Goal: Information Seeking & Learning: Learn about a topic

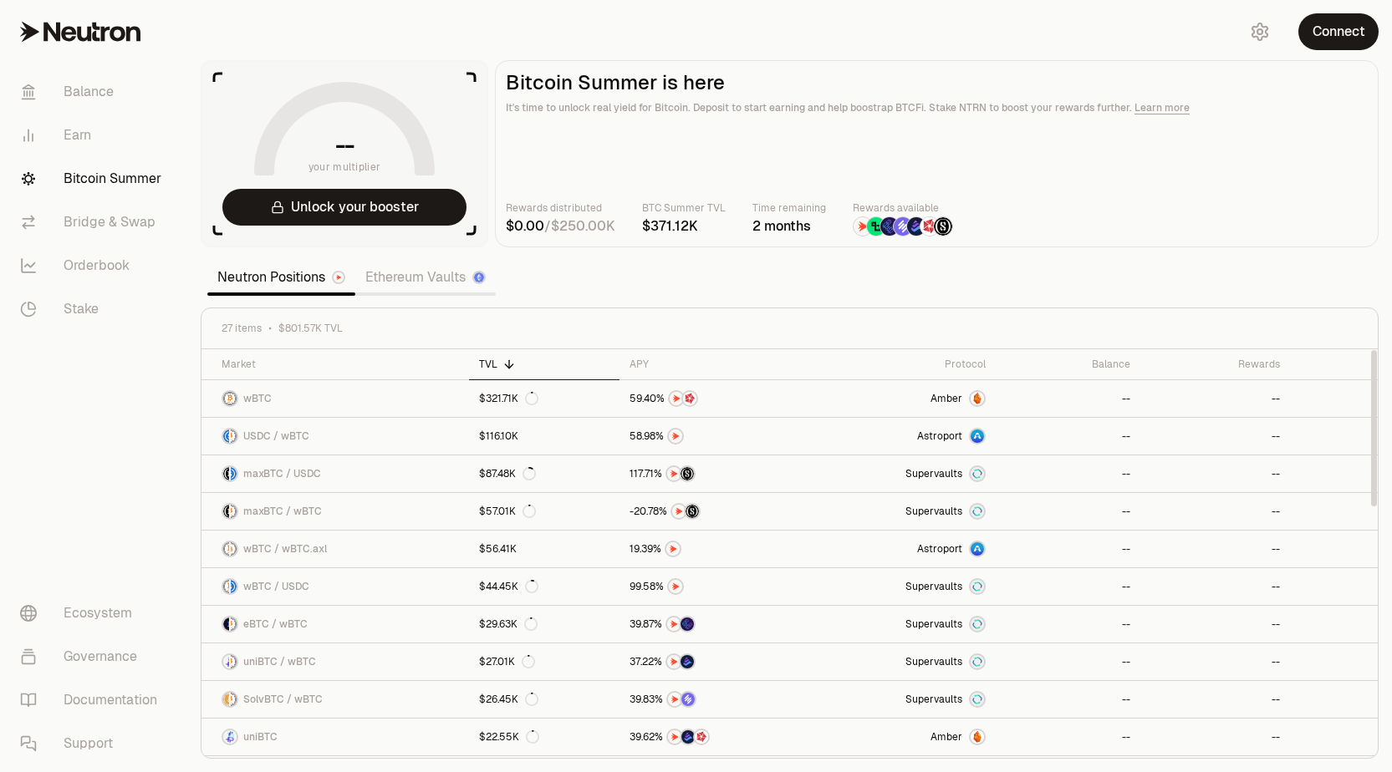
click at [405, 286] on link "Ethereum Vaults" at bounding box center [425, 277] width 140 height 33
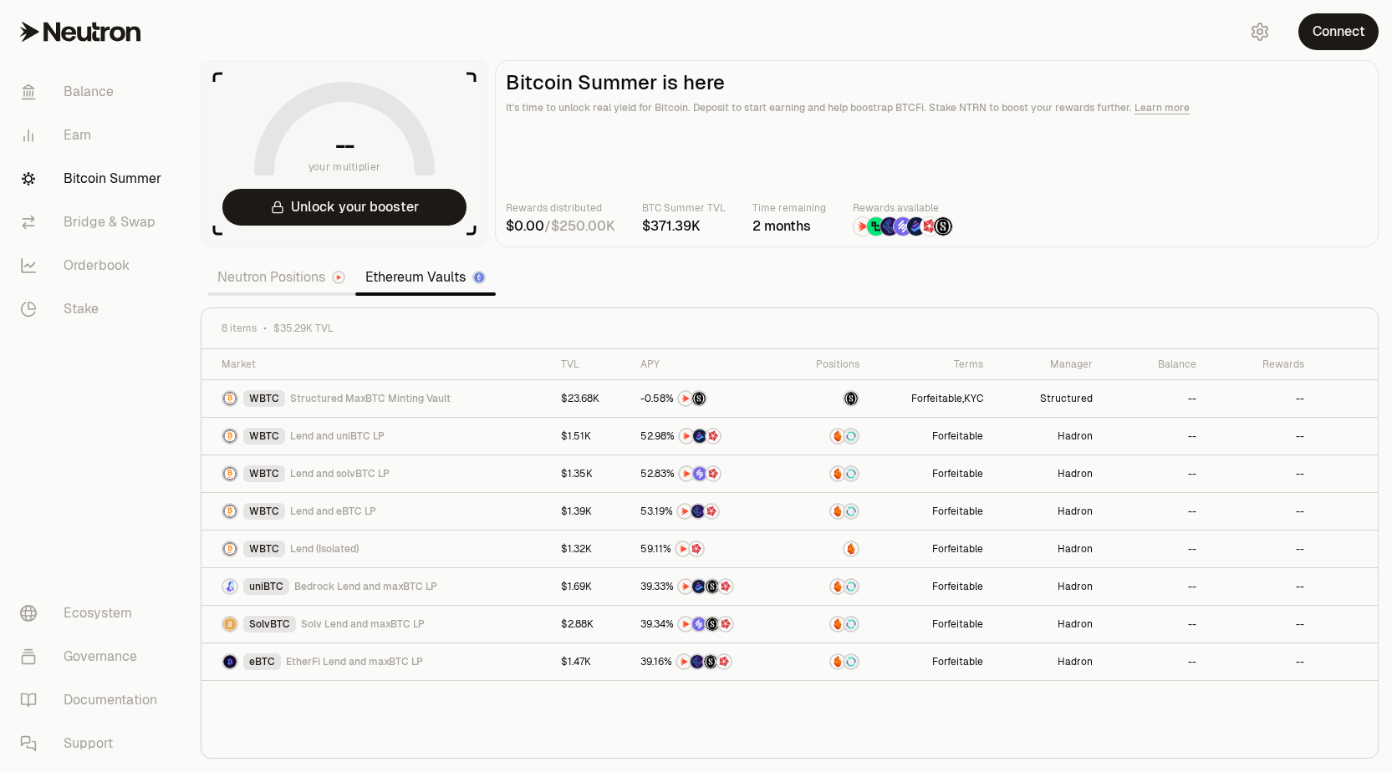
click at [277, 276] on link "Neutron Positions" at bounding box center [281, 277] width 148 height 33
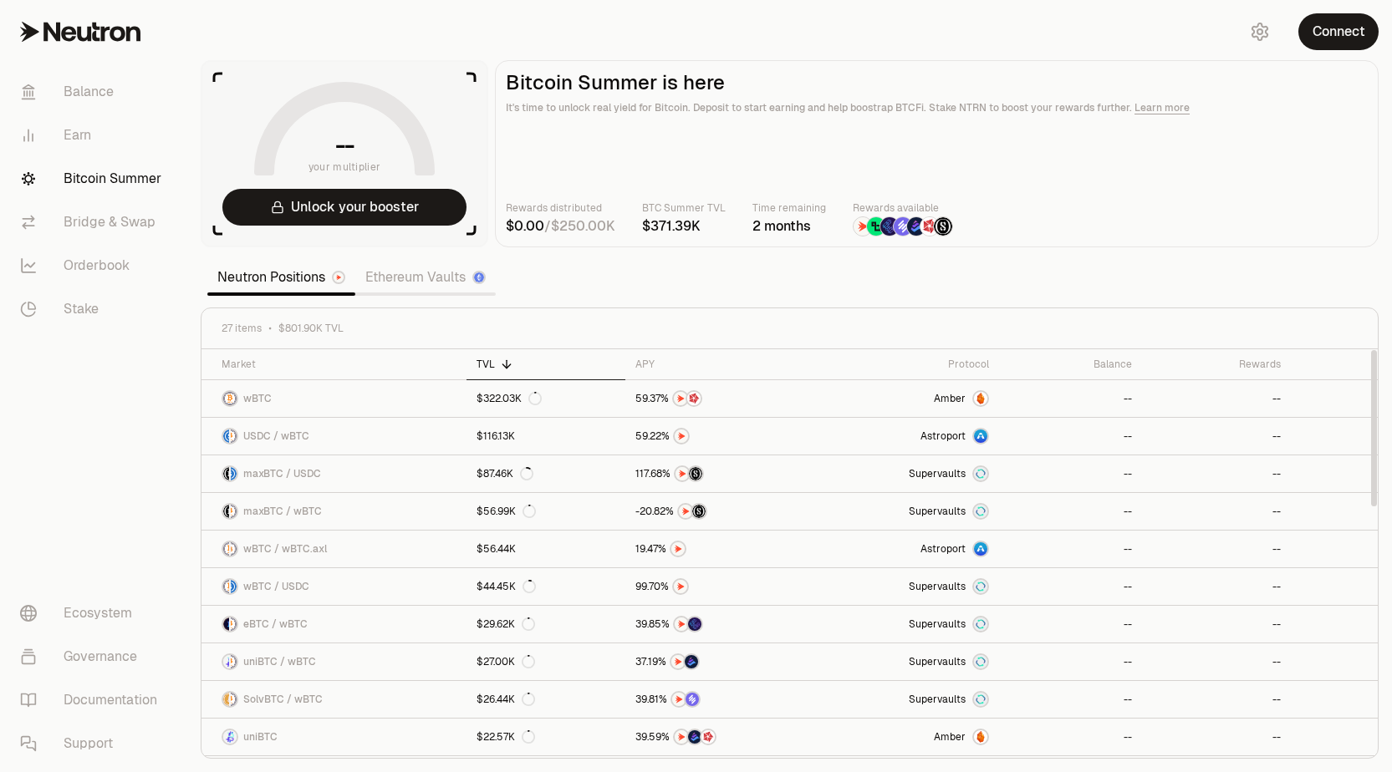
click at [425, 272] on link "Ethereum Vaults" at bounding box center [425, 277] width 140 height 33
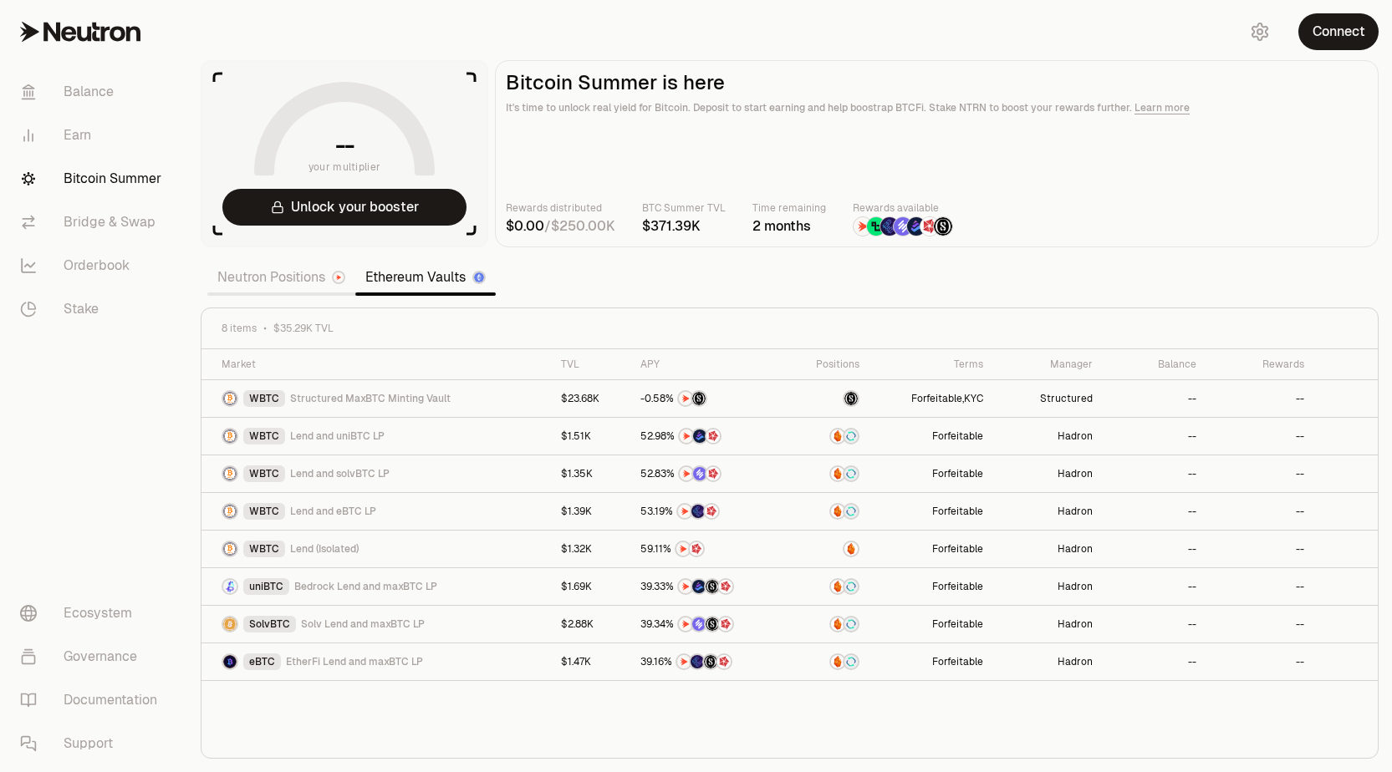
click at [288, 266] on link "Neutron Positions" at bounding box center [281, 277] width 148 height 33
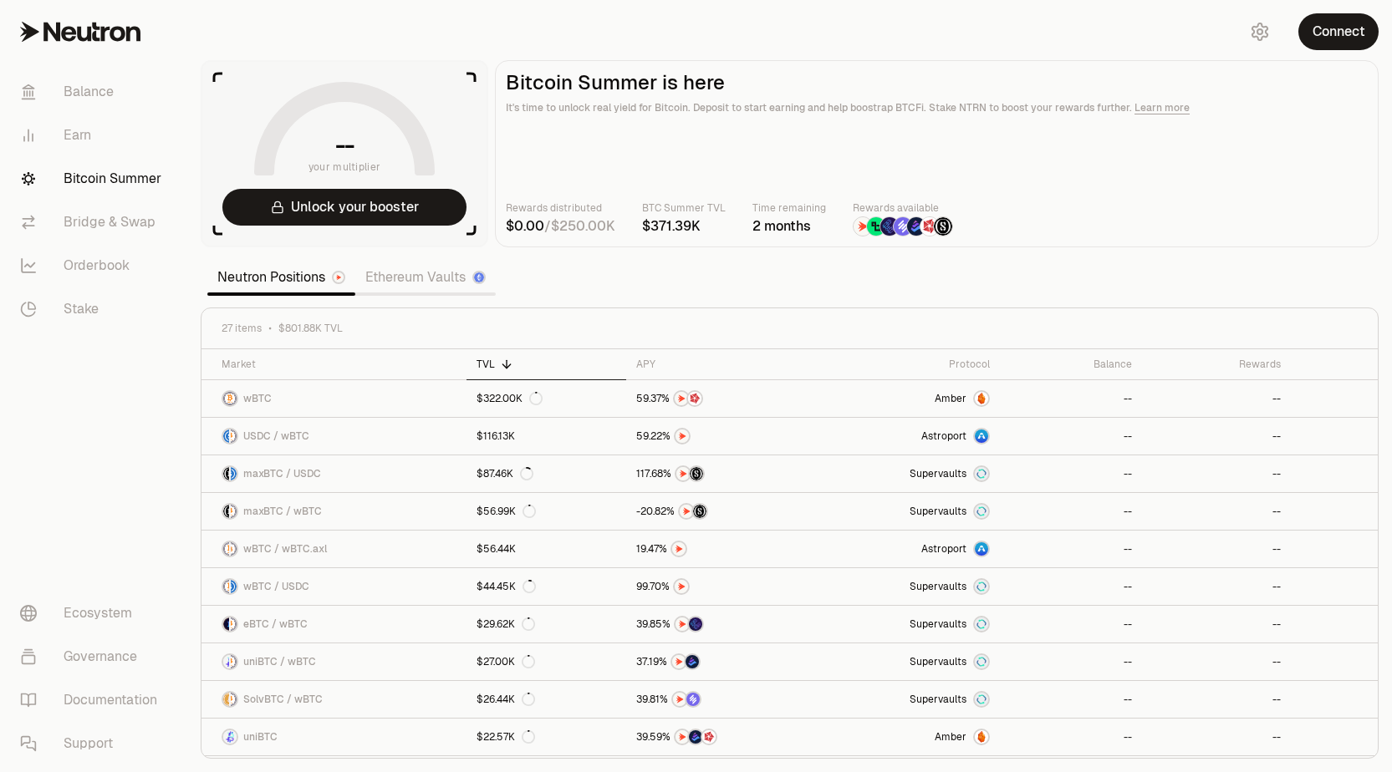
click at [418, 283] on link "Ethereum Vaults" at bounding box center [425, 277] width 140 height 33
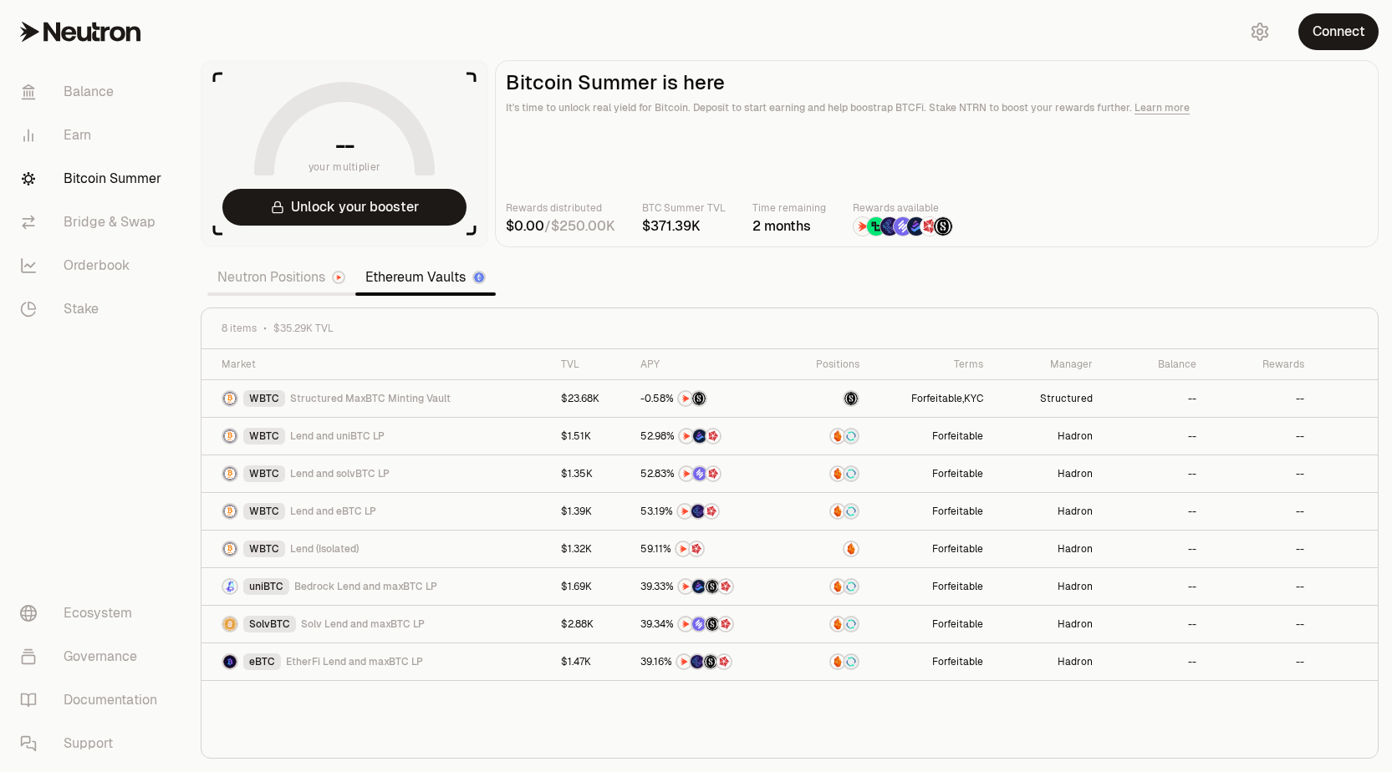
click at [288, 281] on link "Neutron Positions" at bounding box center [281, 277] width 148 height 33
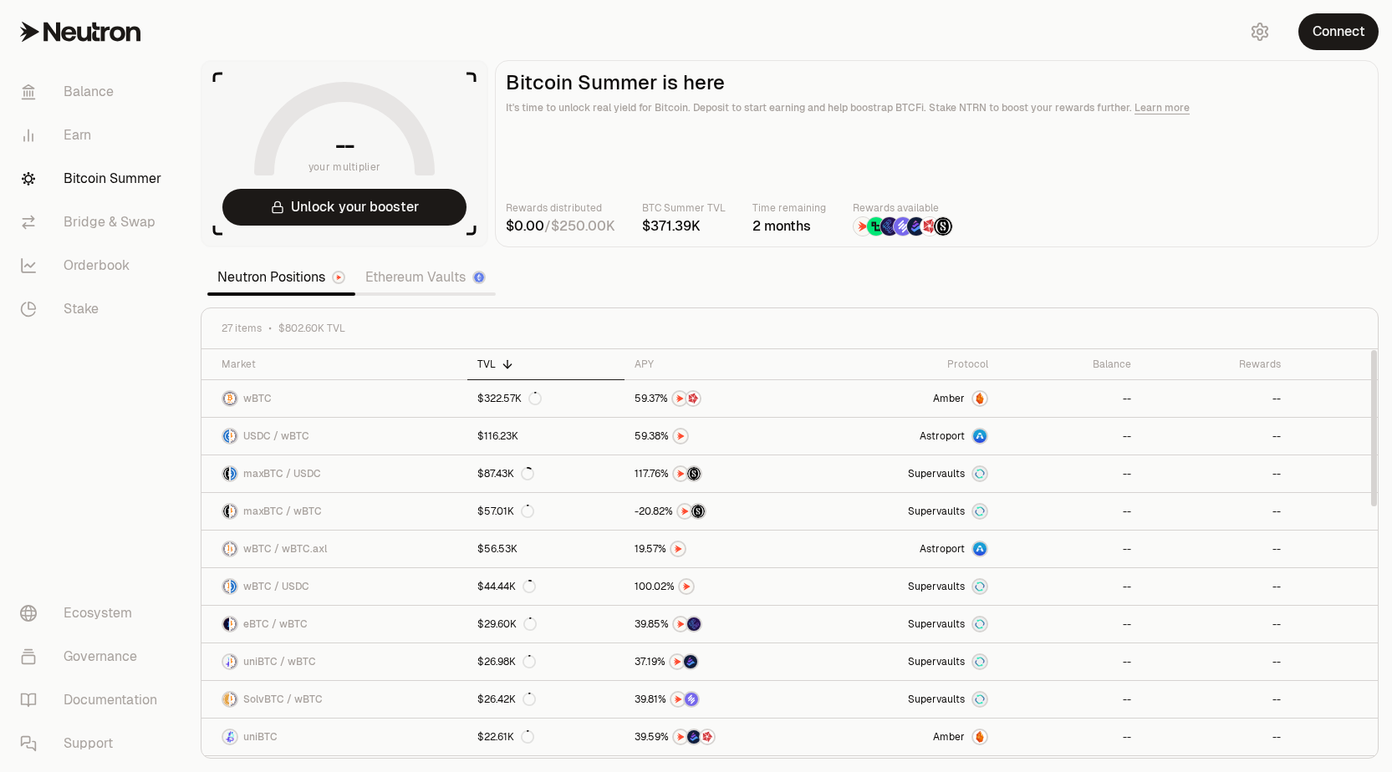
click at [430, 280] on link "Ethereum Vaults" at bounding box center [425, 277] width 140 height 33
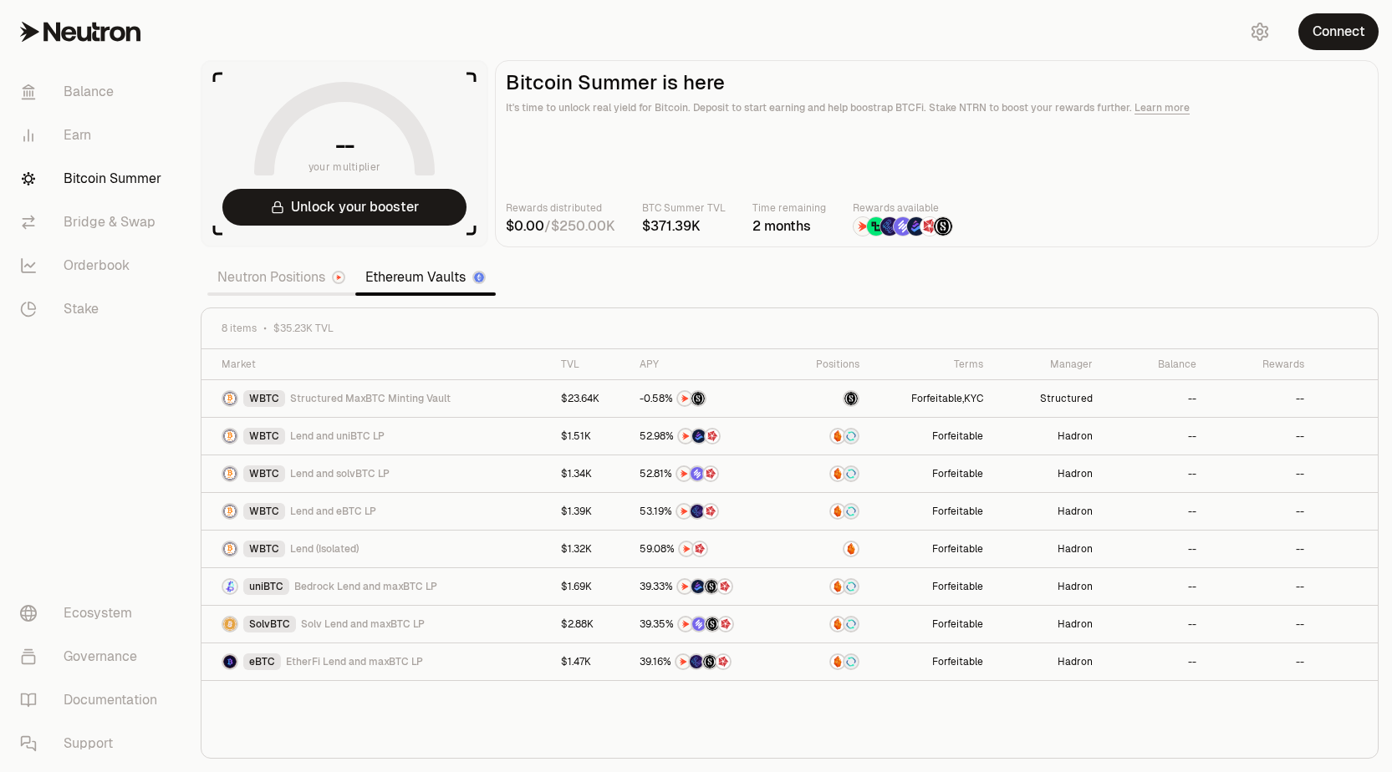
click at [248, 279] on link "Neutron Positions" at bounding box center [281, 277] width 148 height 33
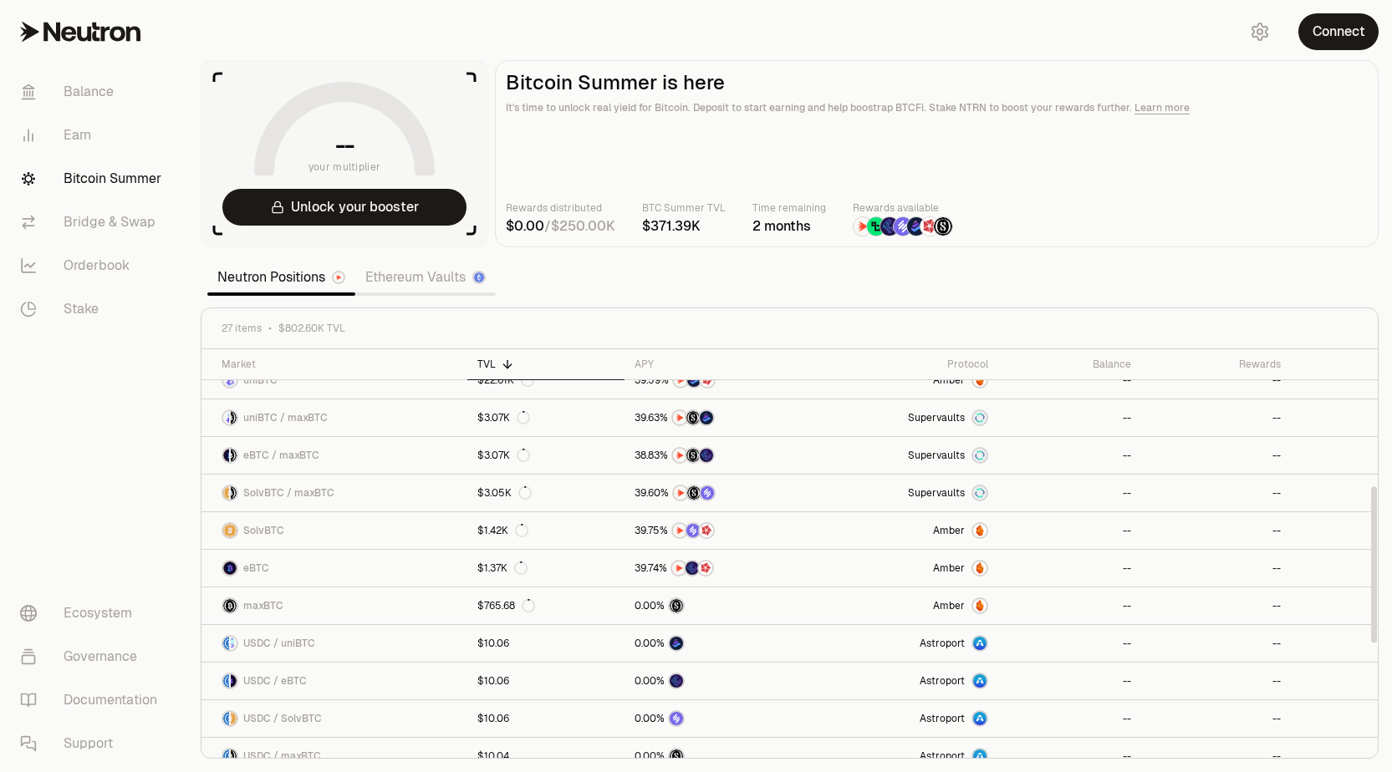
scroll to position [637, 0]
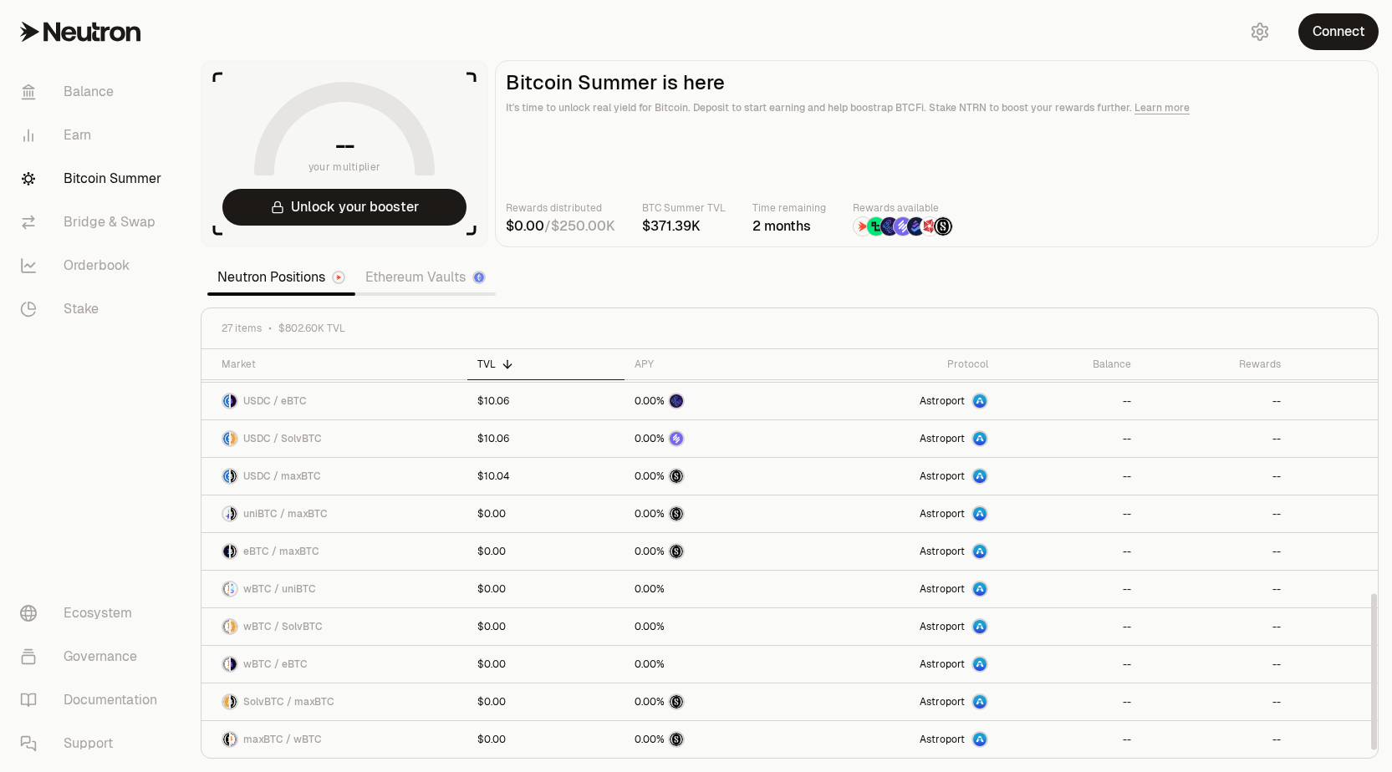
click at [400, 269] on link "Ethereum Vaults" at bounding box center [425, 277] width 140 height 33
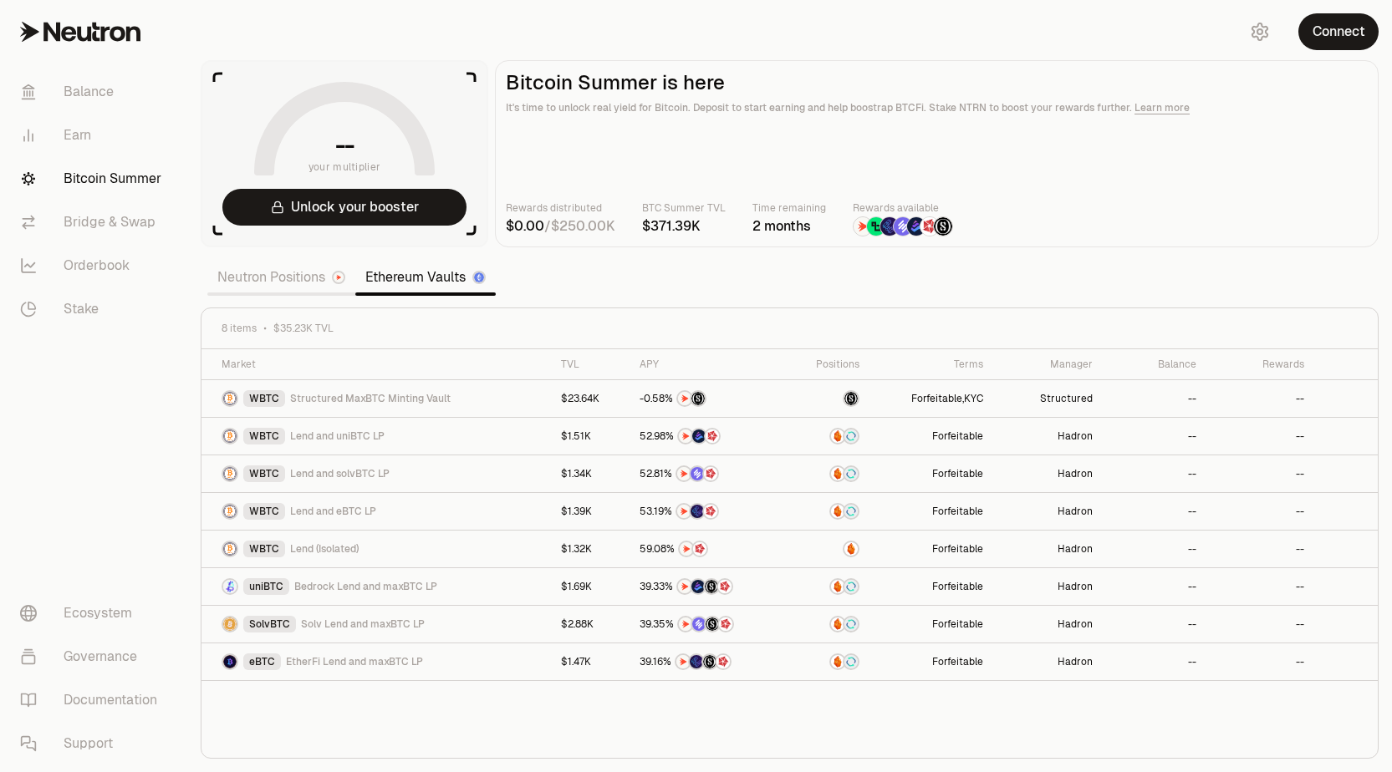
click at [267, 276] on link "Neutron Positions" at bounding box center [281, 277] width 148 height 33
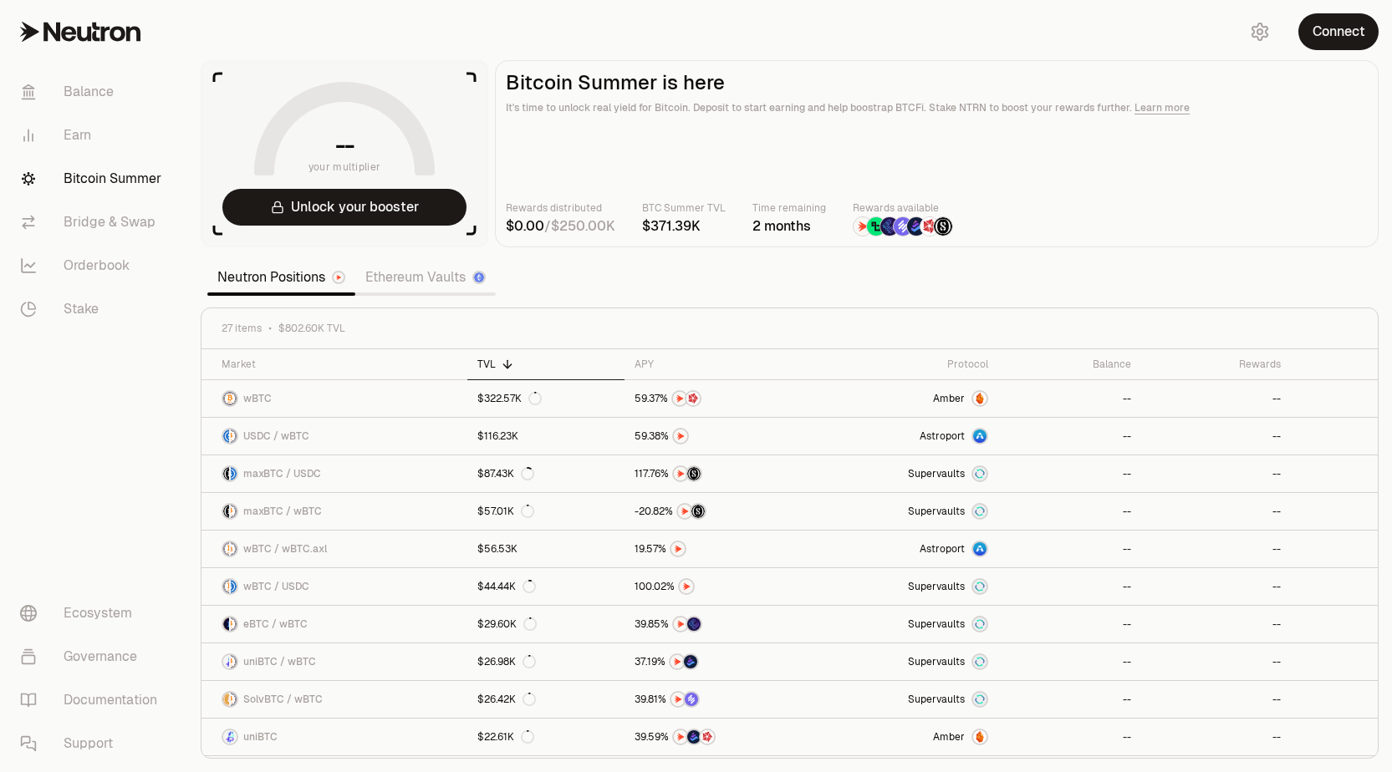
click at [438, 277] on link "Ethereum Vaults" at bounding box center [425, 277] width 140 height 33
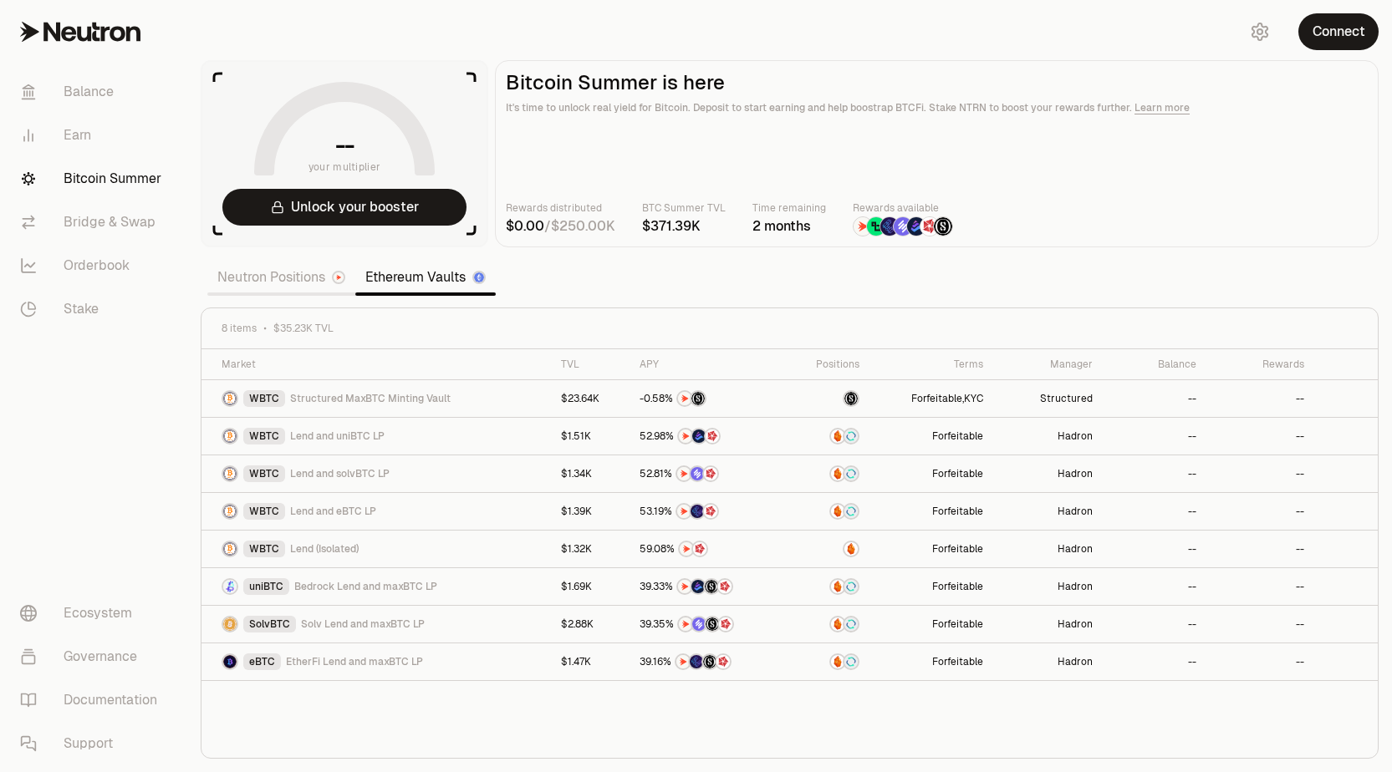
click at [298, 275] on link "Neutron Positions" at bounding box center [281, 277] width 148 height 33
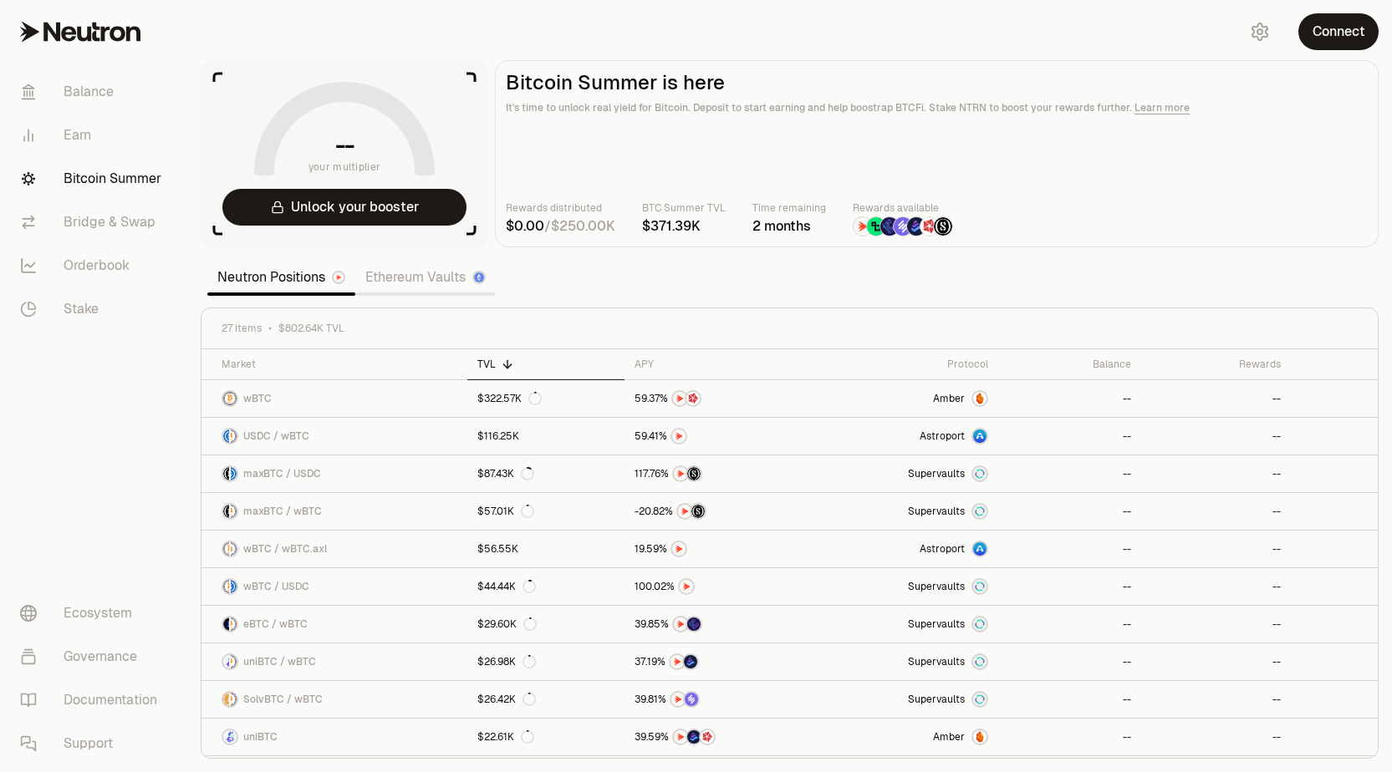
click at [393, 277] on link "Ethereum Vaults" at bounding box center [425, 277] width 140 height 33
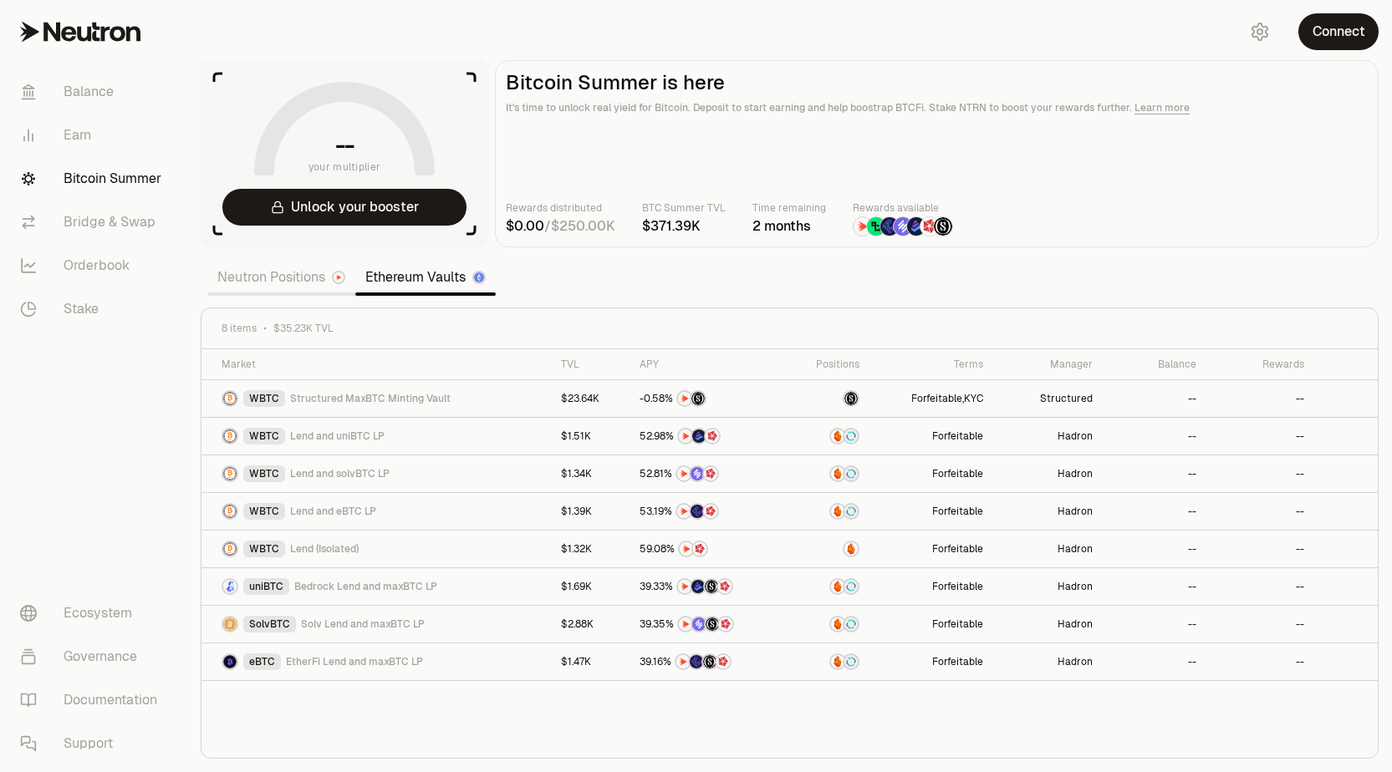
click at [268, 275] on link "Neutron Positions" at bounding box center [281, 277] width 148 height 33
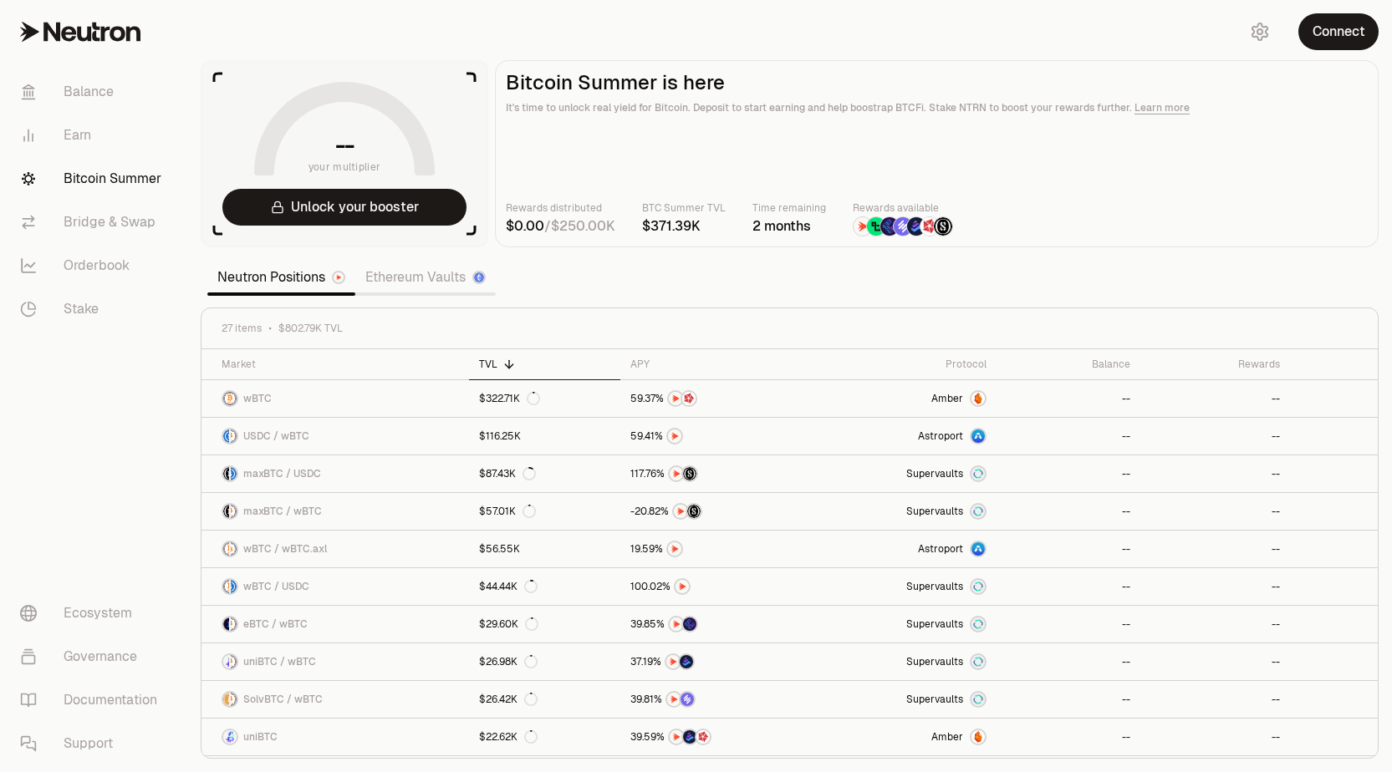
click at [372, 276] on link "Ethereum Vaults" at bounding box center [425, 277] width 140 height 33
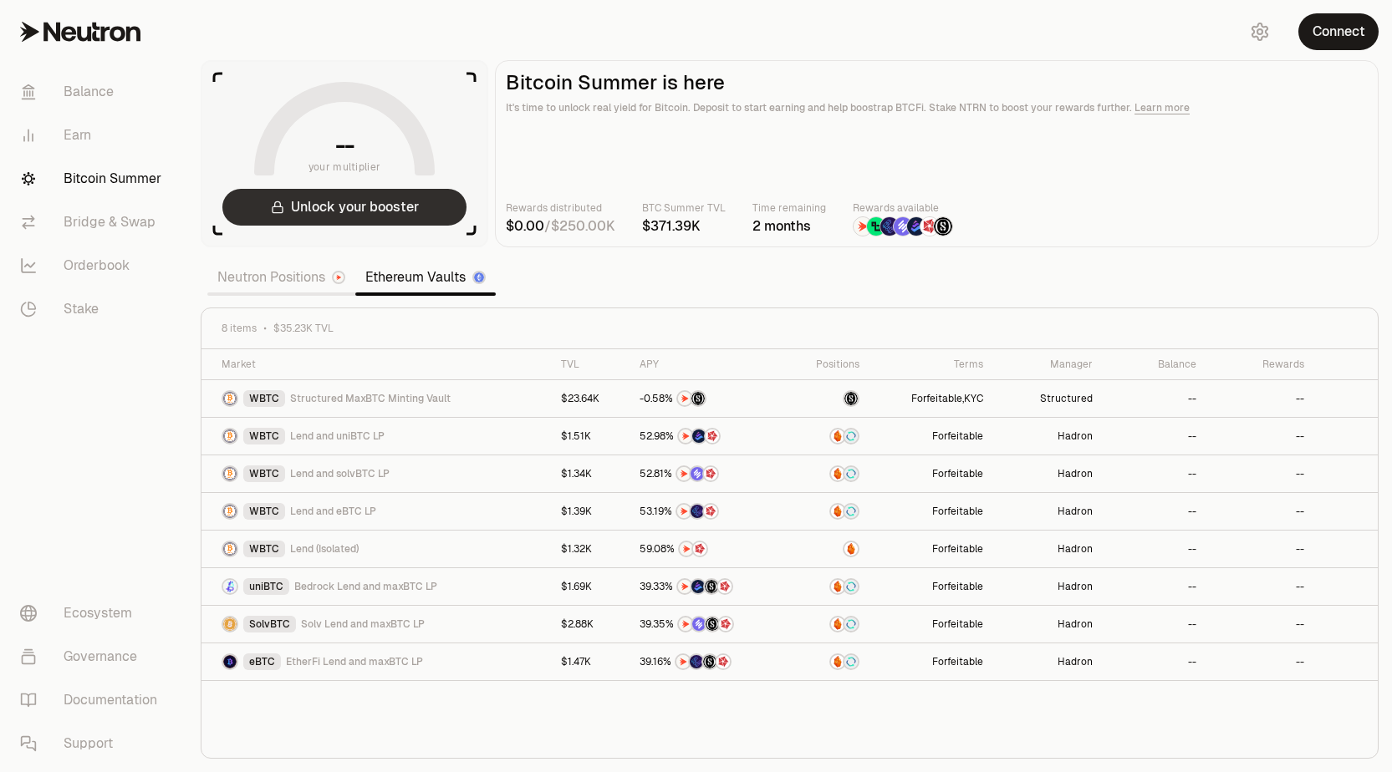
click at [389, 204] on button "Unlock your booster" at bounding box center [344, 207] width 244 height 37
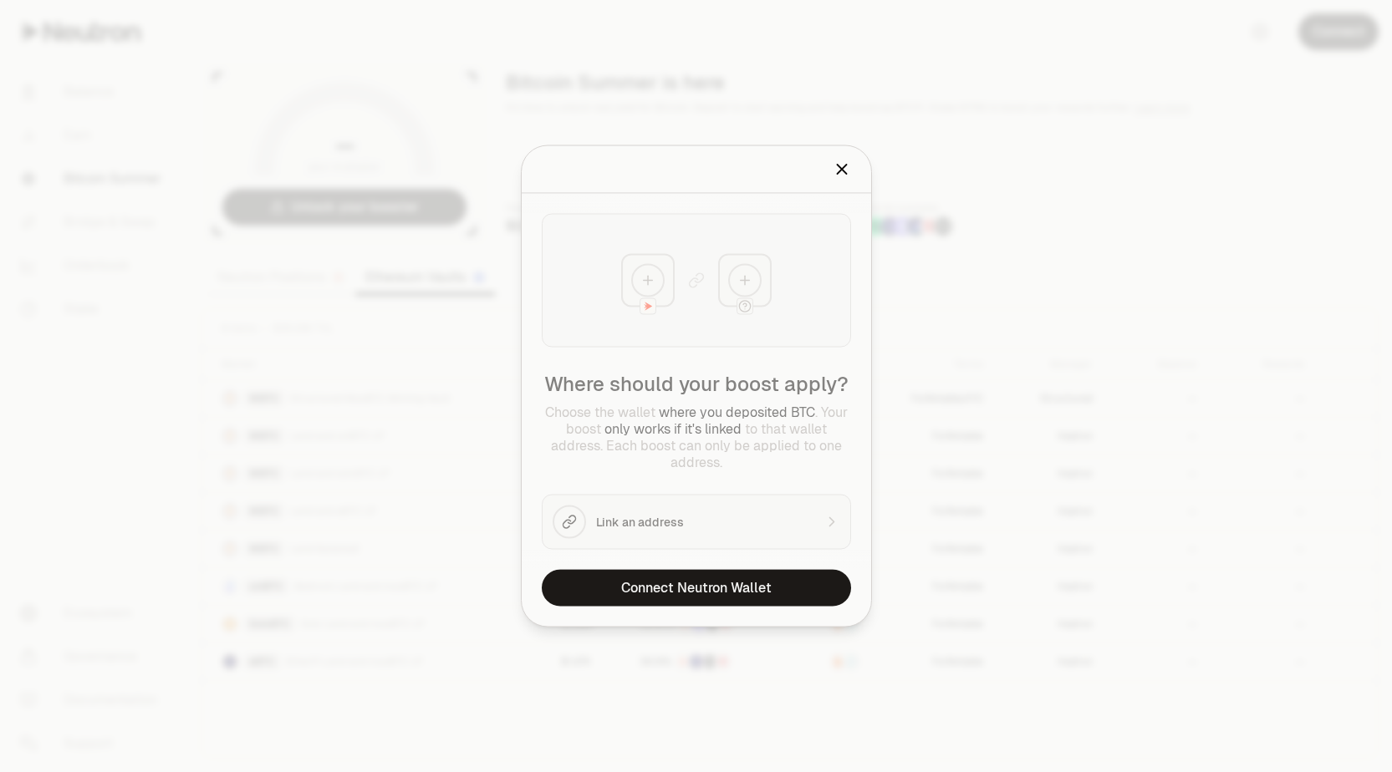
click at [670, 518] on div "Where should your boost apply? Choose the wallet where you deposited BTC . Your…" at bounding box center [696, 382] width 349 height 376
click at [751, 598] on button "Connect Neutron Wallet" at bounding box center [696, 588] width 309 height 37
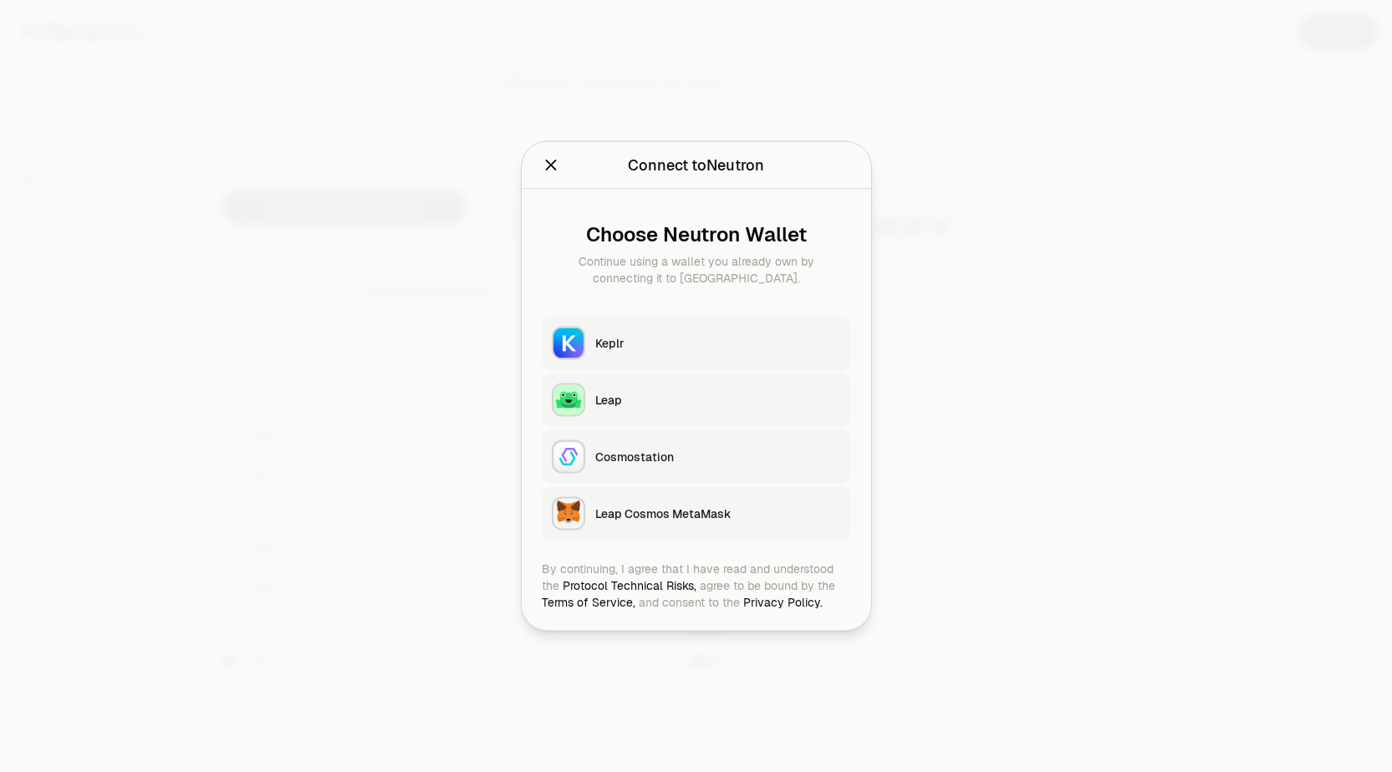
click at [640, 338] on div "Keplr" at bounding box center [718, 343] width 246 height 17
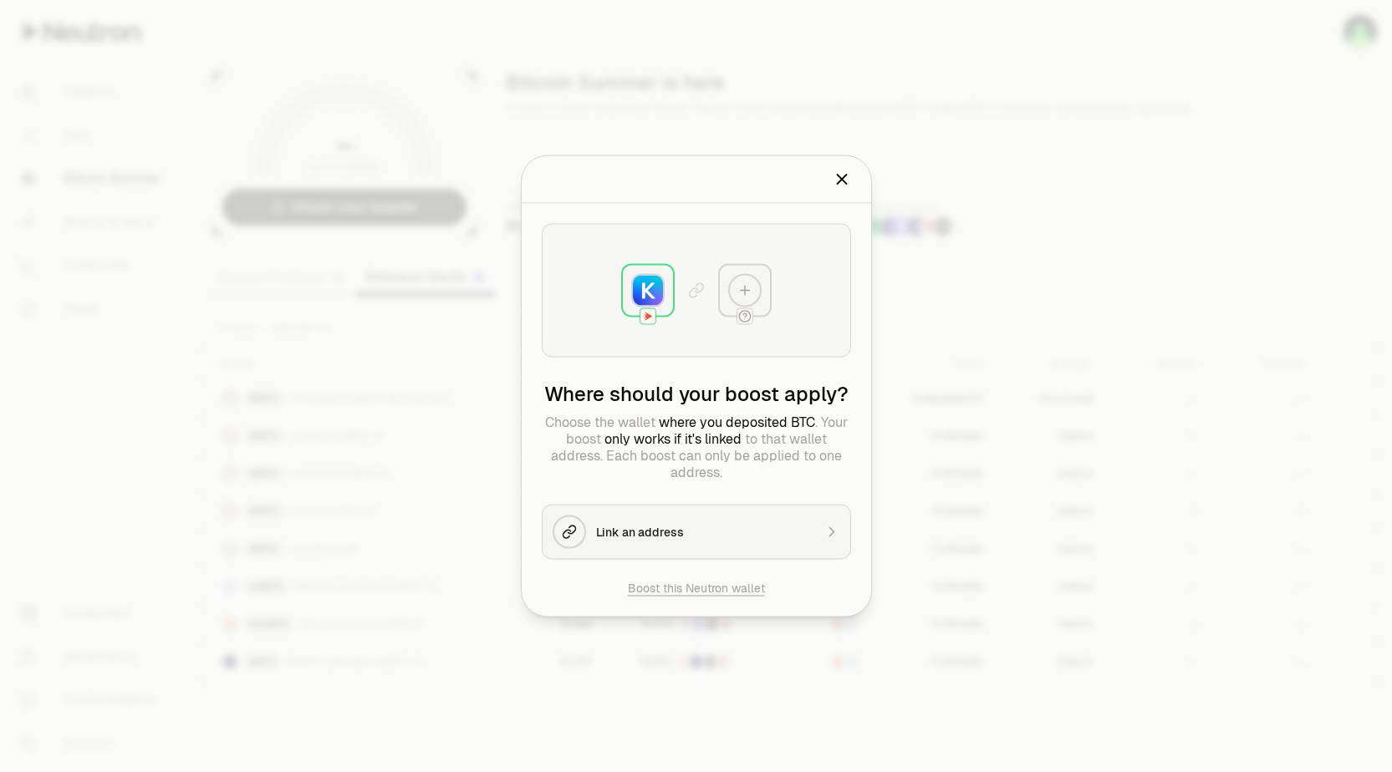
click at [694, 542] on button "Link an address" at bounding box center [696, 532] width 309 height 55
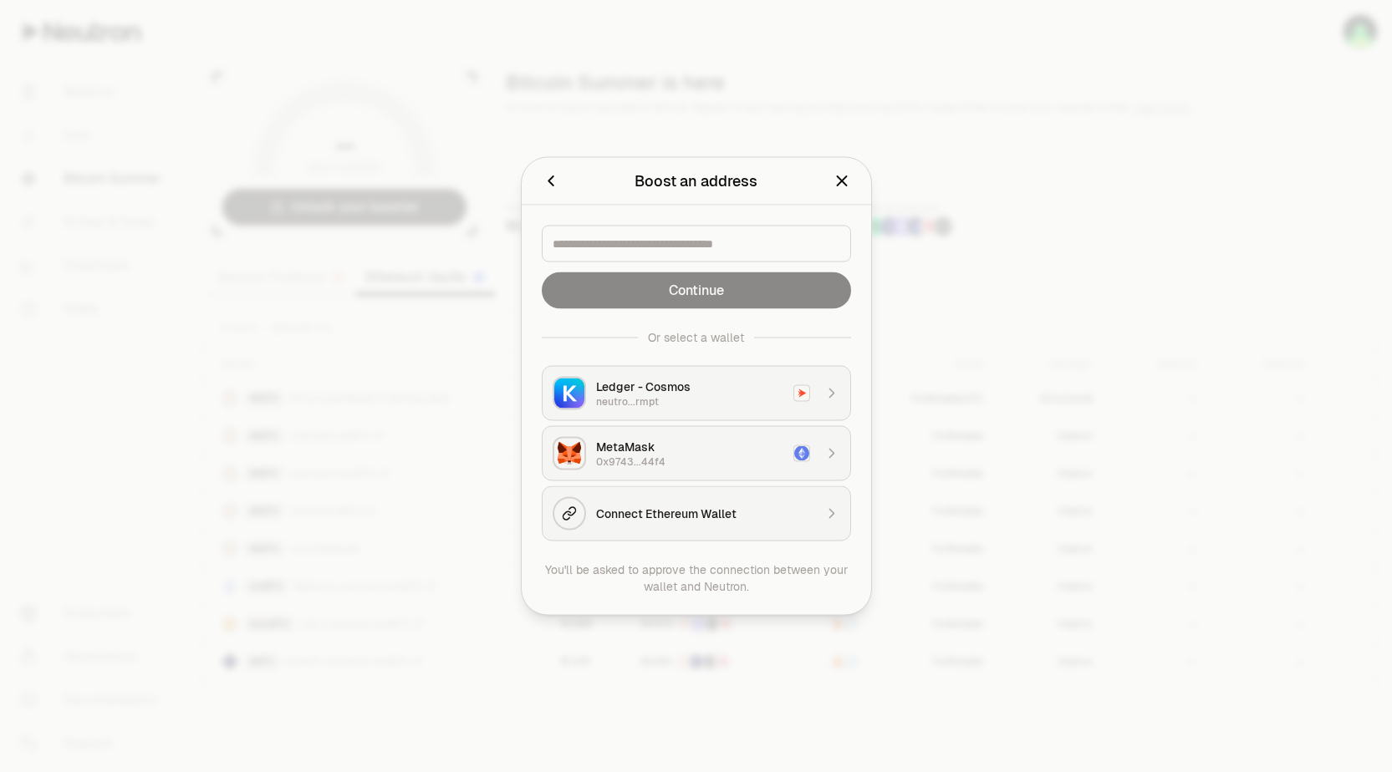
click at [704, 456] on div "0x9743...44f4" at bounding box center [689, 462] width 187 height 13
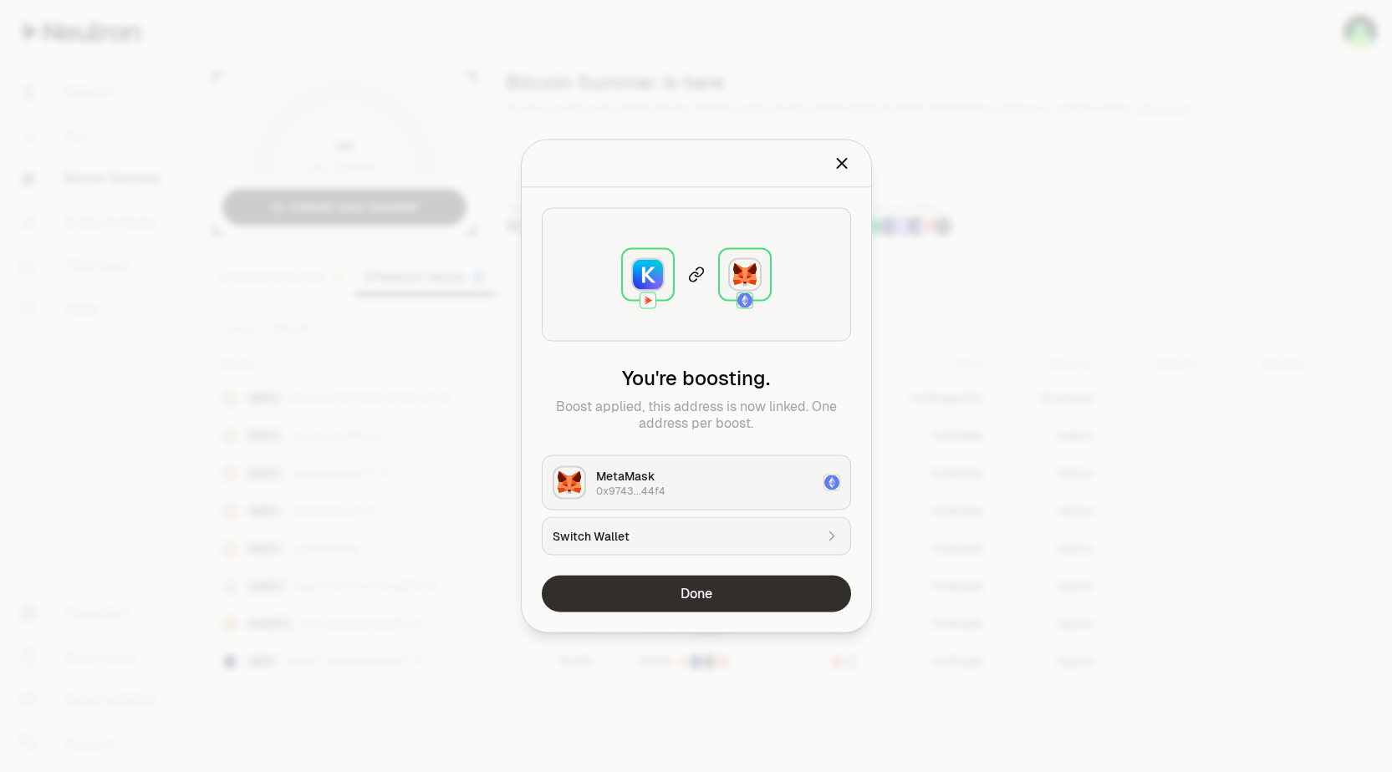
click at [716, 592] on button "Done" at bounding box center [696, 594] width 309 height 37
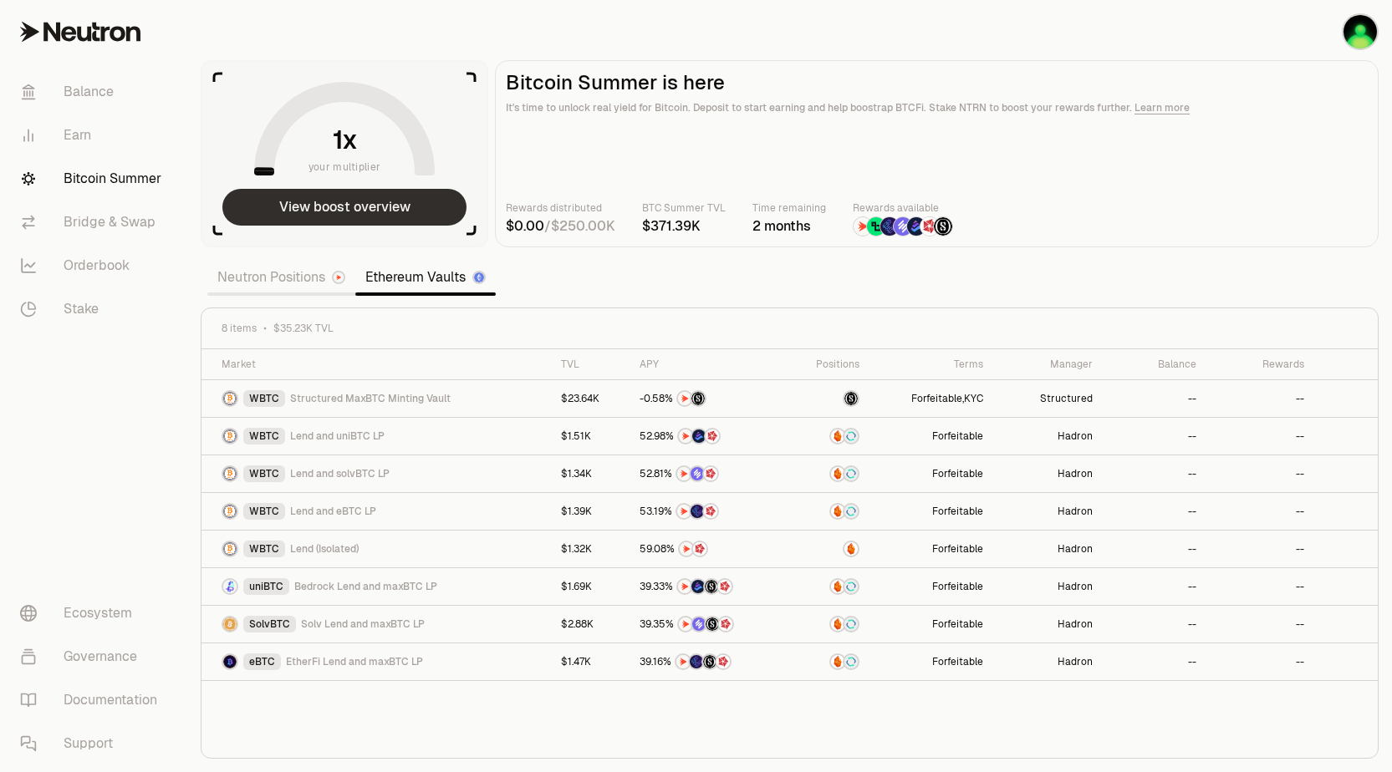
click at [372, 196] on button "View boost overview" at bounding box center [344, 207] width 244 height 37
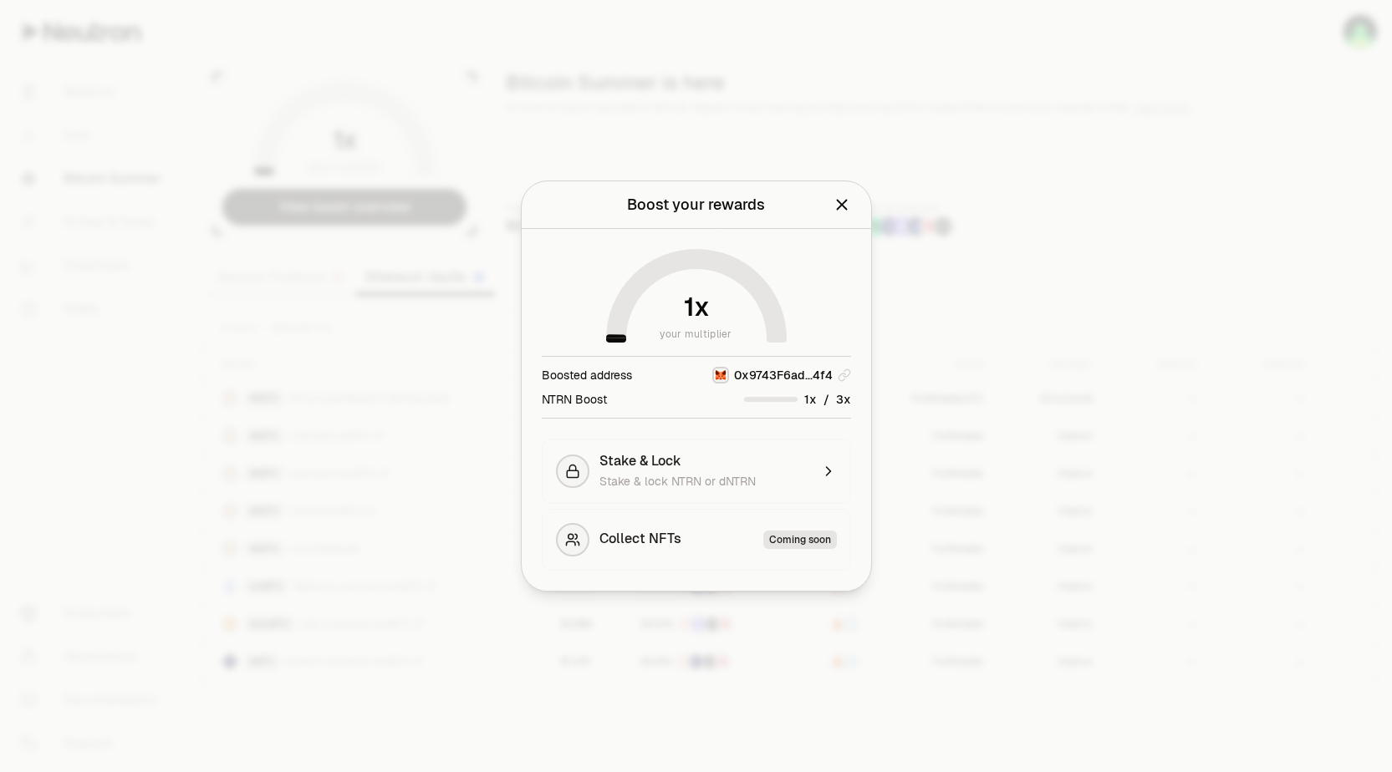
click at [840, 211] on icon "Close" at bounding box center [841, 205] width 18 height 18
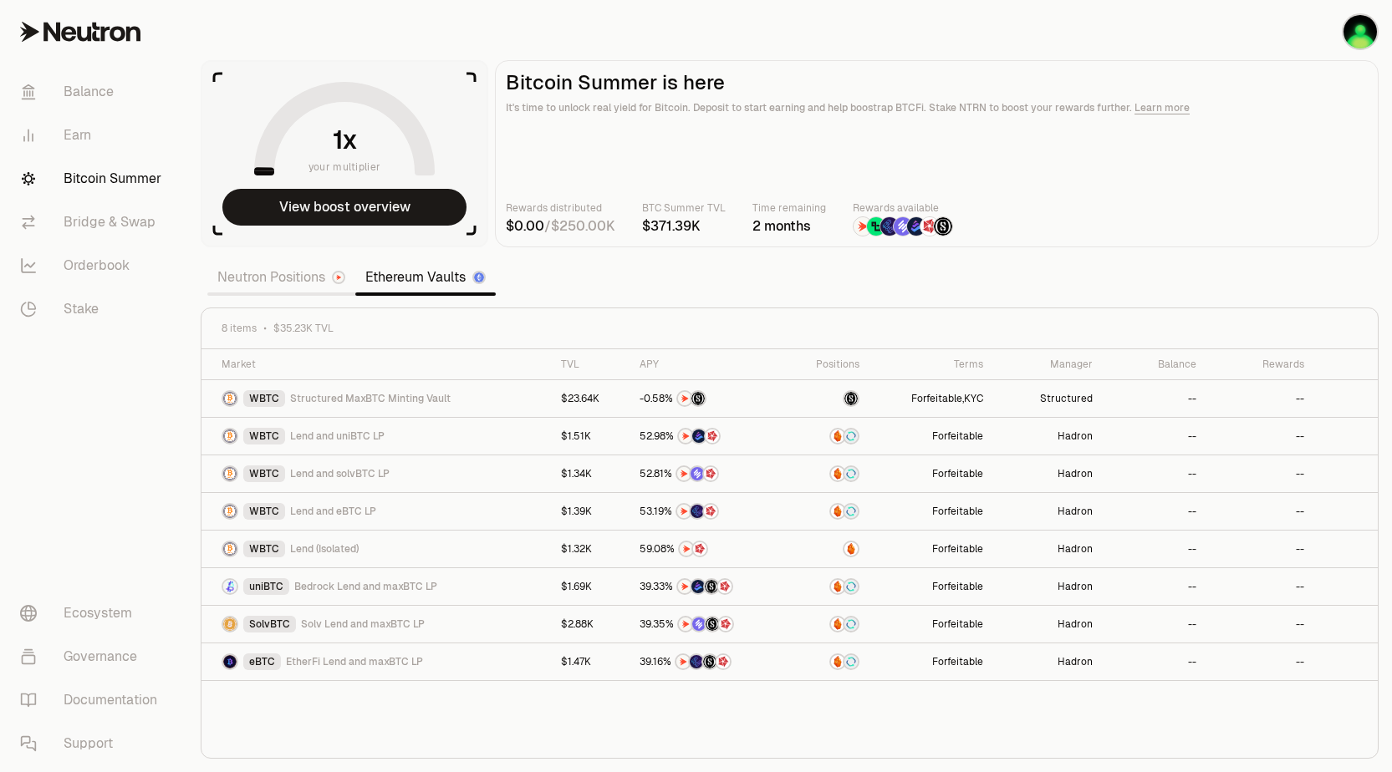
click at [312, 272] on link "Neutron Positions" at bounding box center [281, 277] width 148 height 33
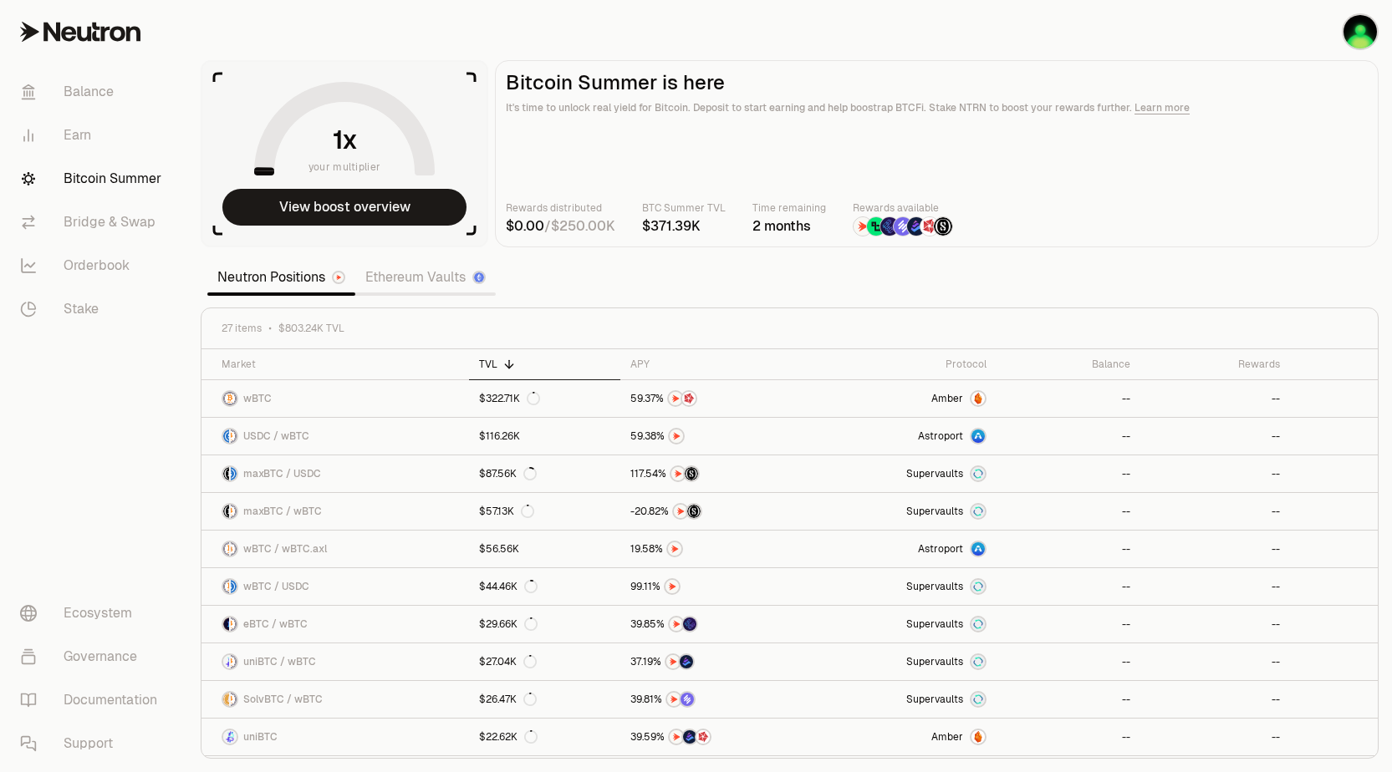
click at [422, 278] on link "Ethereum Vaults" at bounding box center [425, 277] width 140 height 33
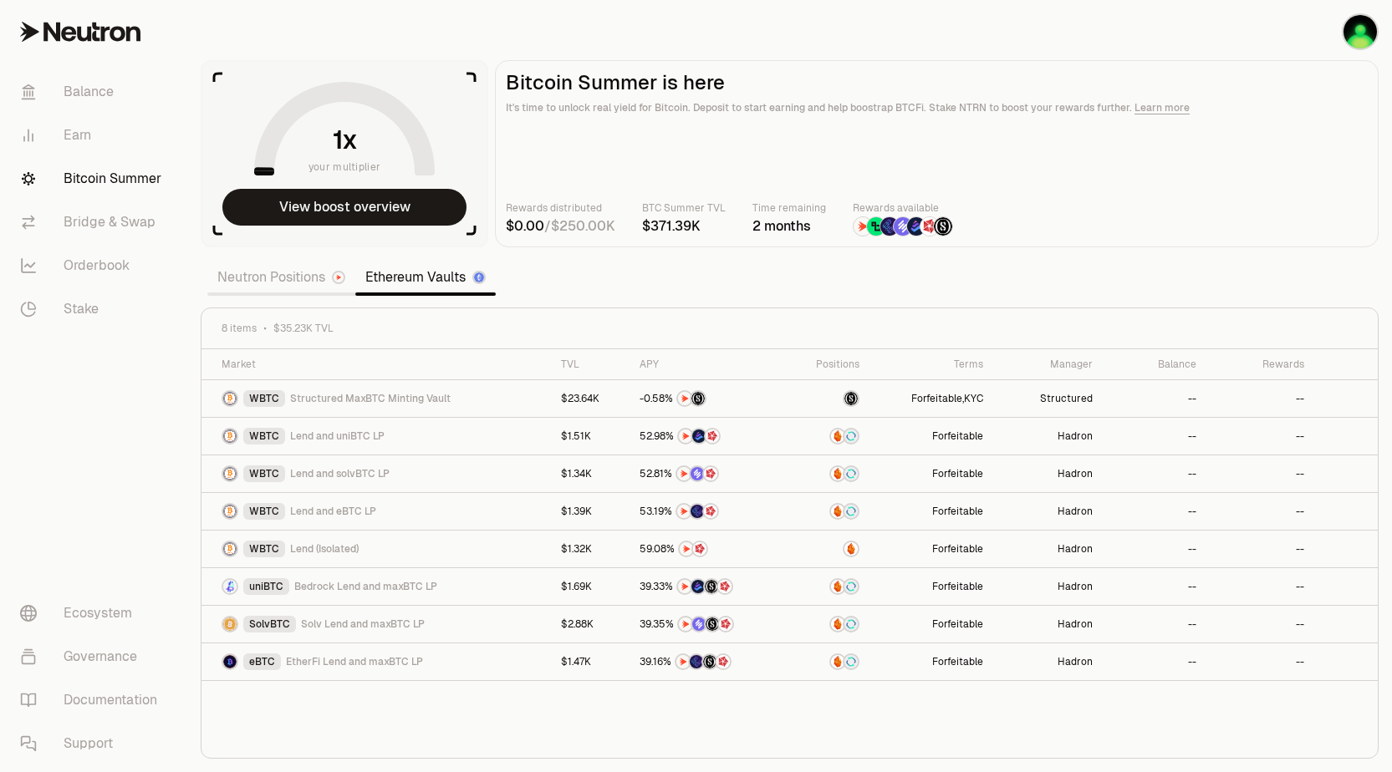
click at [273, 280] on link "Neutron Positions" at bounding box center [281, 277] width 148 height 33
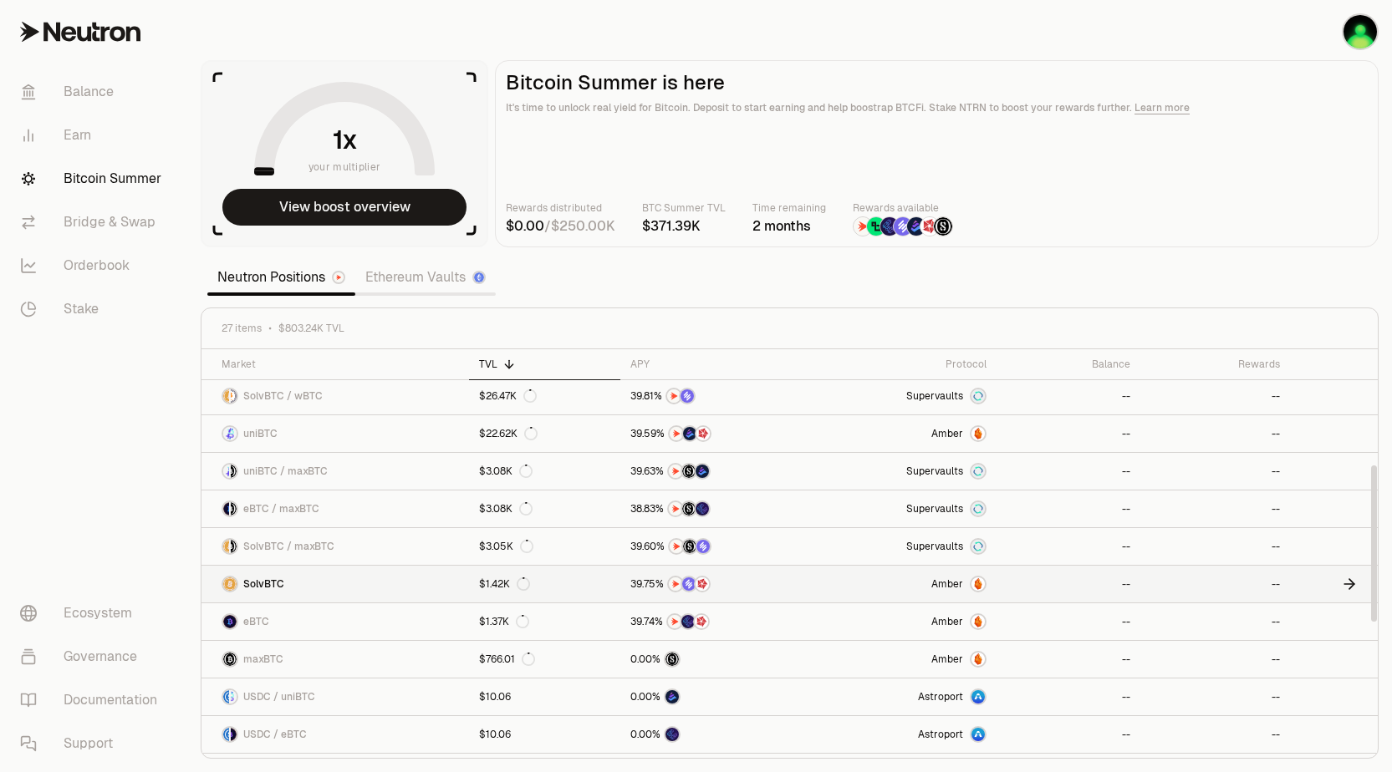
scroll to position [302, 0]
click at [417, 657] on link "maxBTC" at bounding box center [334, 661] width 267 height 37
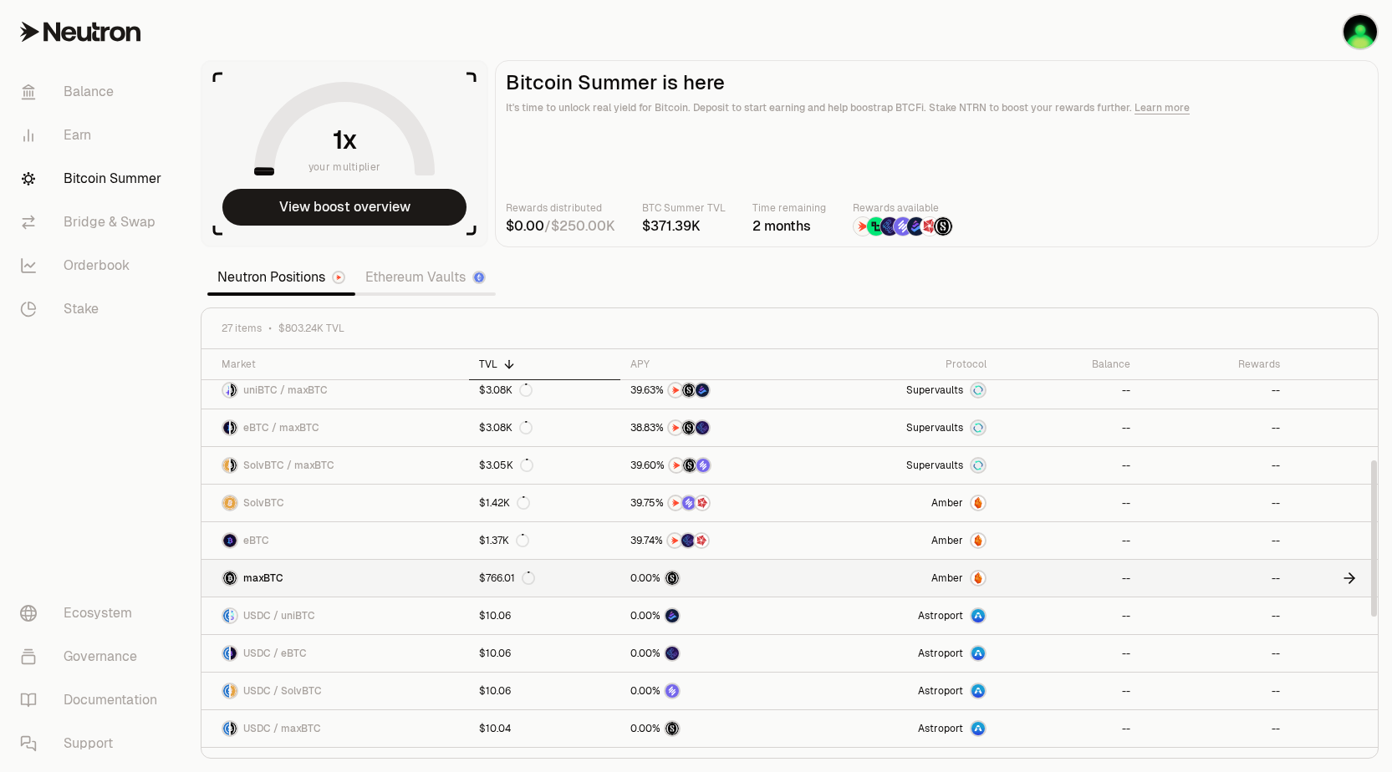
scroll to position [0, 0]
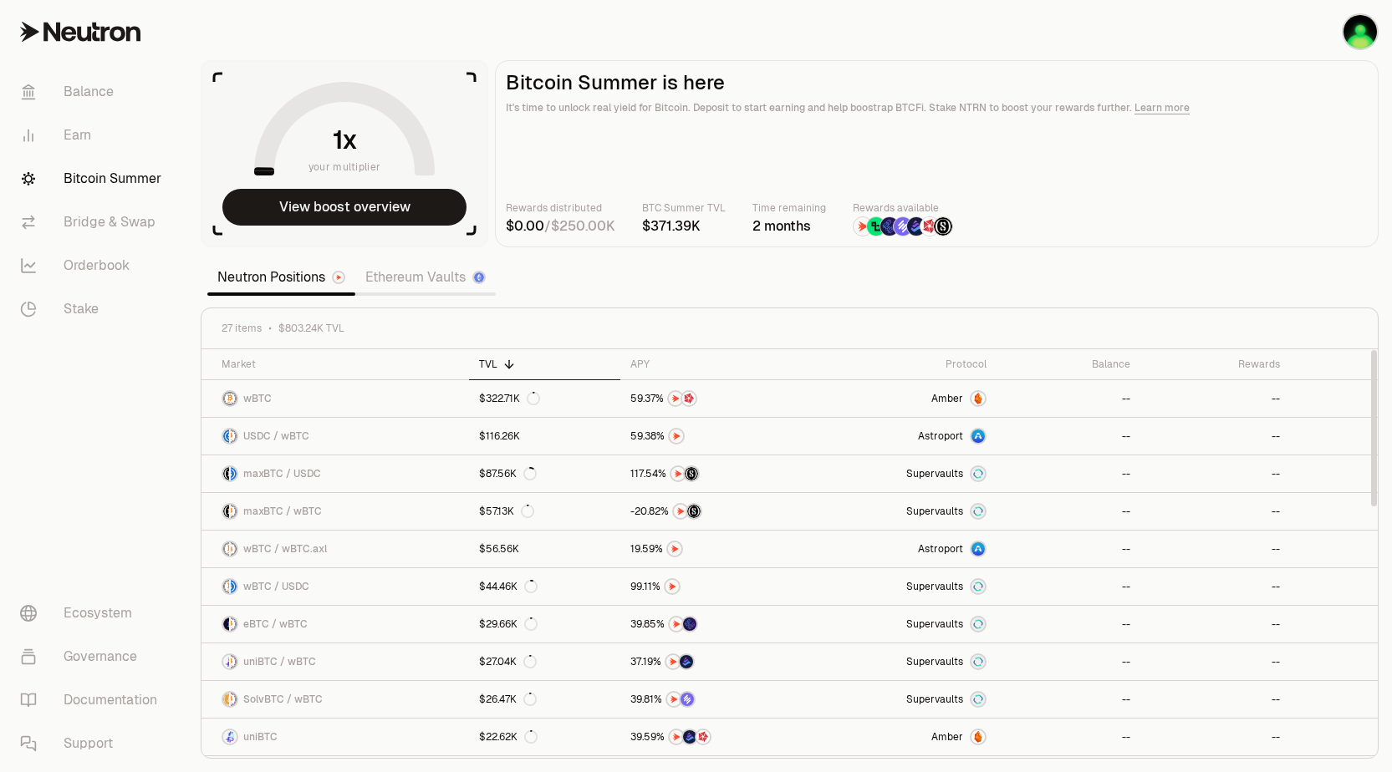
click at [410, 288] on link "Ethereum Vaults" at bounding box center [425, 277] width 140 height 33
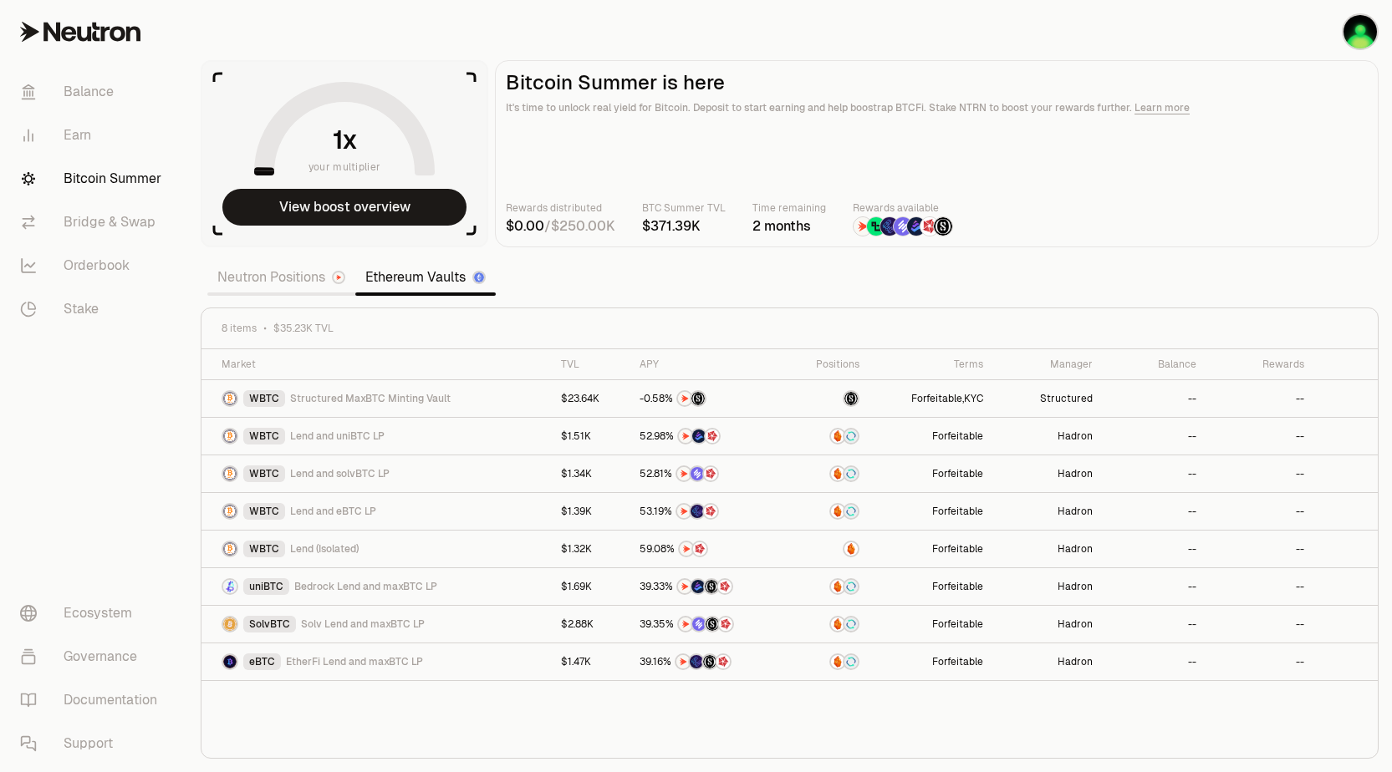
click at [284, 277] on link "Neutron Positions" at bounding box center [281, 277] width 148 height 33
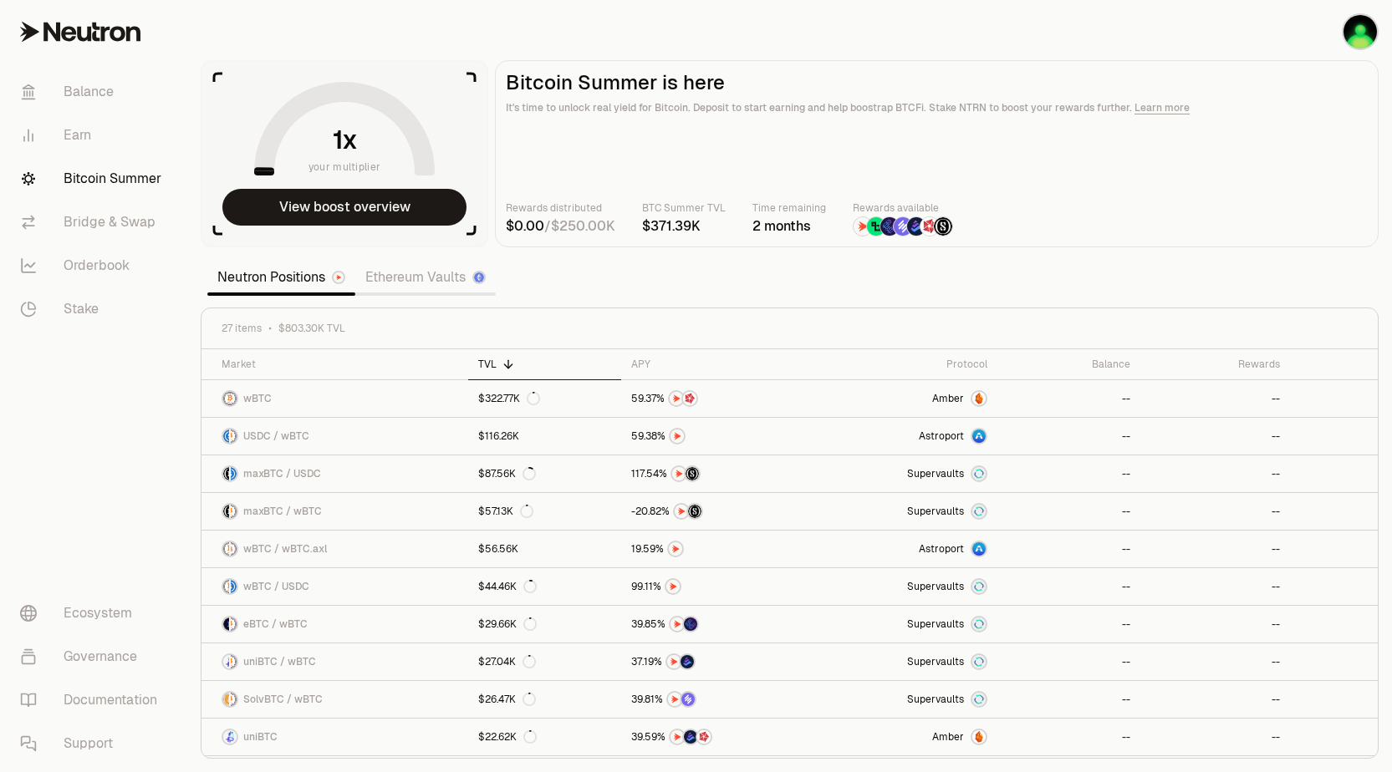
click at [417, 277] on link "Ethereum Vaults" at bounding box center [425, 277] width 140 height 33
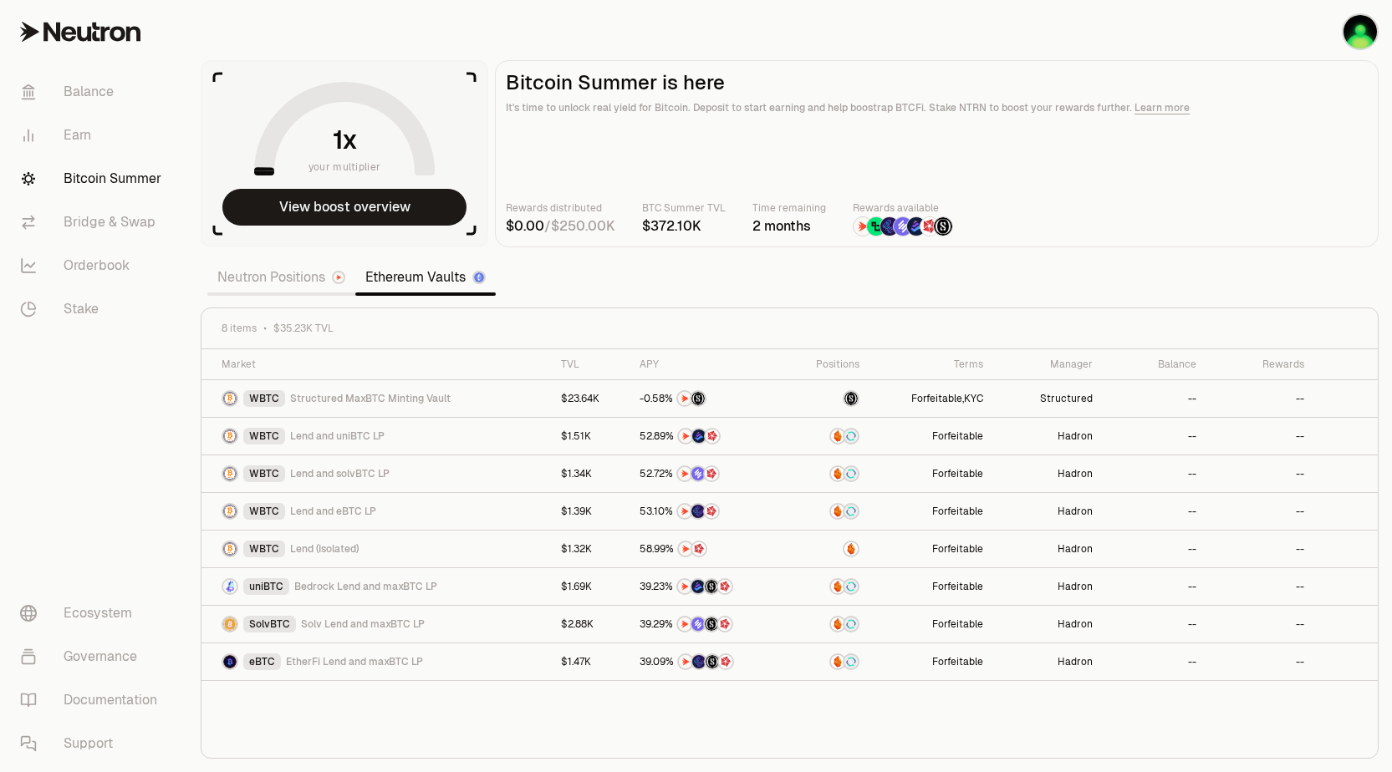
click at [293, 280] on link "Neutron Positions" at bounding box center [281, 277] width 148 height 33
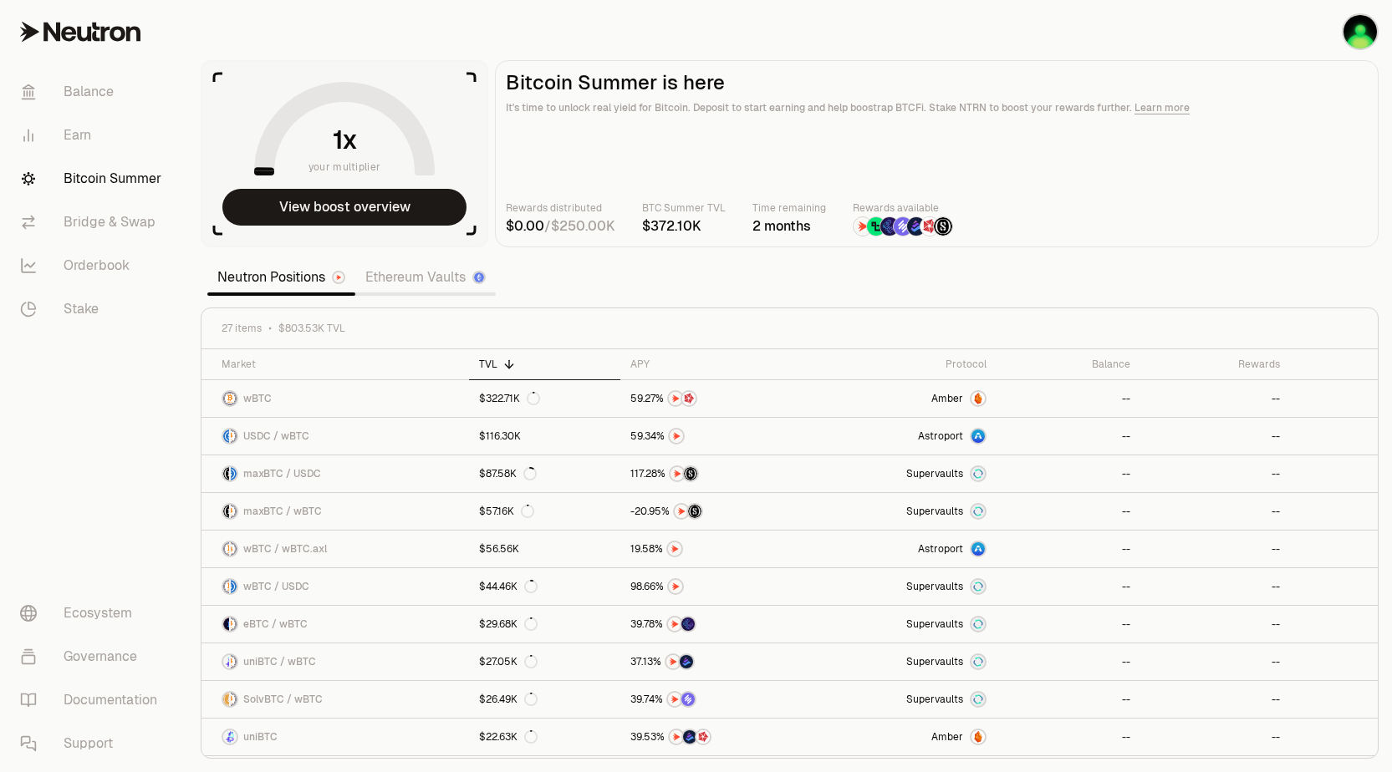
click at [420, 282] on link "Ethereum Vaults" at bounding box center [425, 277] width 140 height 33
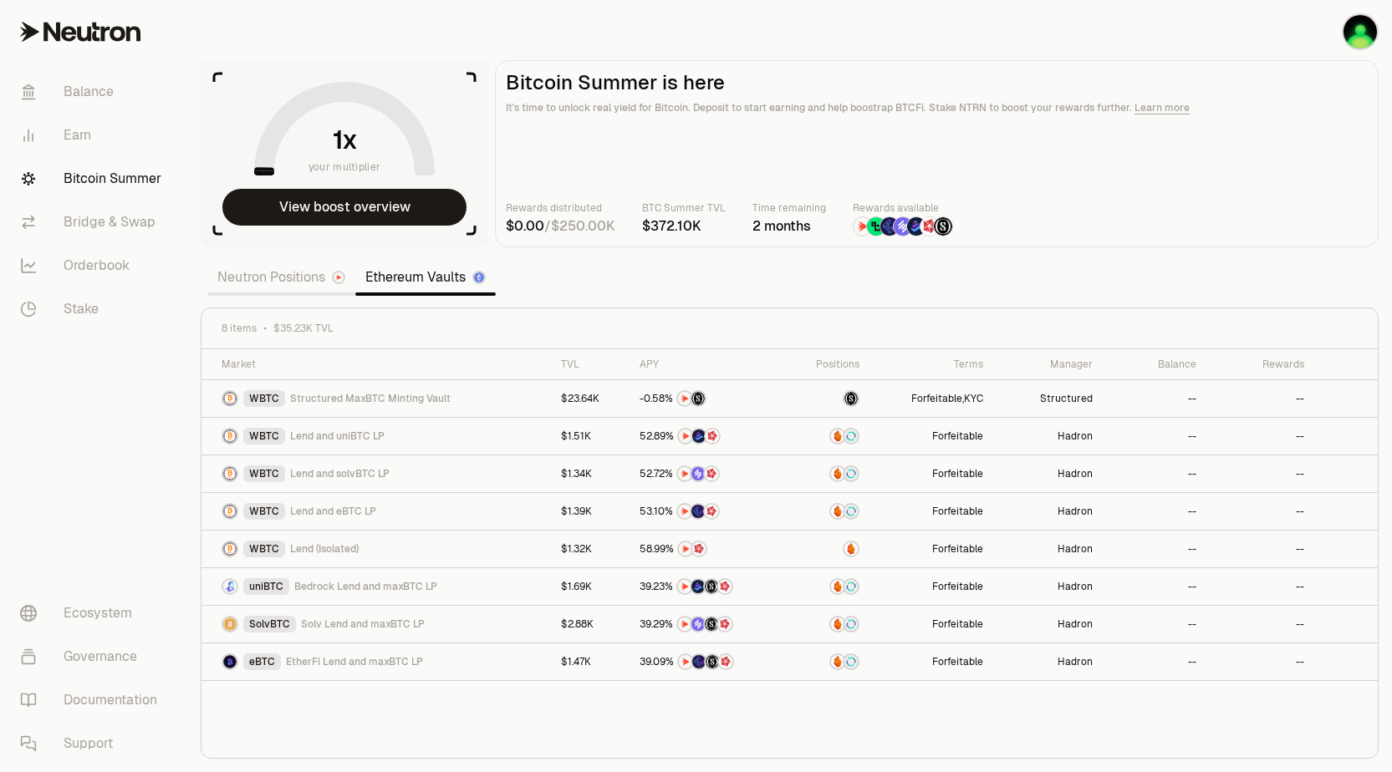
click at [355, 38] on section "your multiplier View boost overview Bitcoin Summer is here It's time to unlock …" at bounding box center [789, 386] width 1204 height 772
click at [265, 285] on link "Neutron Positions" at bounding box center [281, 277] width 148 height 33
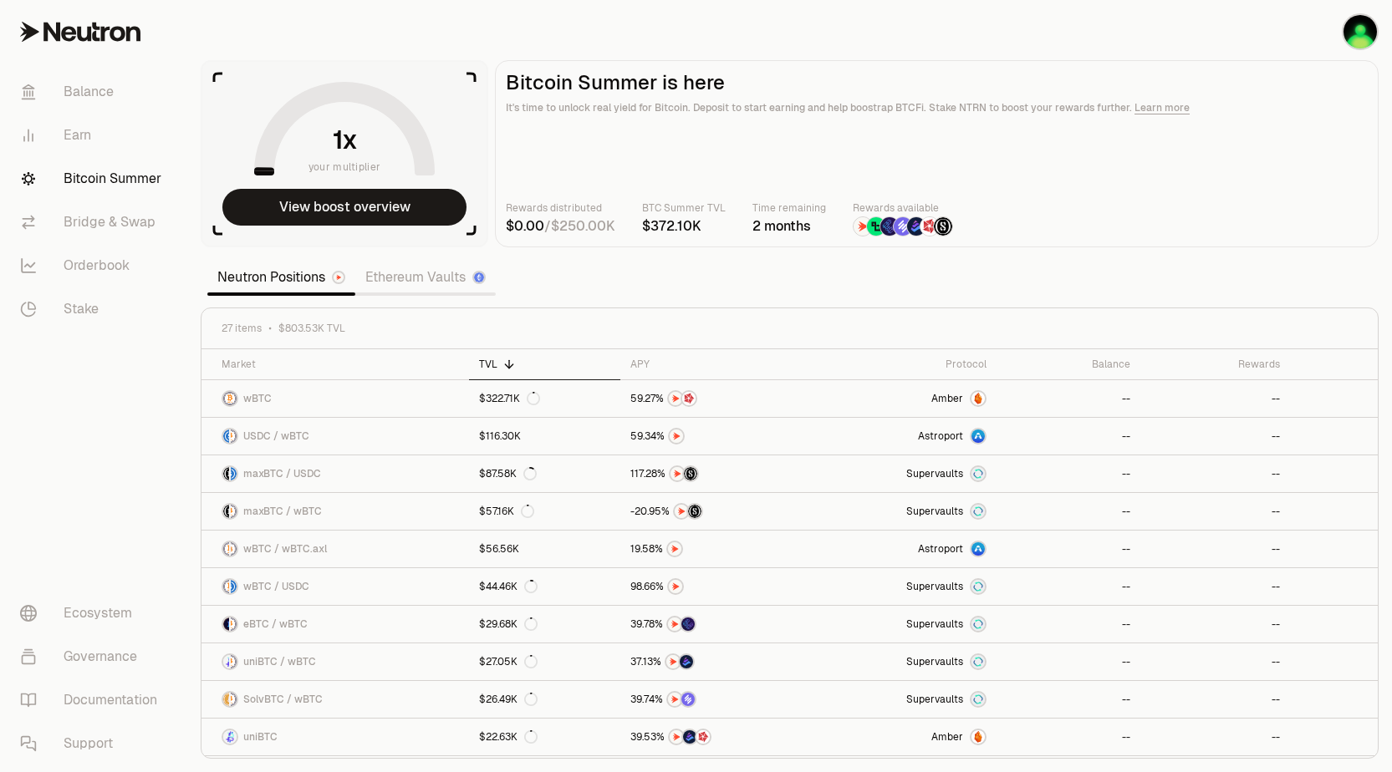
click at [420, 271] on link "Ethereum Vaults" at bounding box center [425, 277] width 140 height 33
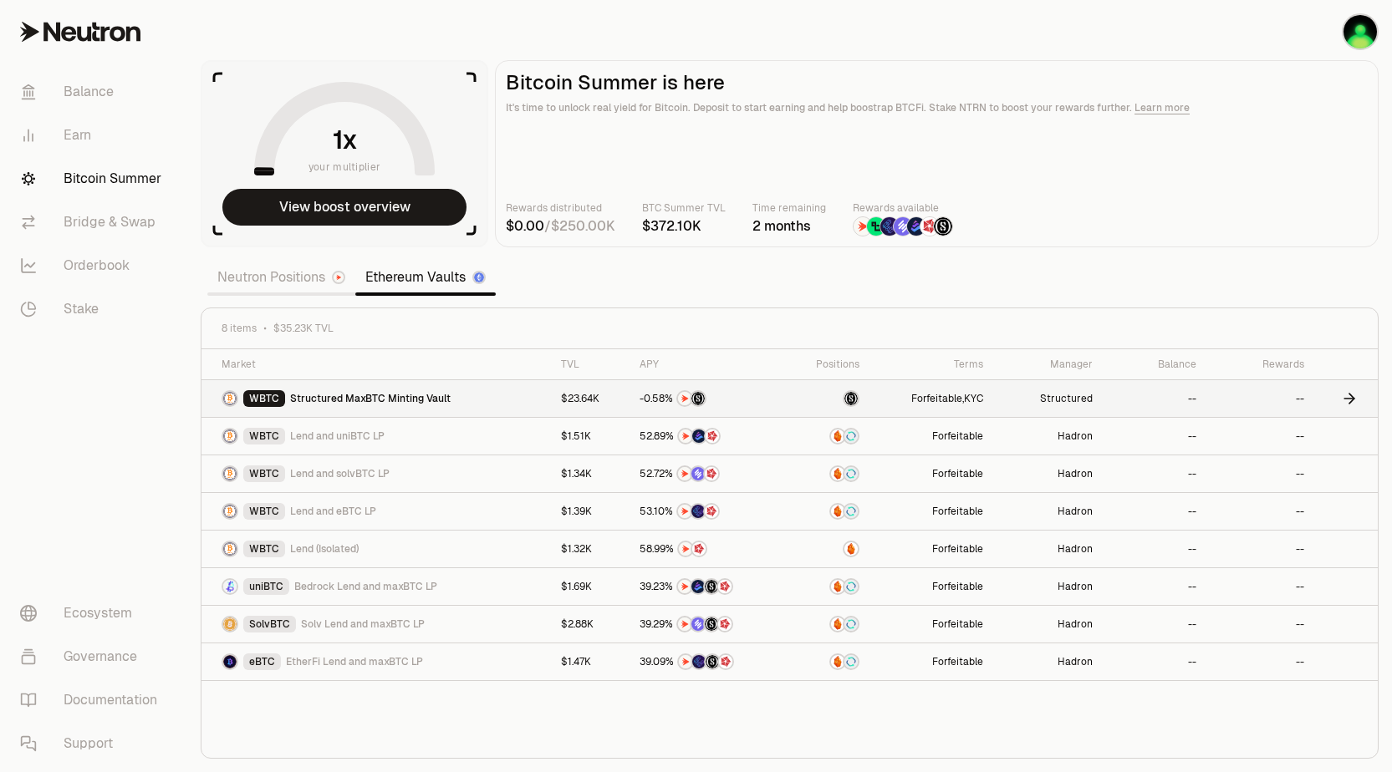
click at [330, 397] on span "Structured MaxBTC Minting Vault" at bounding box center [370, 398] width 160 height 13
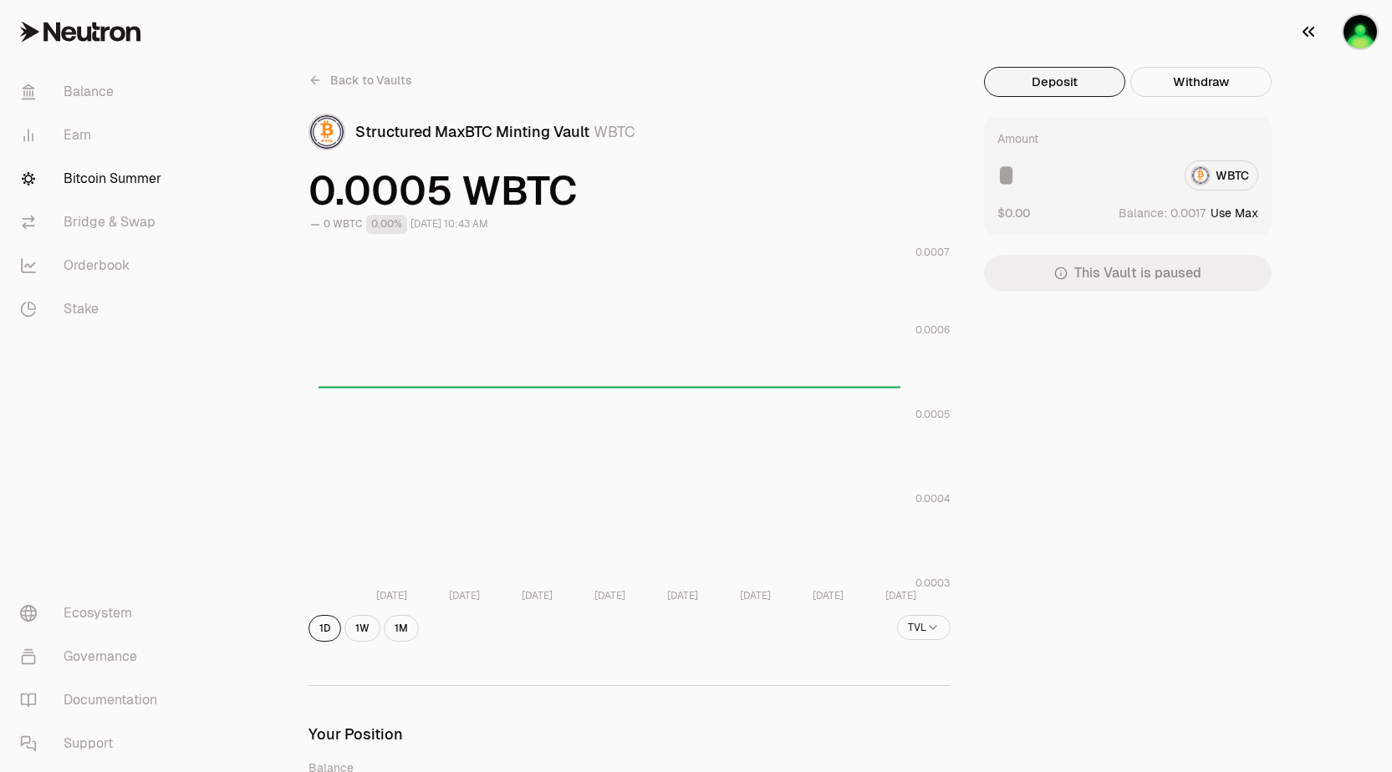
click at [1363, 29] on img "button" at bounding box center [1359, 31] width 33 height 33
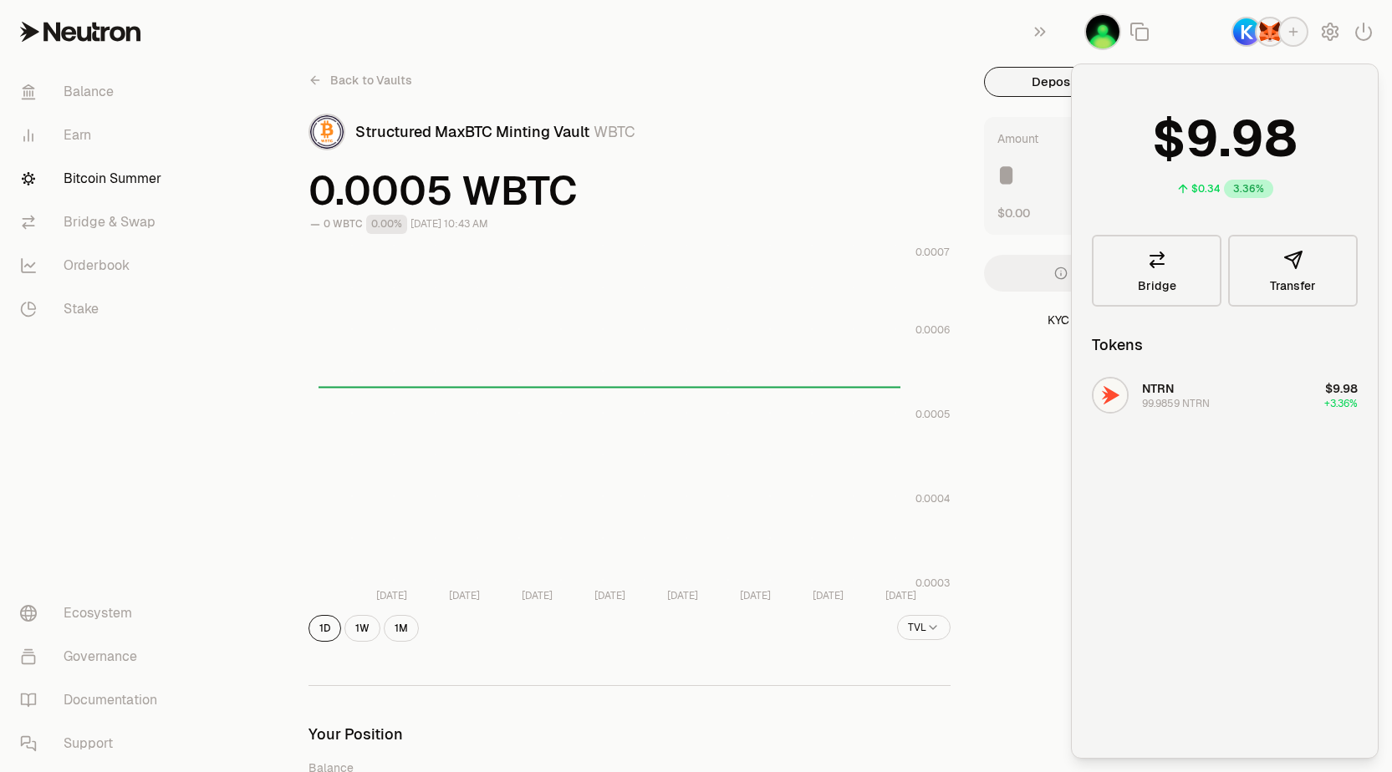
click at [822, 69] on div "Back to Vaults Structured MaxBTC Minting Vault WBTC" at bounding box center [629, 109] width 642 height 84
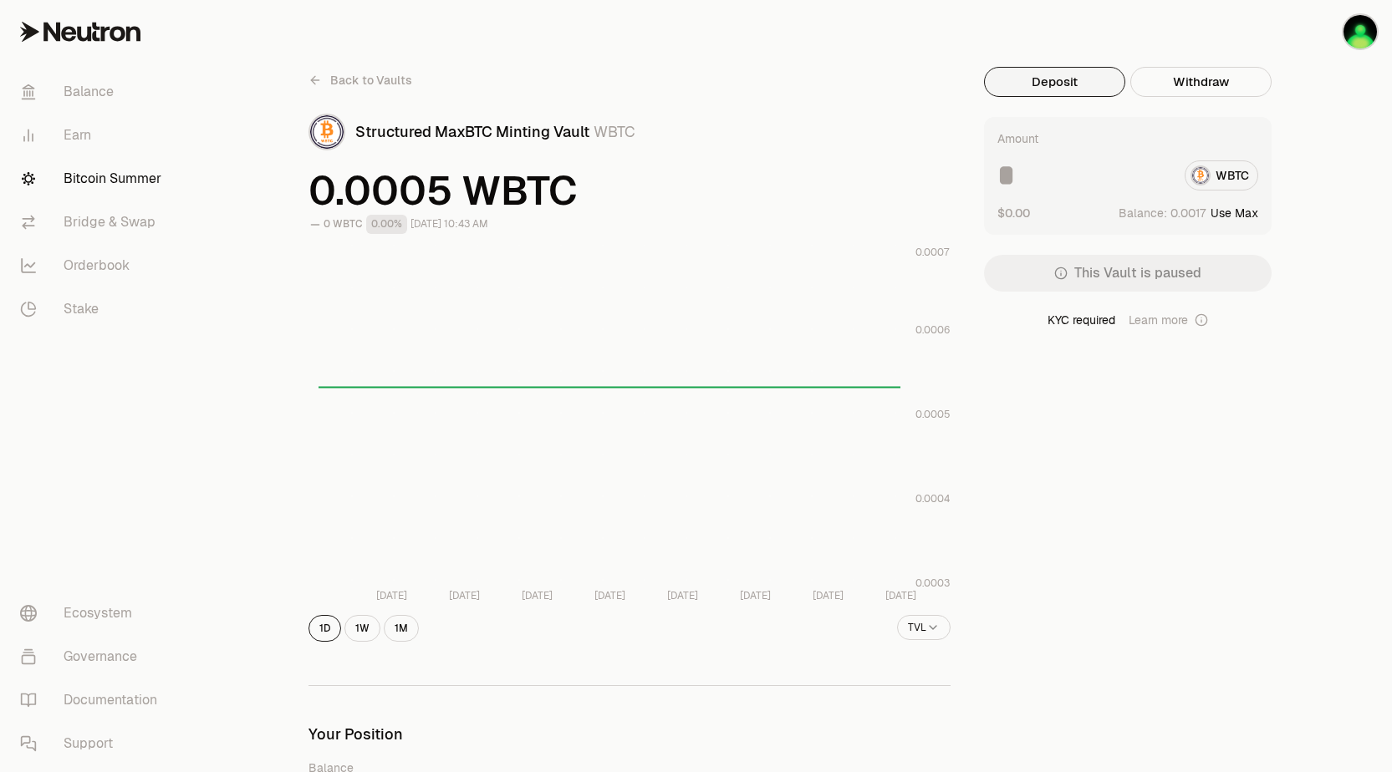
click at [88, 35] on icon at bounding box center [84, 34] width 14 height 15
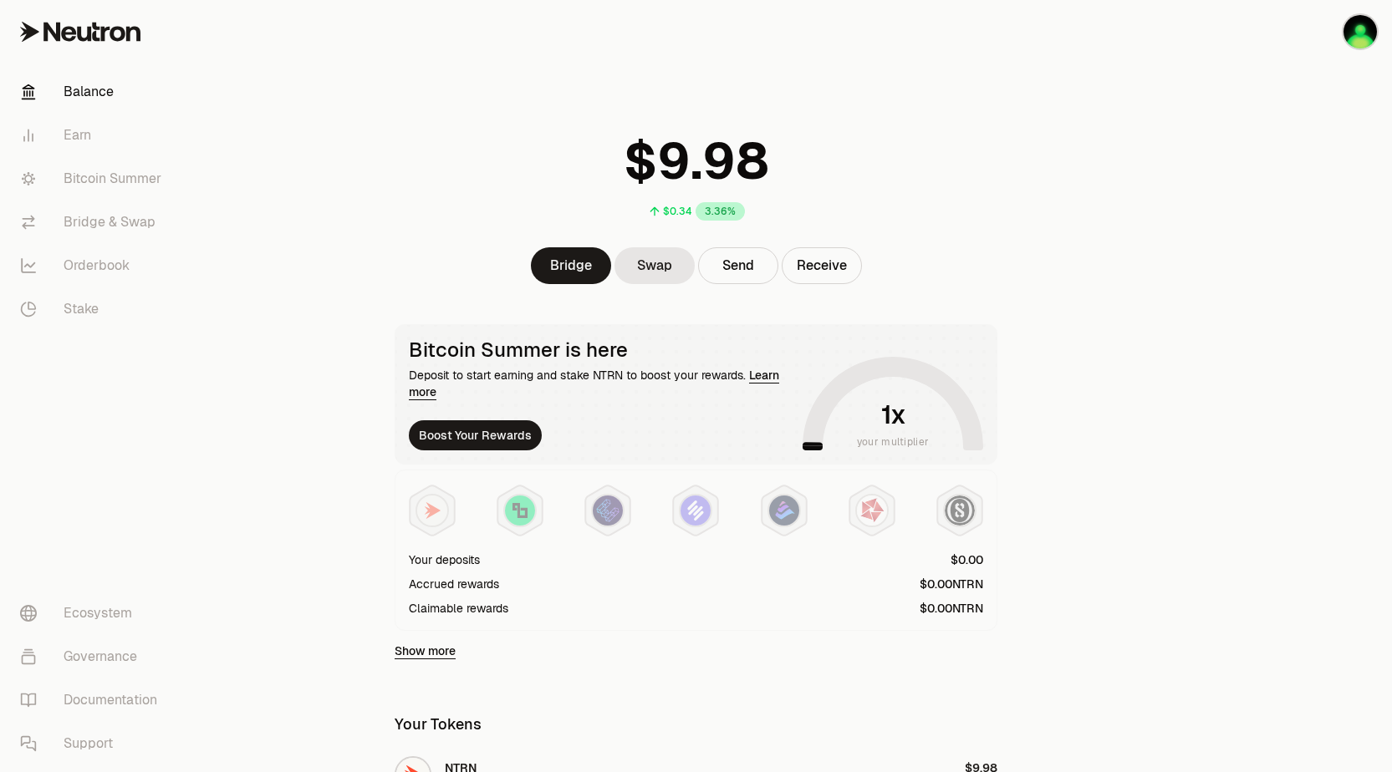
click at [102, 33] on icon at bounding box center [105, 34] width 9 height 15
click at [99, 172] on link "Bitcoin Summer" at bounding box center [94, 178] width 174 height 43
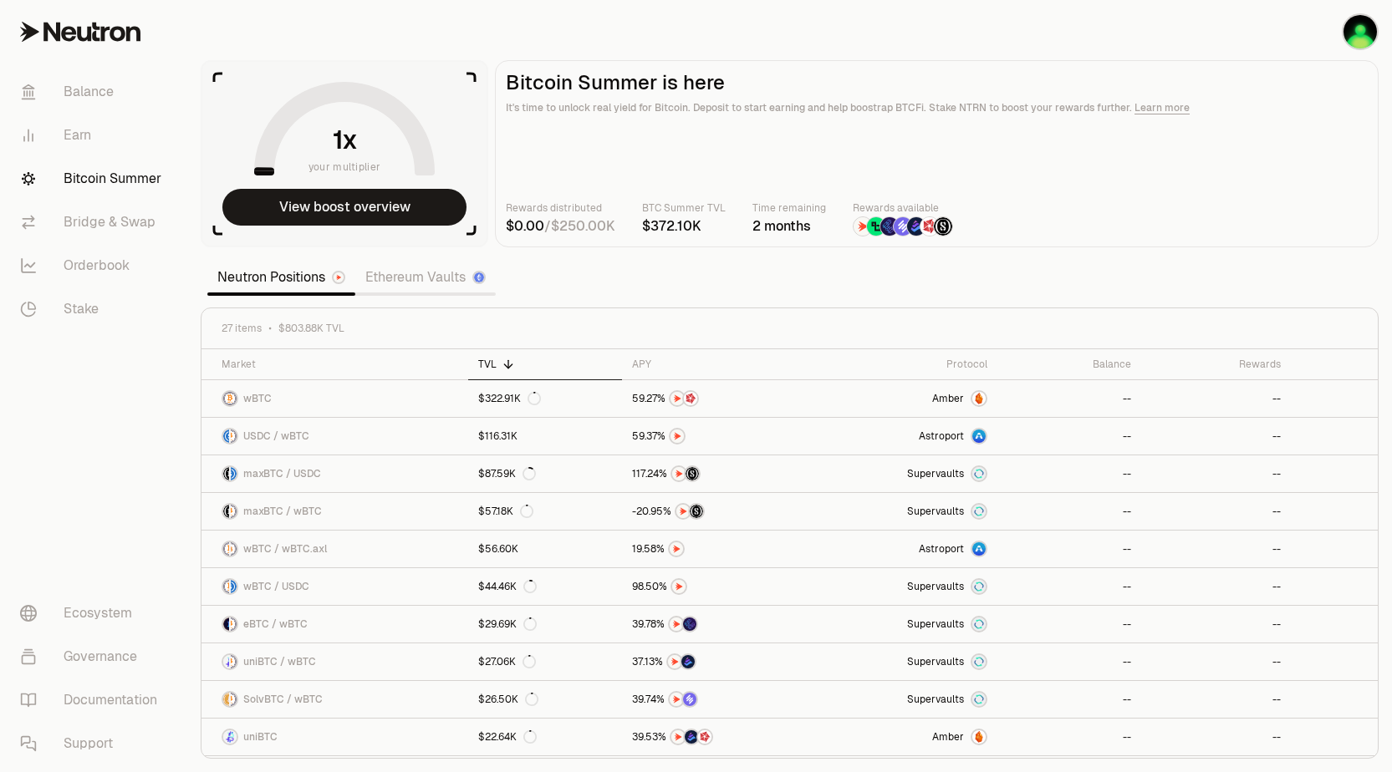
click at [420, 278] on link "Ethereum Vaults" at bounding box center [425, 277] width 140 height 33
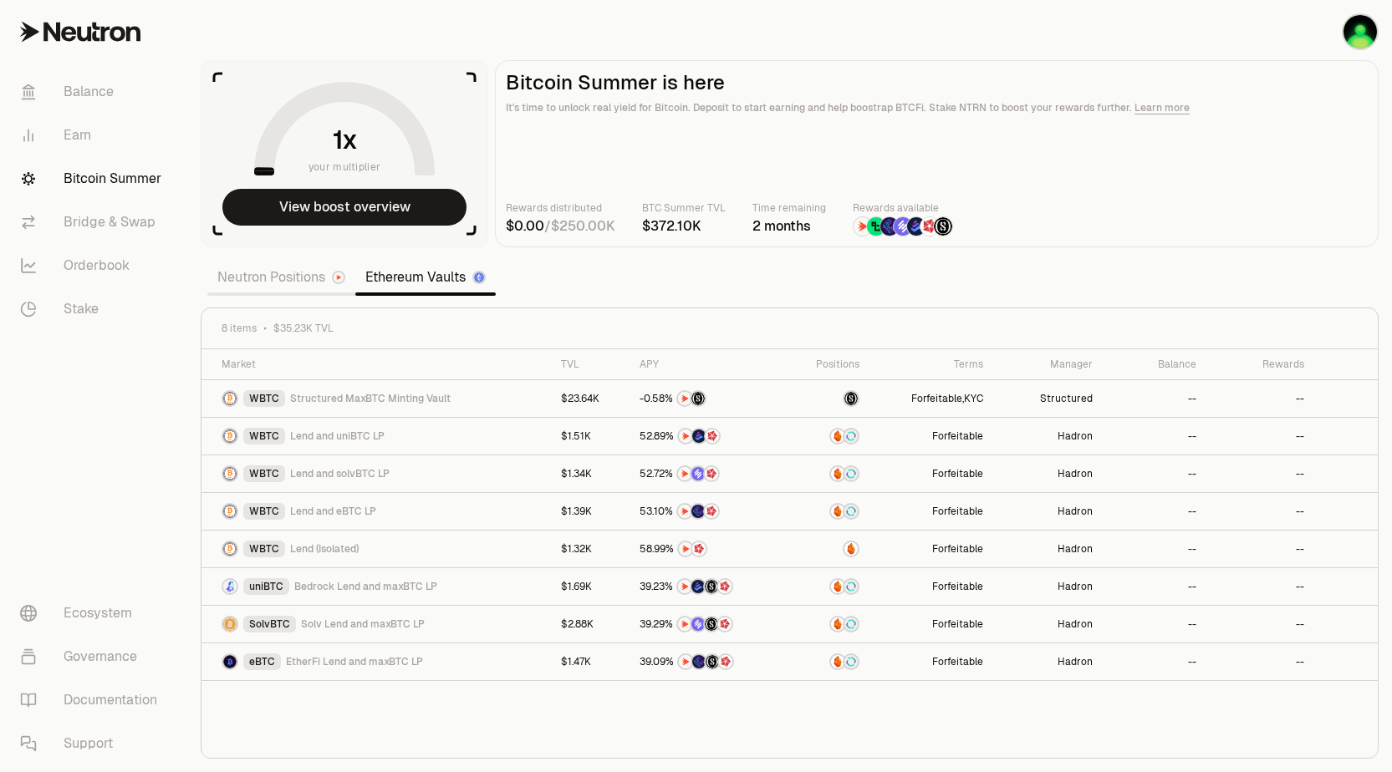
click at [286, 275] on link "Neutron Positions" at bounding box center [281, 277] width 148 height 33
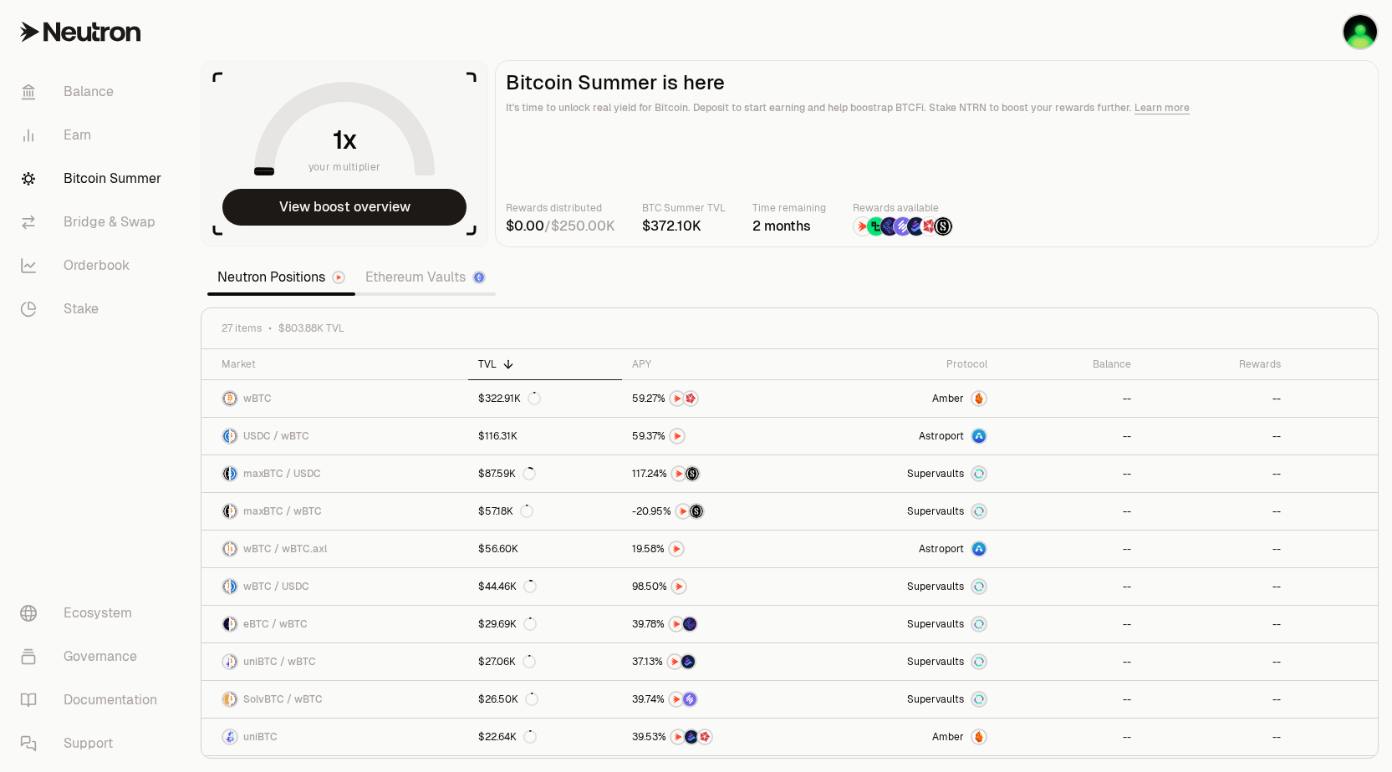
click at [444, 283] on link "Ethereum Vaults" at bounding box center [425, 277] width 140 height 33
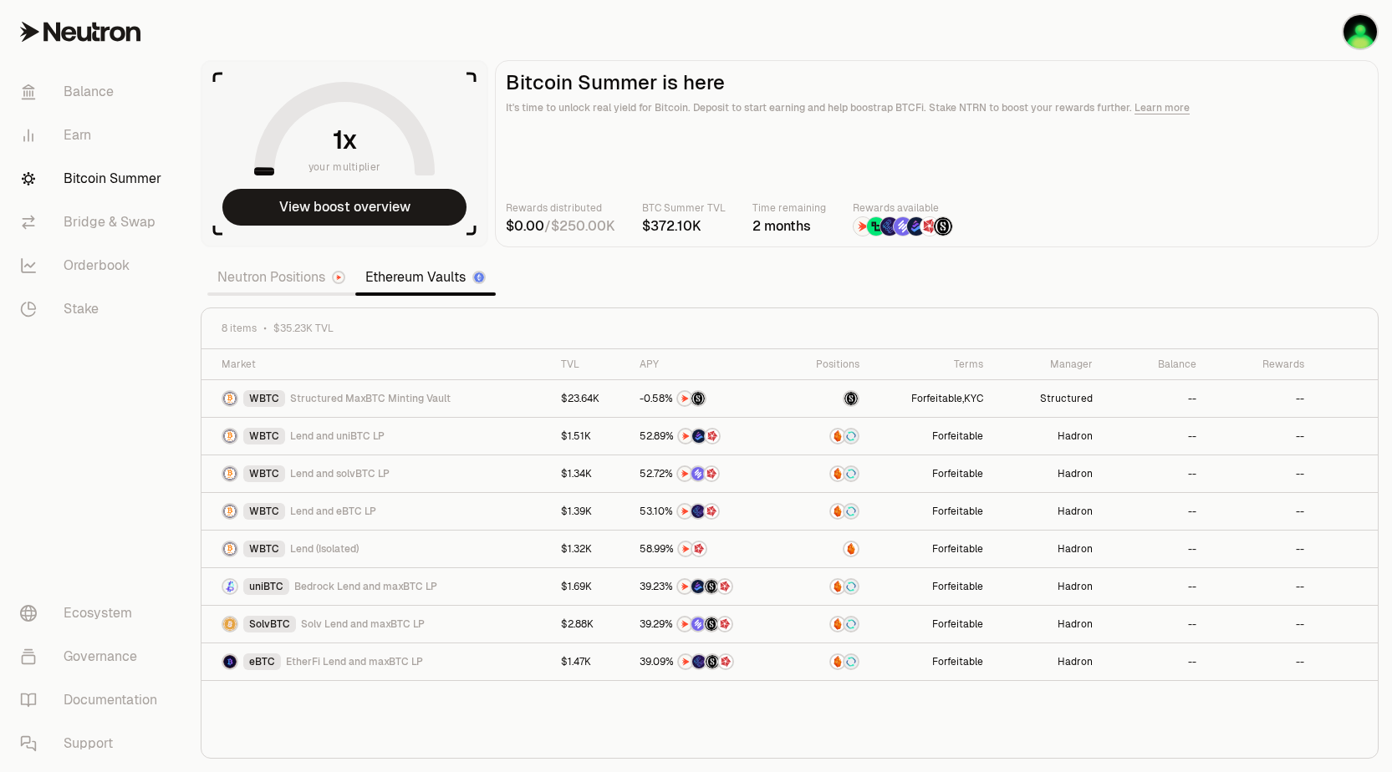
click at [280, 284] on link "Neutron Positions" at bounding box center [281, 277] width 148 height 33
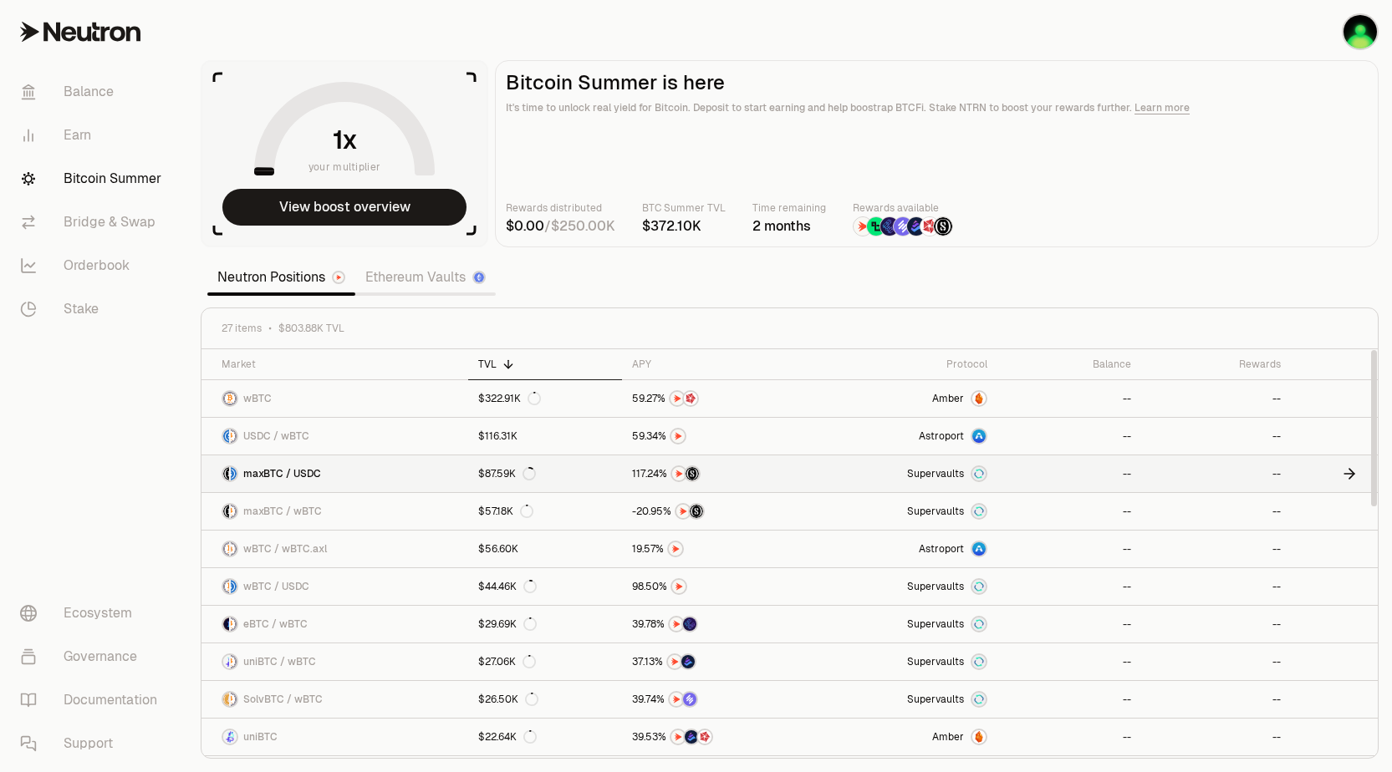
click at [412, 477] on link "maxBTC / USDC" at bounding box center [334, 474] width 267 height 37
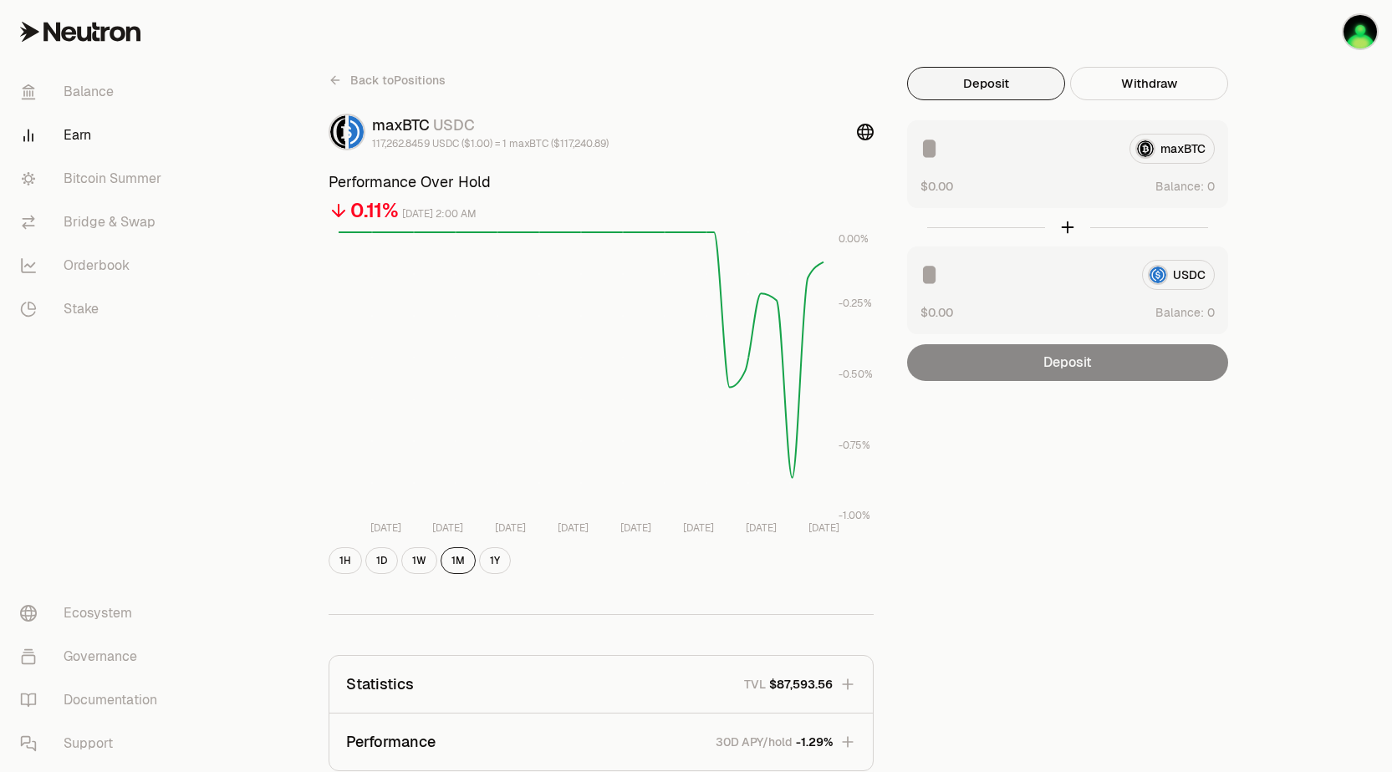
click at [332, 80] on icon at bounding box center [335, 80] width 8 height 0
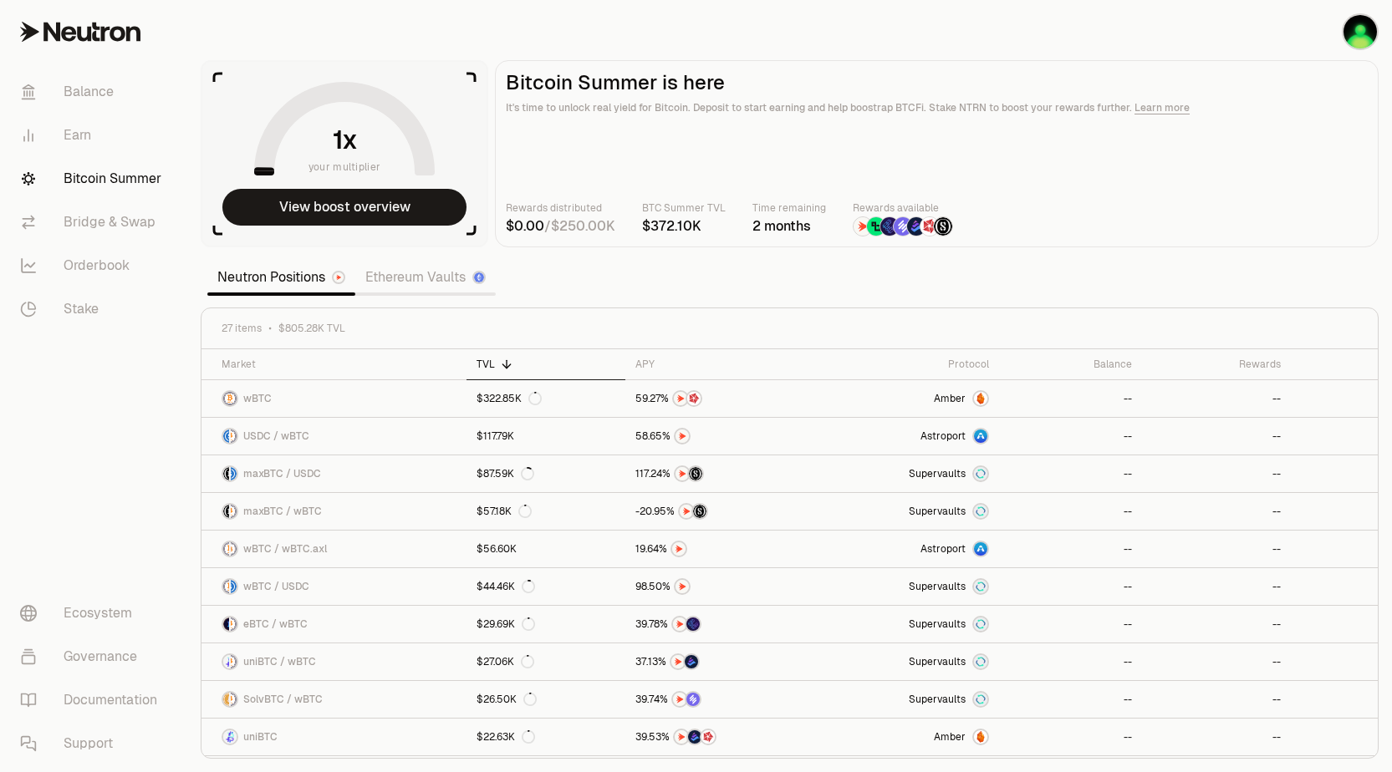
click at [395, 285] on link "Ethereum Vaults" at bounding box center [425, 277] width 140 height 33
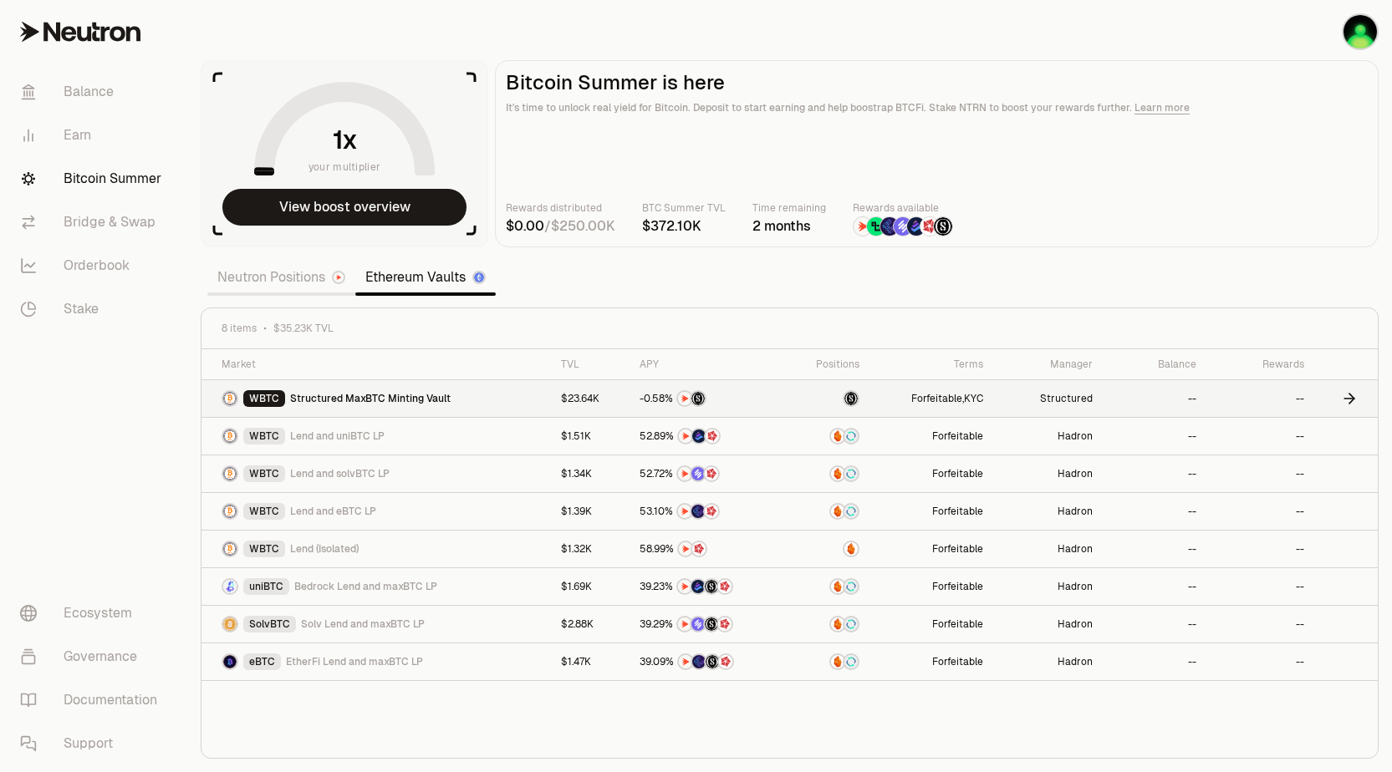
click at [339, 401] on span "Structured MaxBTC Minting Vault" at bounding box center [370, 398] width 160 height 13
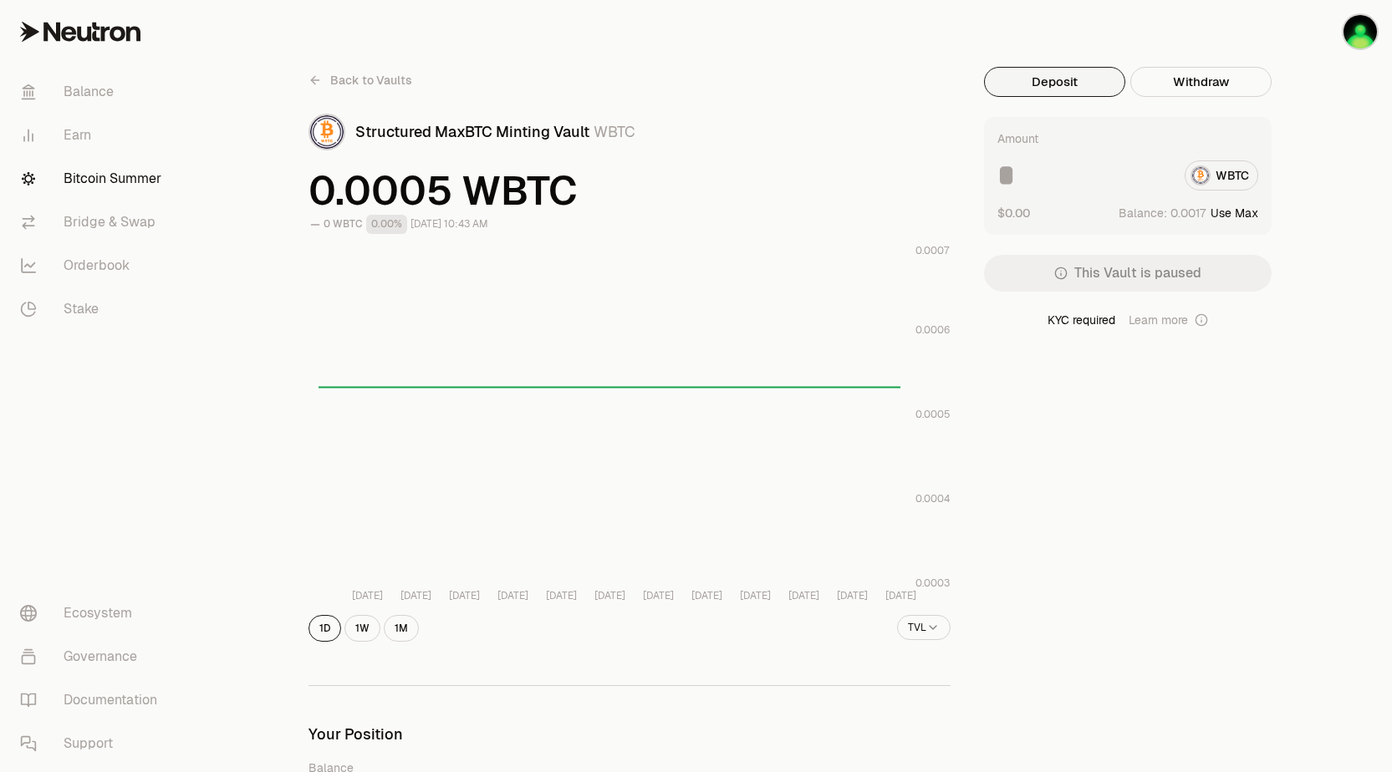
click at [1068, 273] on button "This Vault is paused" at bounding box center [1128, 273] width 288 height 37
click at [1212, 81] on button "Withdraw" at bounding box center [1200, 82] width 141 height 30
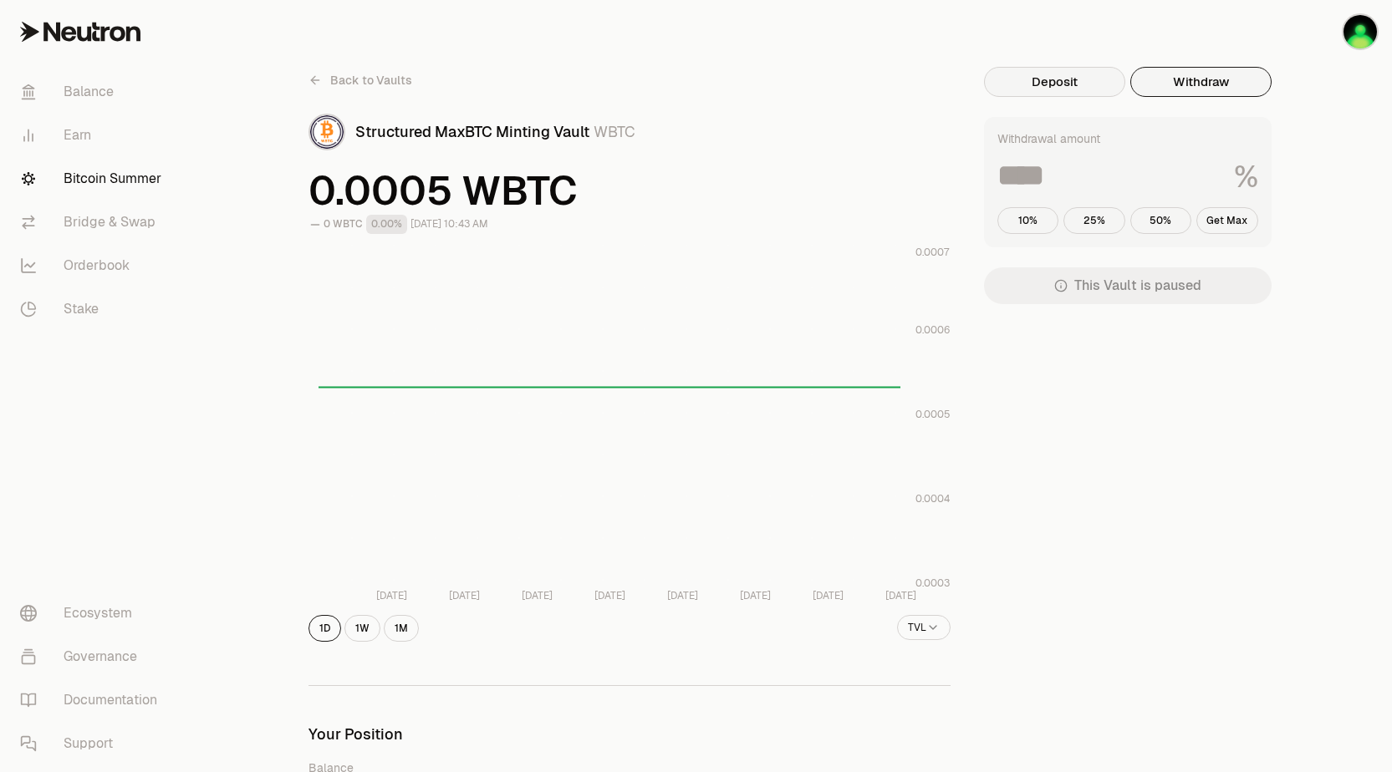
click at [1076, 84] on button "Deposit" at bounding box center [1054, 82] width 141 height 30
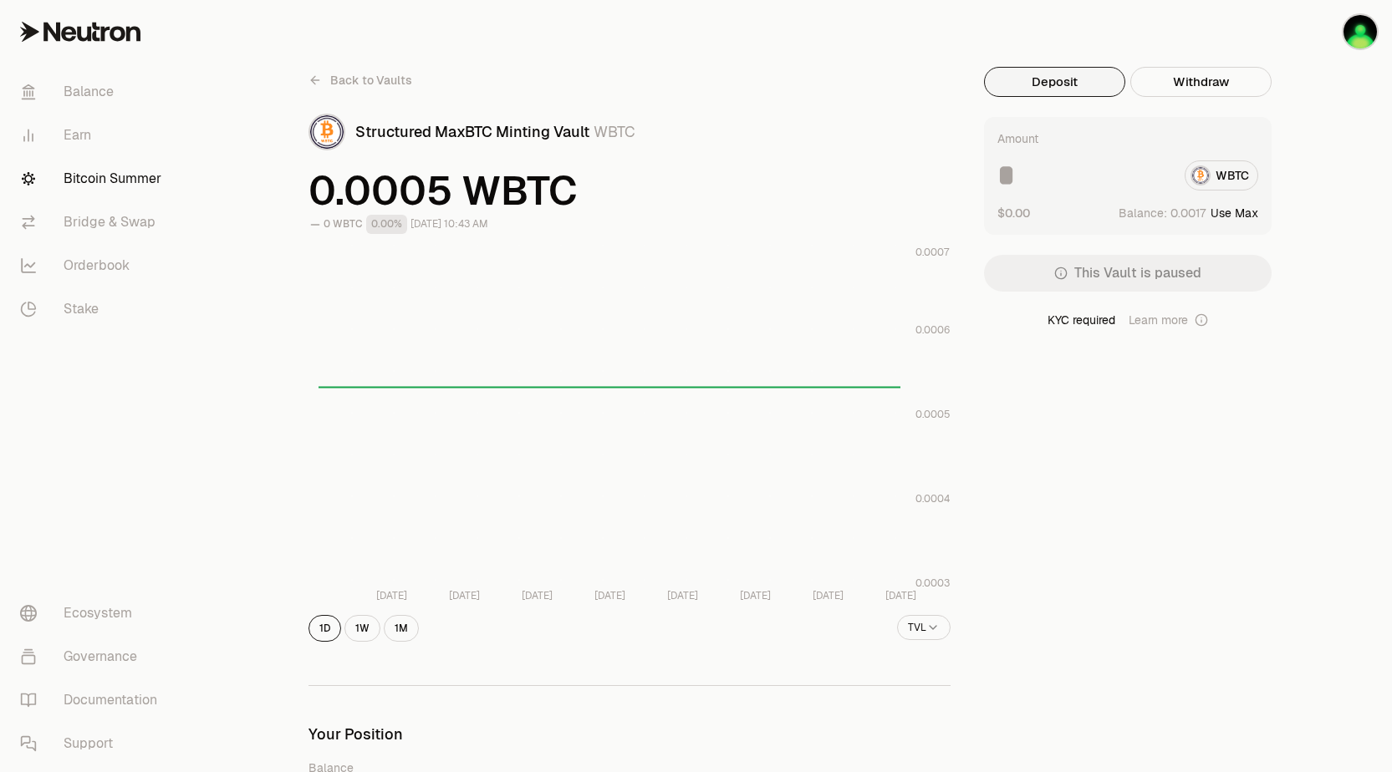
click at [379, 83] on span "Back to Vaults" at bounding box center [371, 80] width 82 height 17
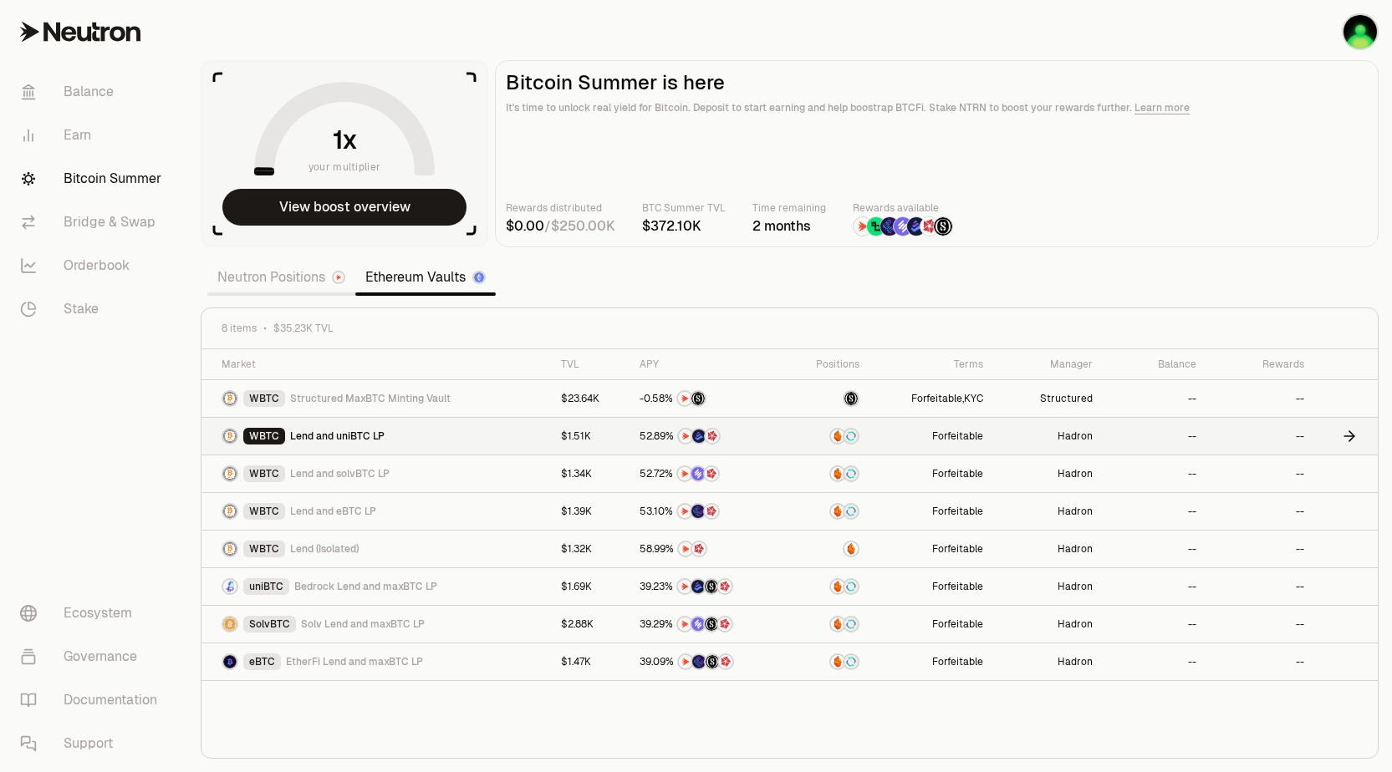
click at [369, 435] on span "Lend and uniBTC LP" at bounding box center [337, 436] width 94 height 13
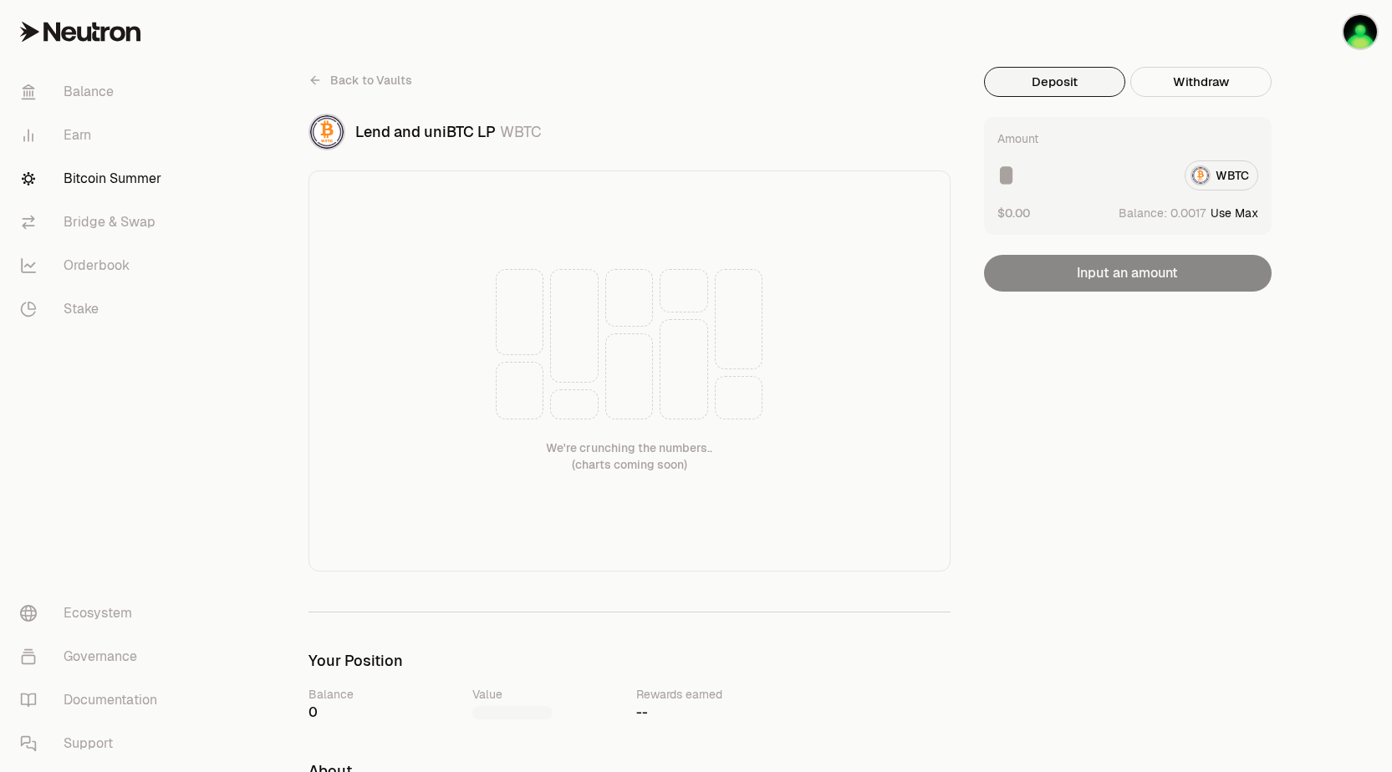
click at [312, 77] on icon at bounding box center [314, 80] width 13 height 13
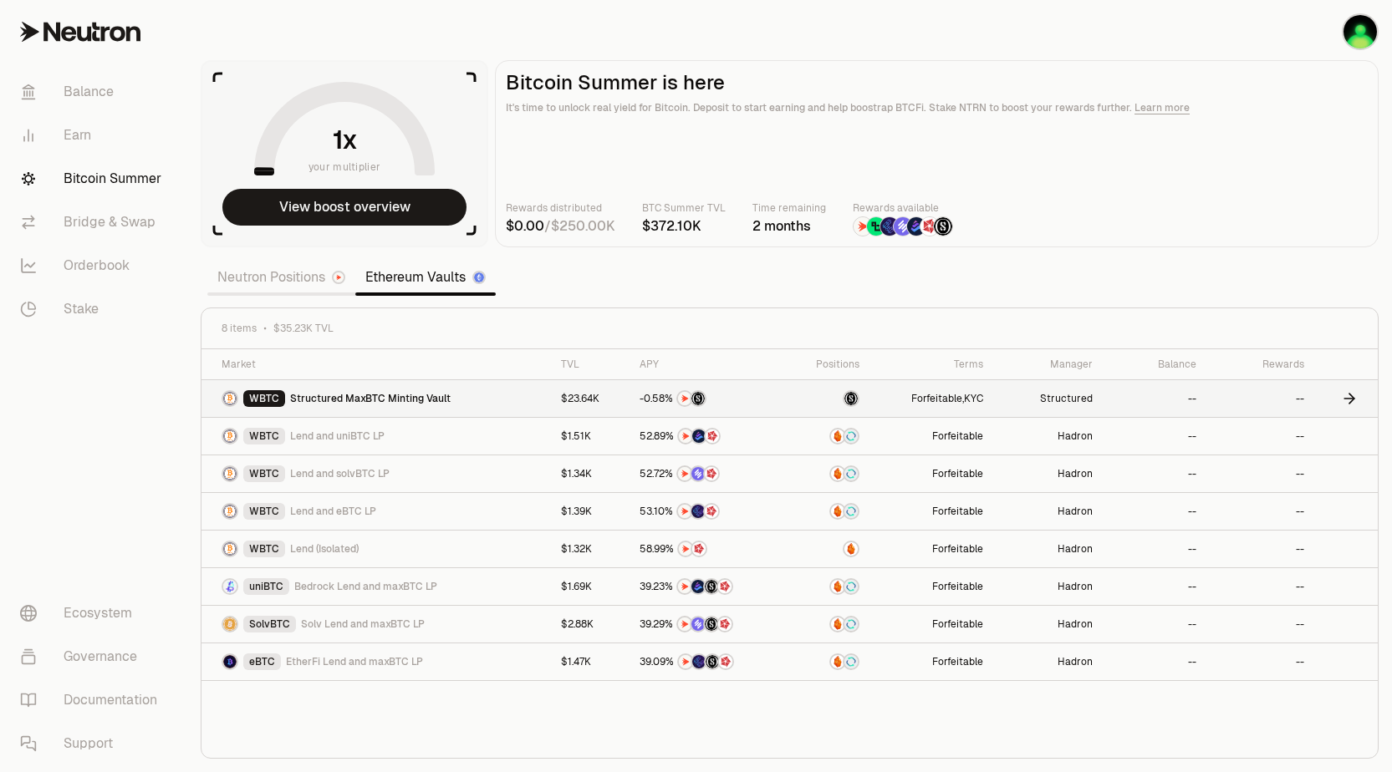
click at [371, 398] on span "Structured MaxBTC Minting Vault" at bounding box center [370, 398] width 160 height 13
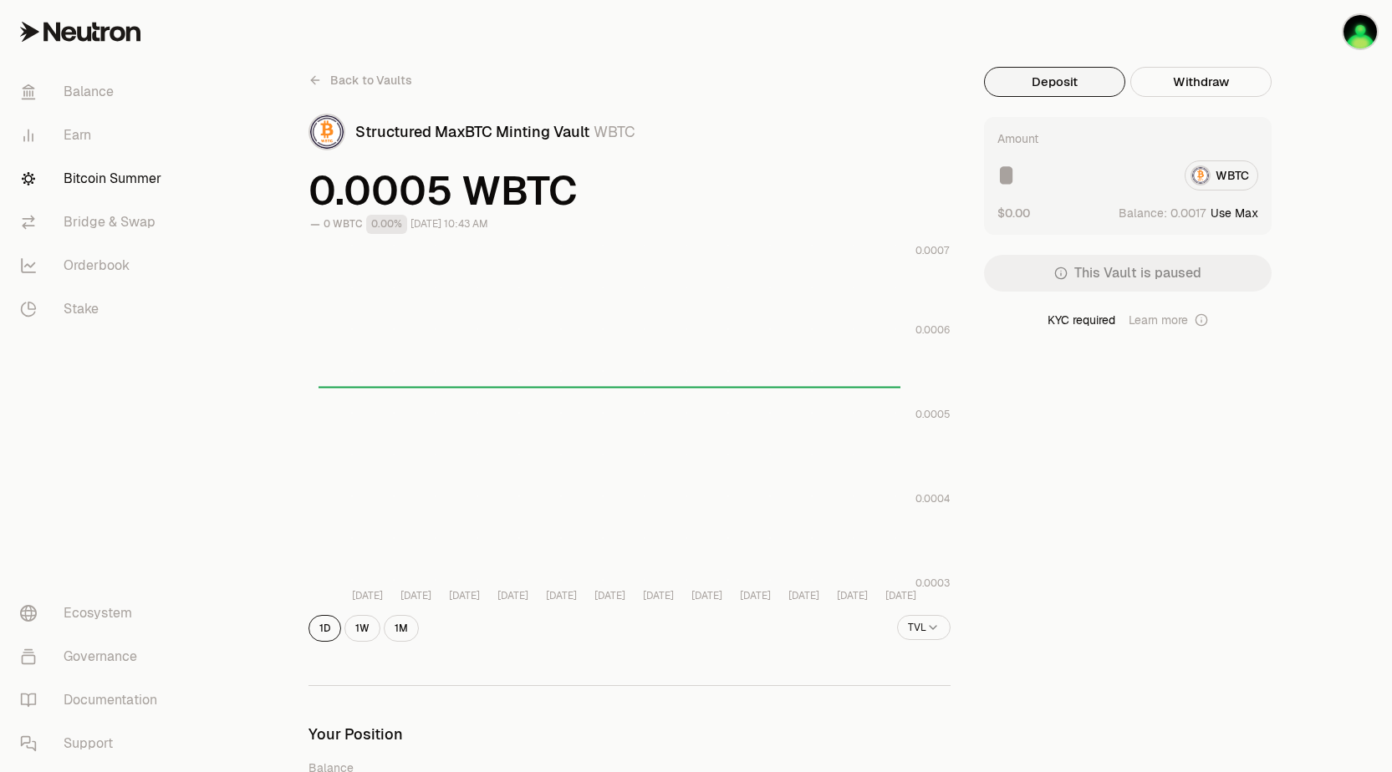
click at [313, 80] on icon at bounding box center [315, 80] width 8 height 0
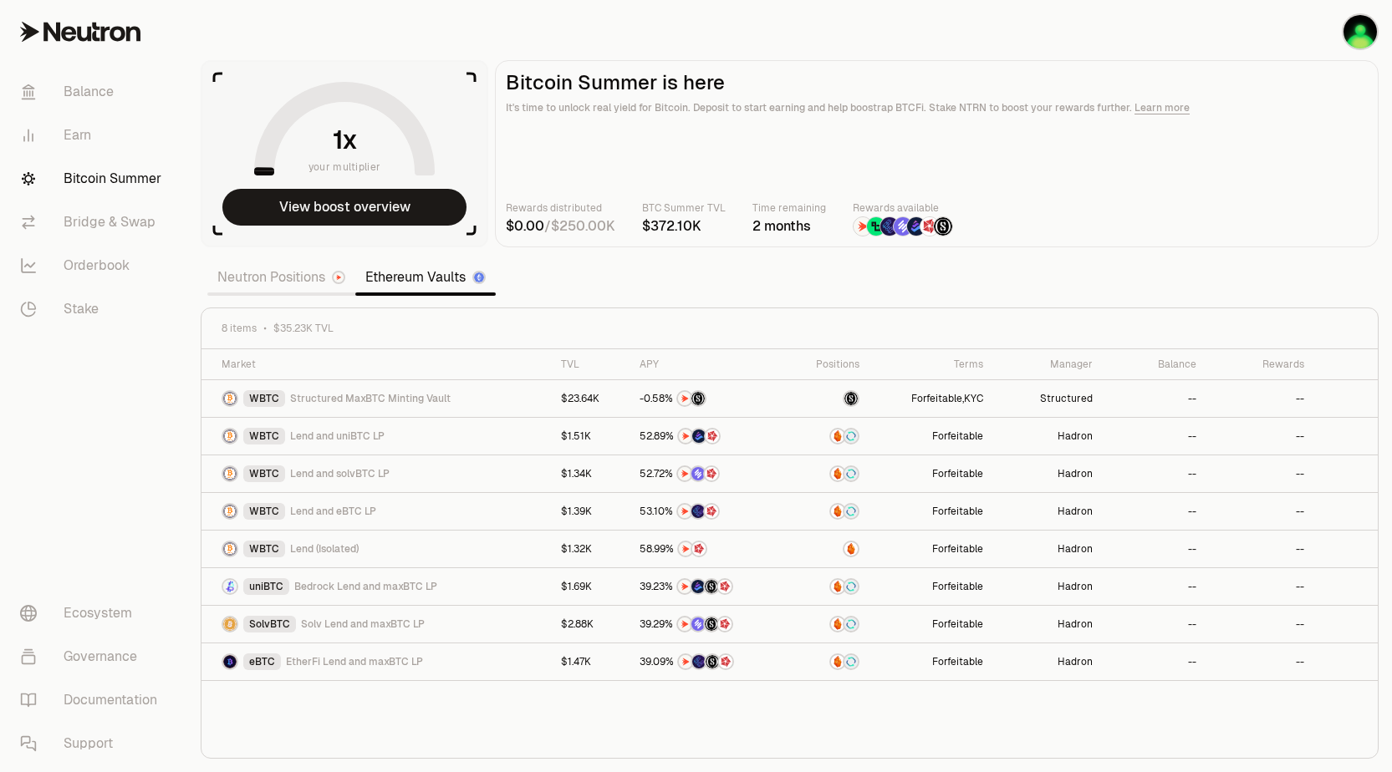
click at [280, 287] on link "Neutron Positions" at bounding box center [281, 277] width 148 height 33
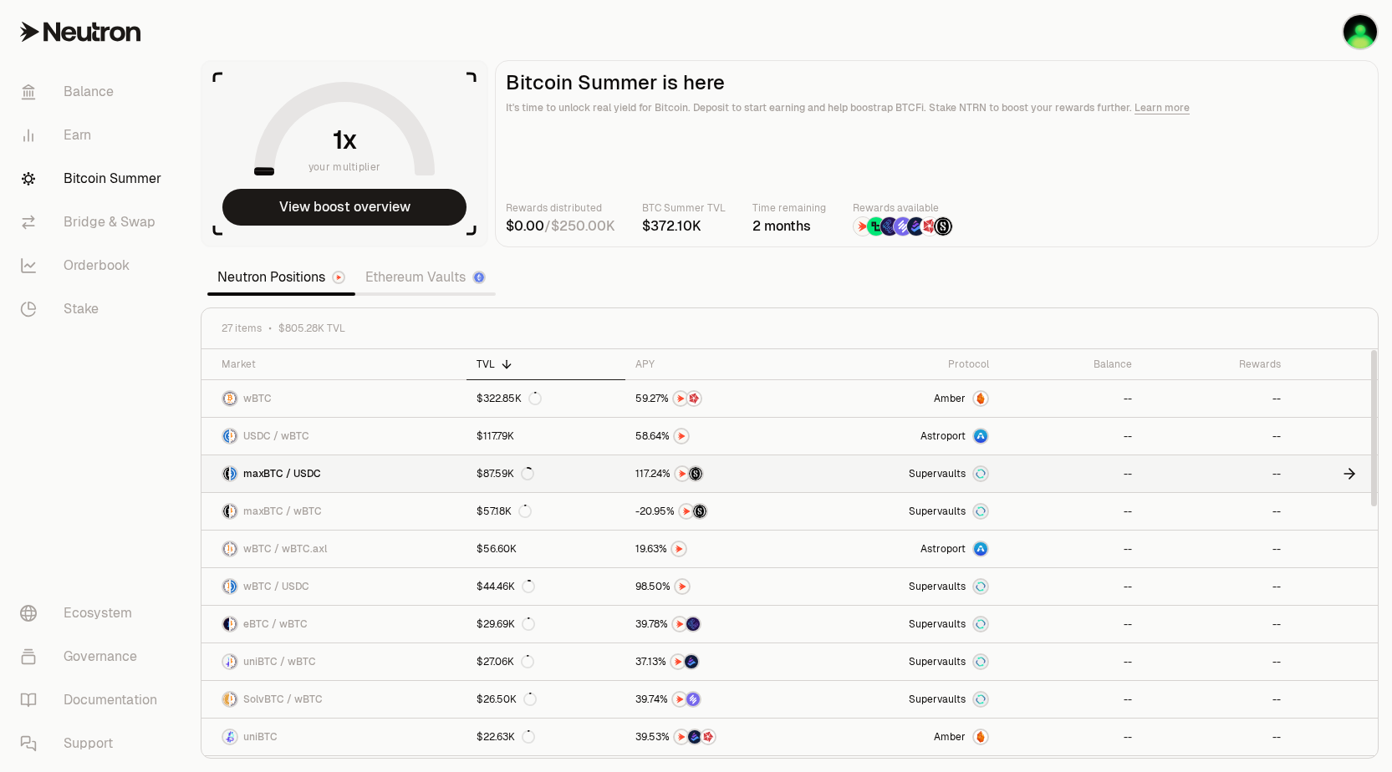
click at [288, 476] on span "maxBTC / USDC" at bounding box center [282, 473] width 78 height 13
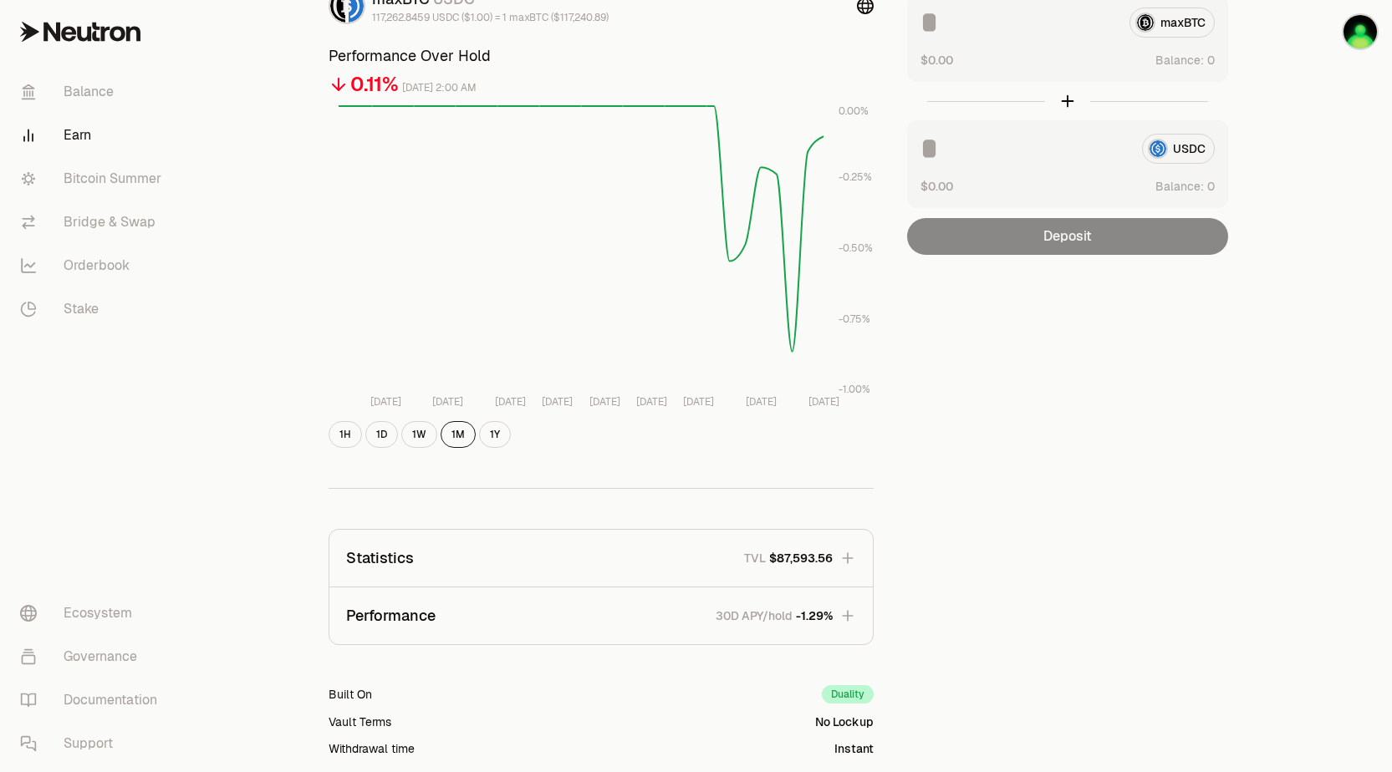
scroll to position [313, 0]
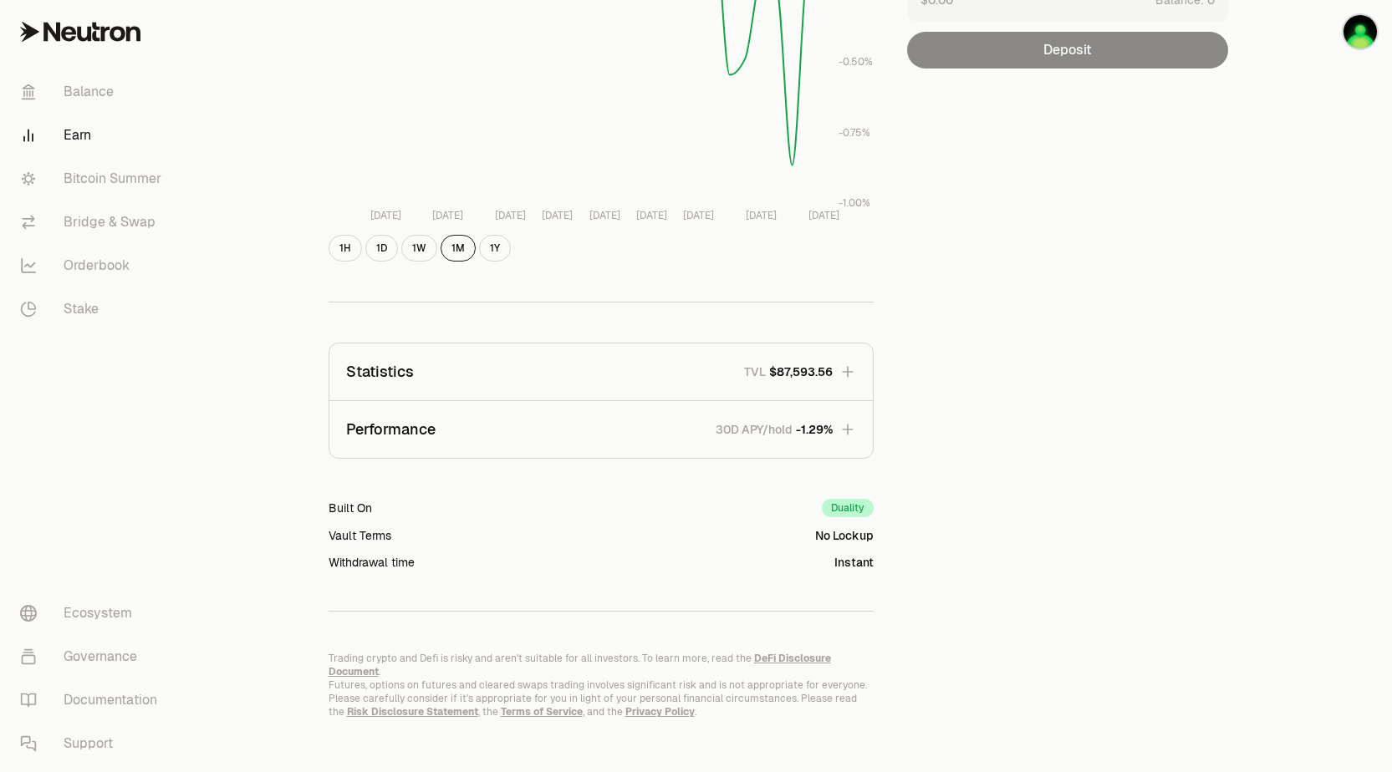
click at [410, 368] on p "Statistics" at bounding box center [380, 371] width 68 height 23
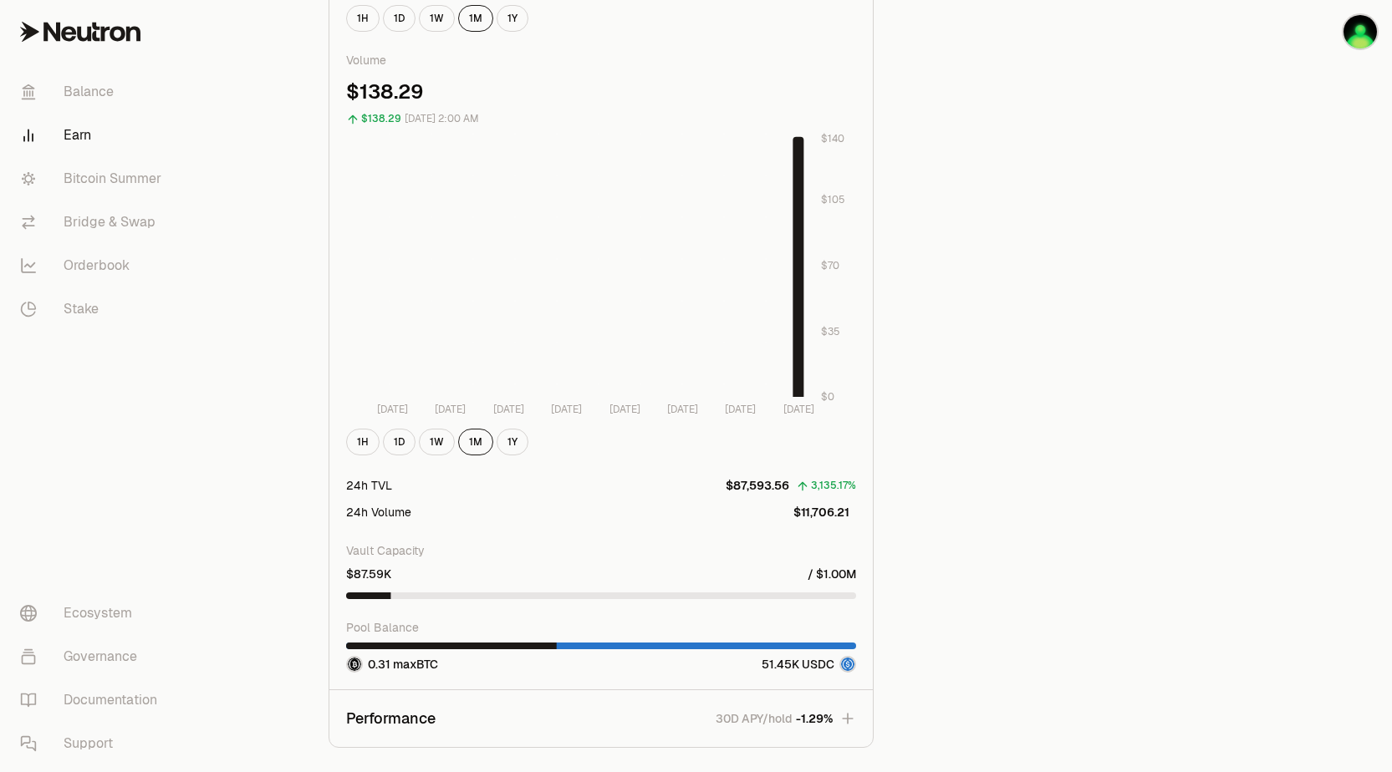
scroll to position [1346, 0]
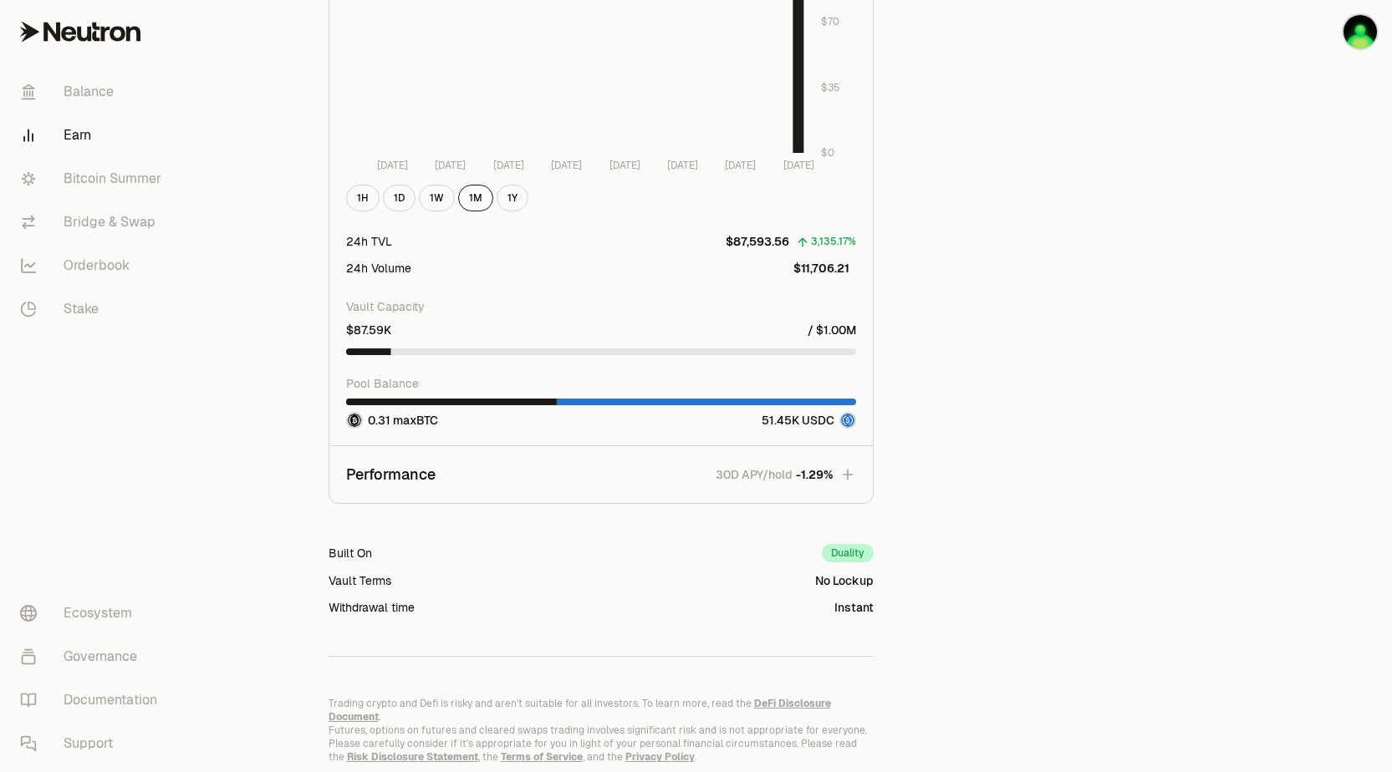
click at [413, 466] on p "Performance" at bounding box center [390, 474] width 89 height 23
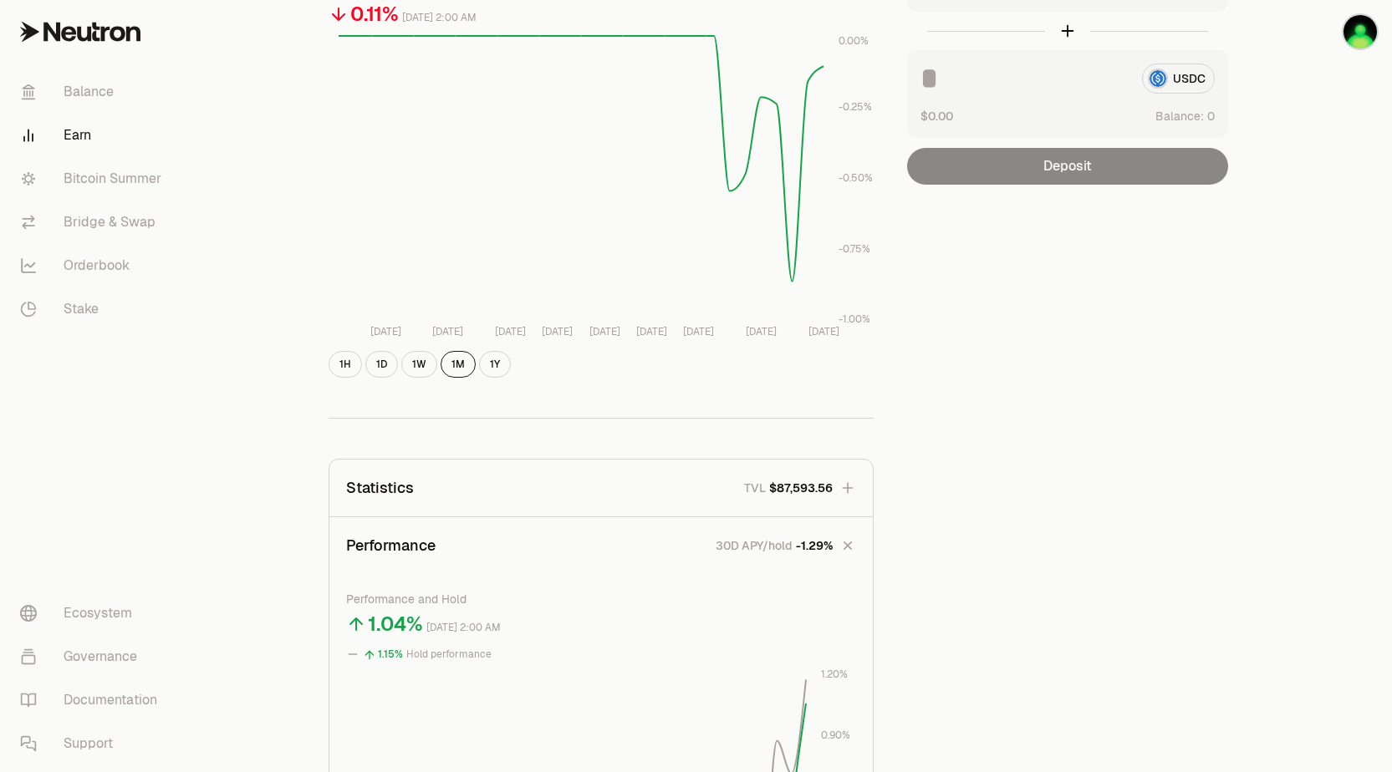
scroll to position [0, 0]
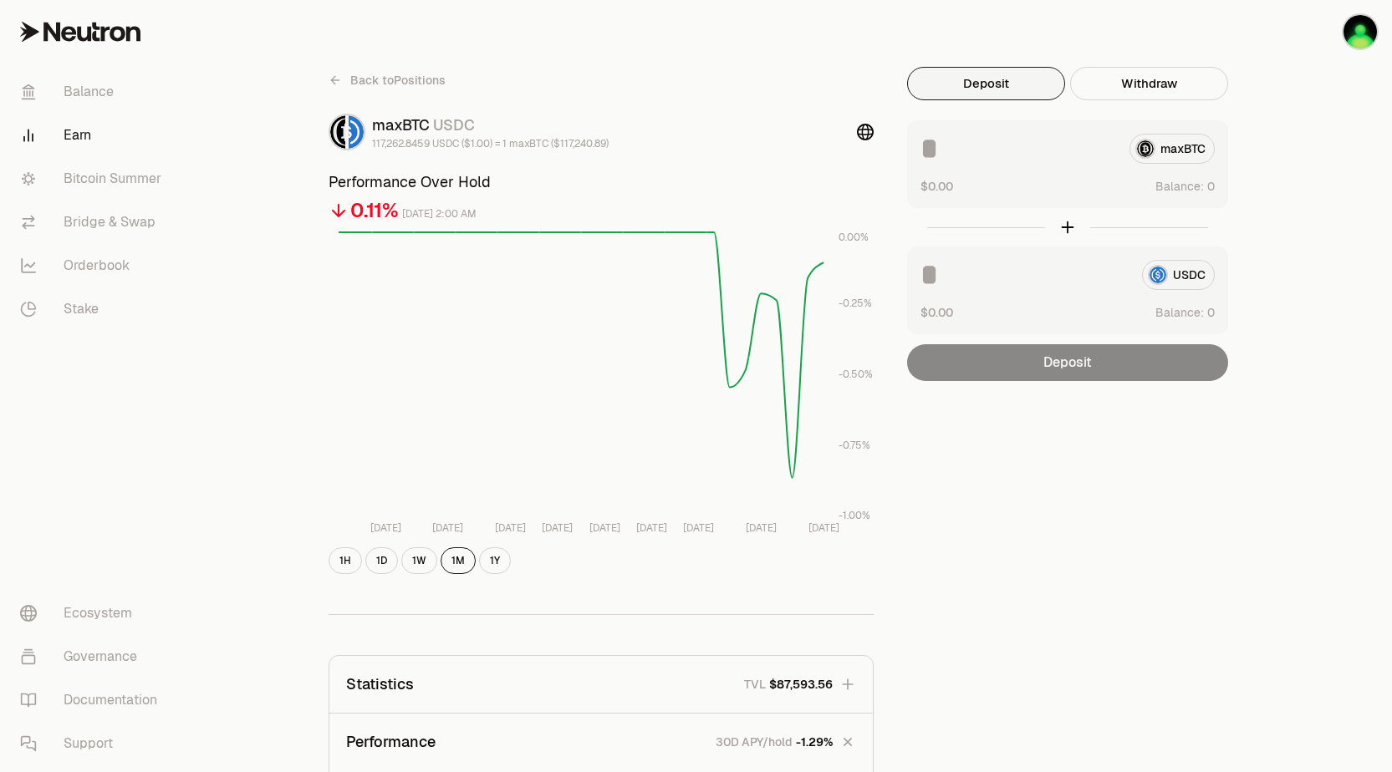
click at [328, 79] on icon at bounding box center [334, 80] width 13 height 13
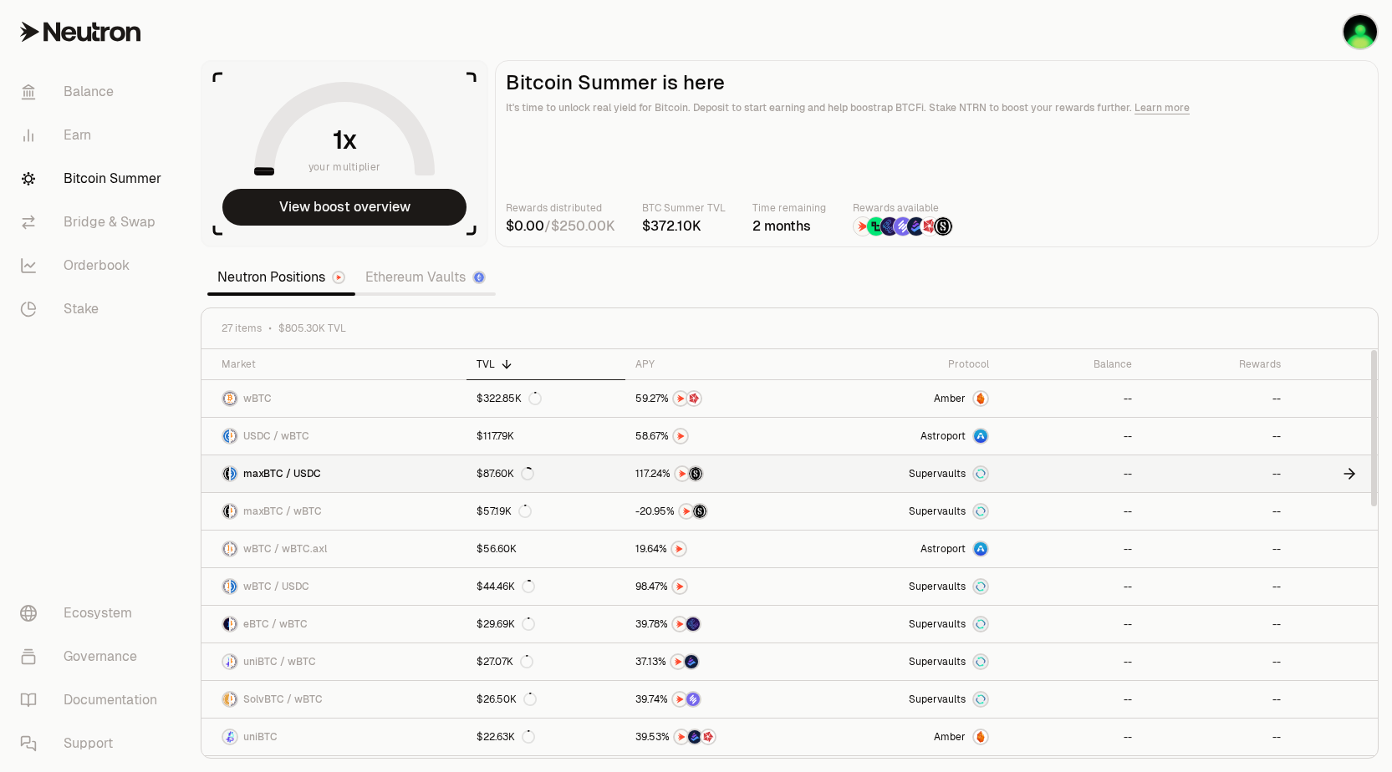
click at [392, 477] on link "maxBTC / USDC" at bounding box center [333, 474] width 265 height 37
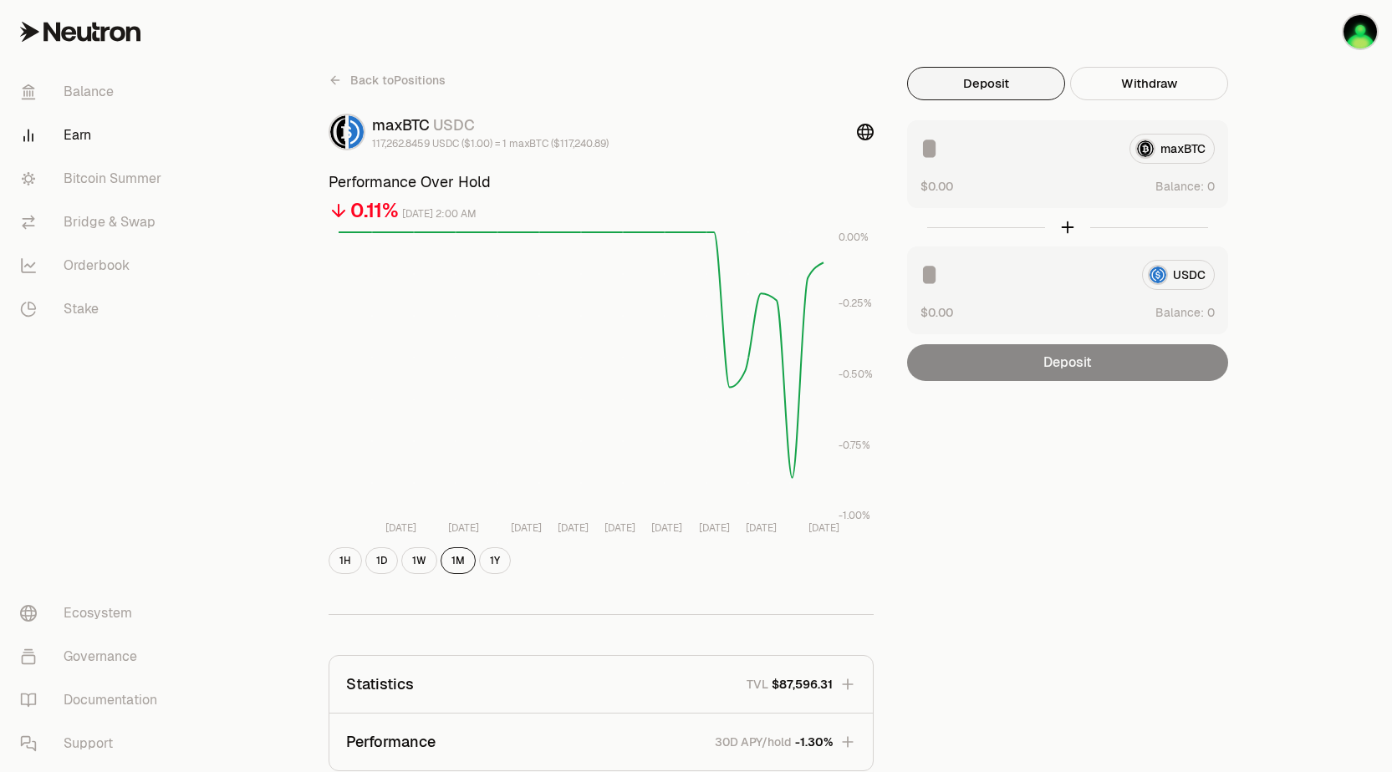
click at [329, 76] on icon at bounding box center [334, 80] width 13 height 13
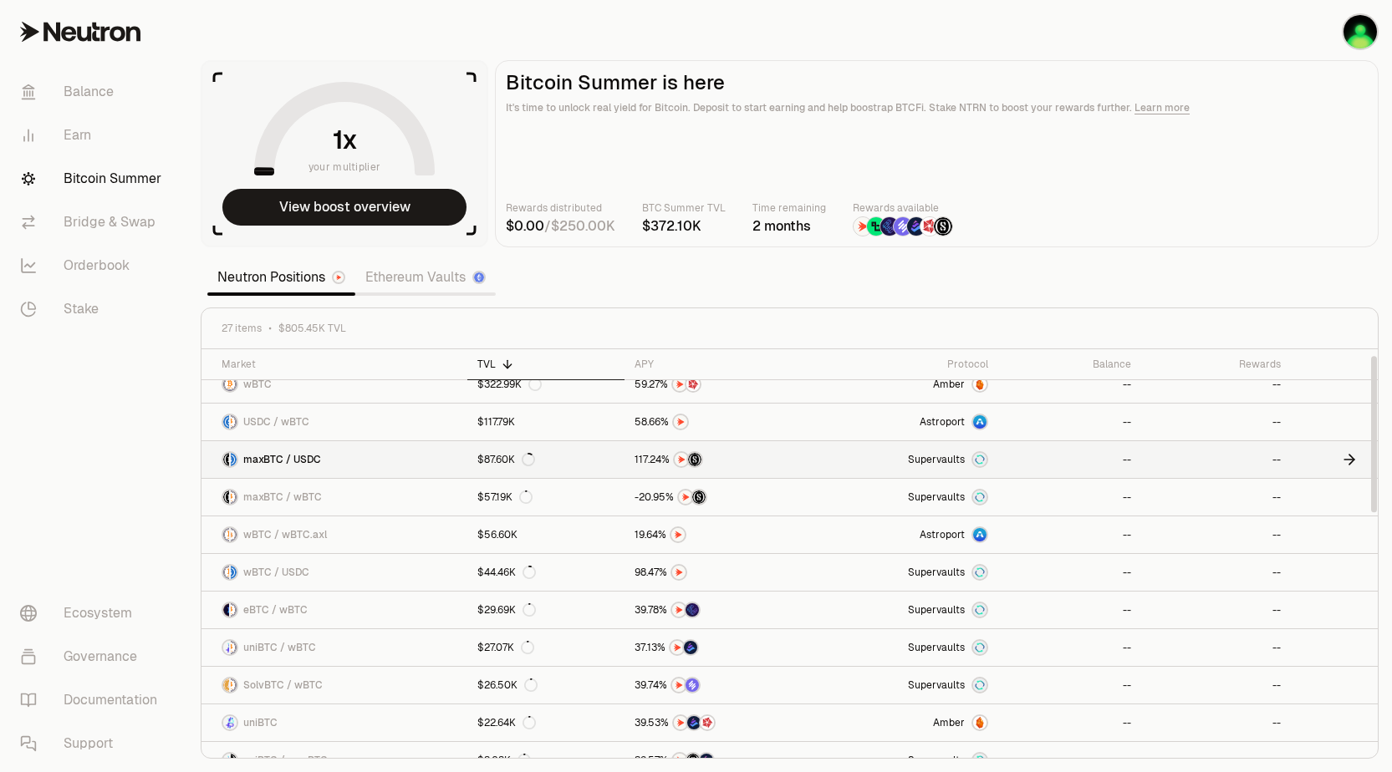
scroll to position [13, 0]
click at [379, 495] on link "maxBTC / wBTC" at bounding box center [334, 499] width 266 height 37
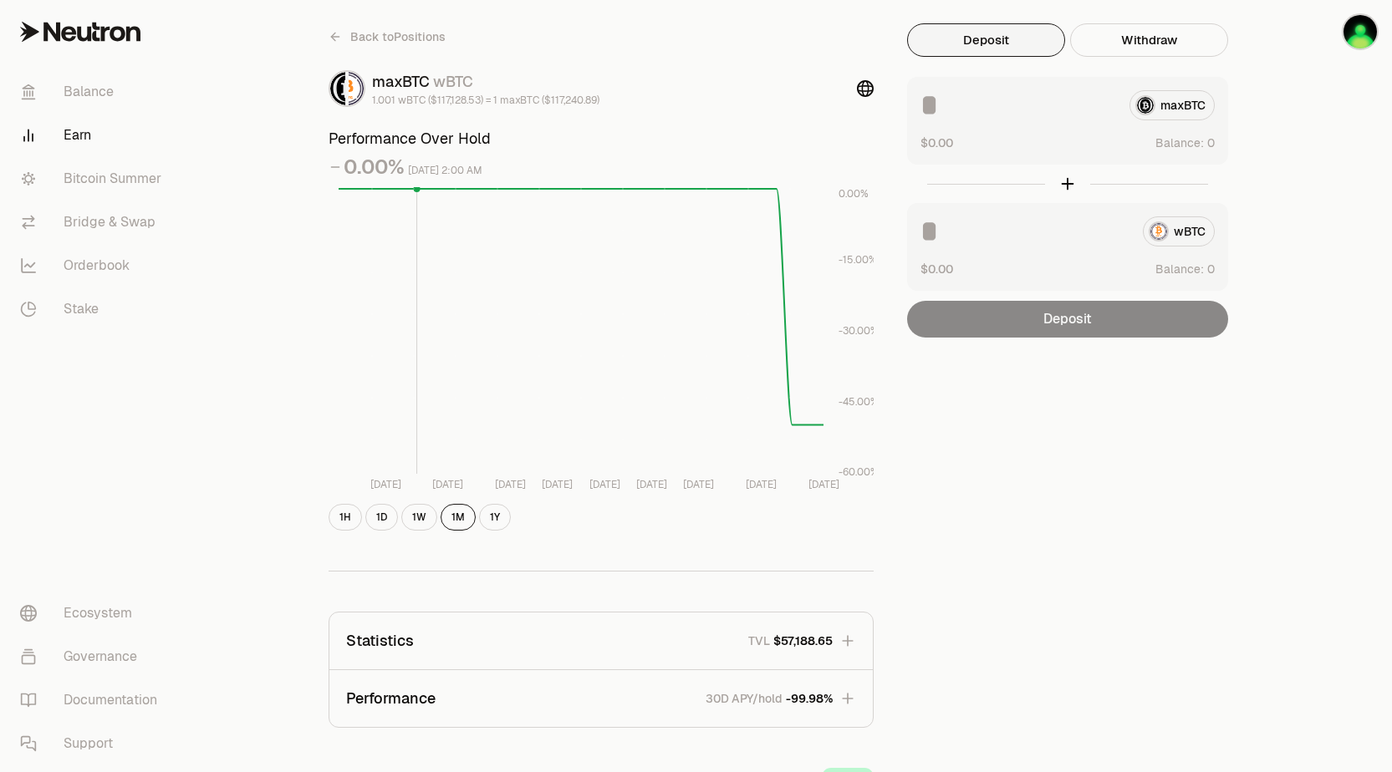
scroll to position [45, 0]
click at [333, 33] on icon at bounding box center [333, 35] width 4 height 8
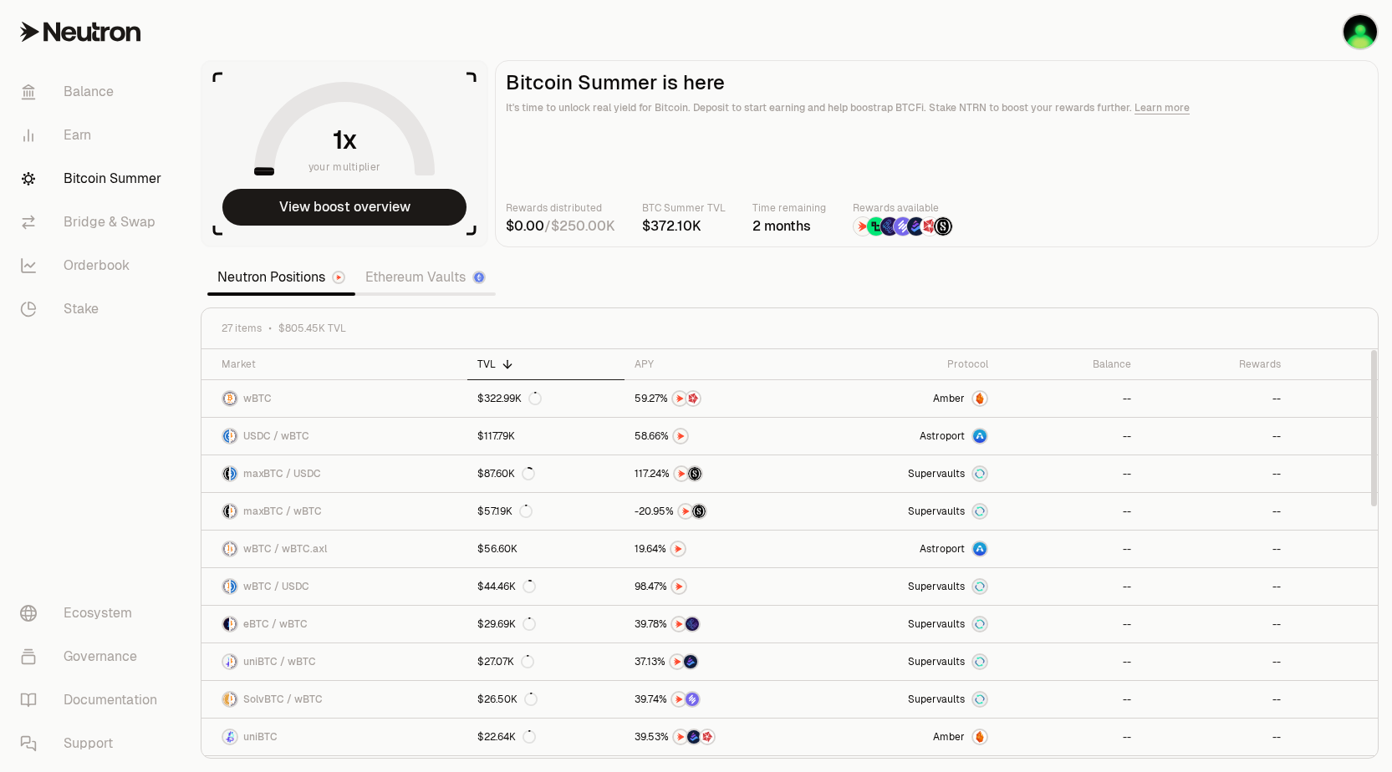
click at [405, 273] on link "Ethereum Vaults" at bounding box center [425, 277] width 140 height 33
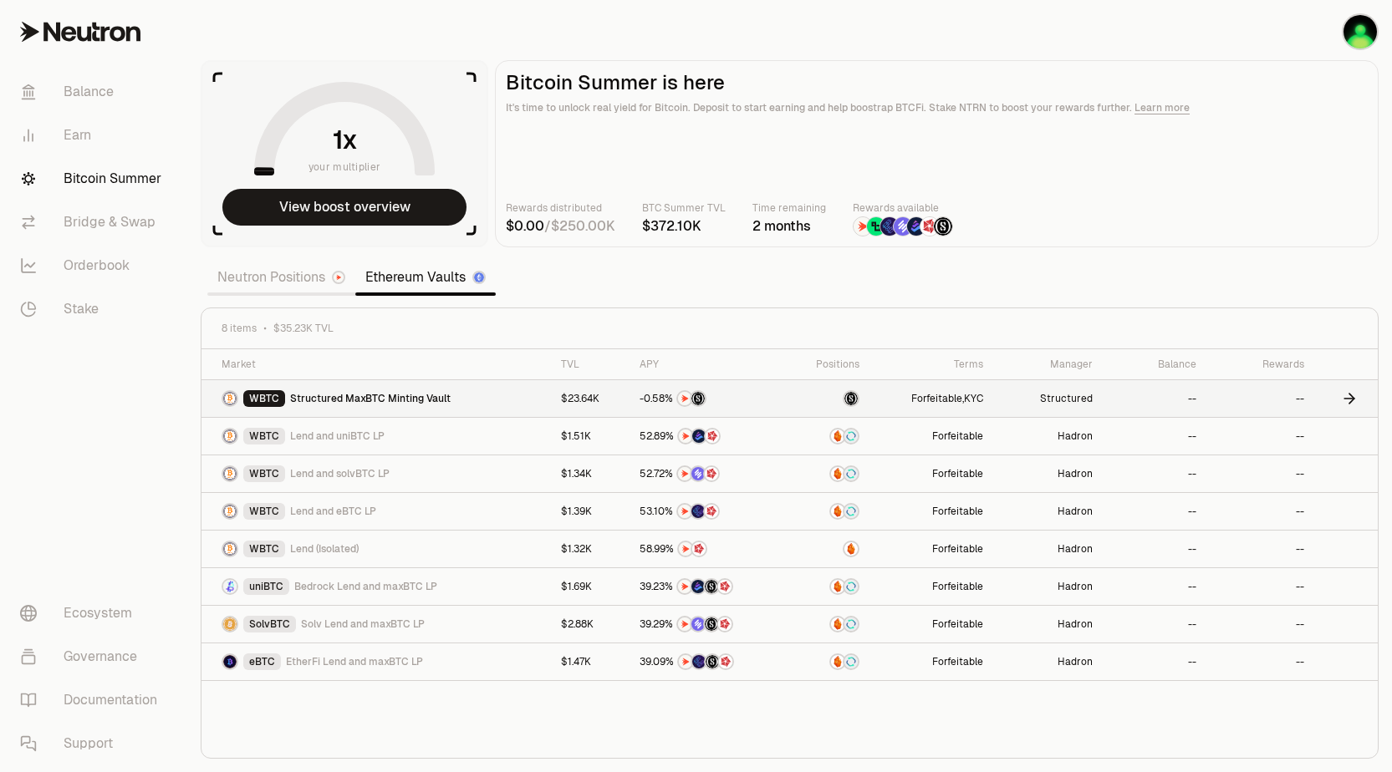
click at [401, 396] on span "Structured MaxBTC Minting Vault" at bounding box center [370, 398] width 160 height 13
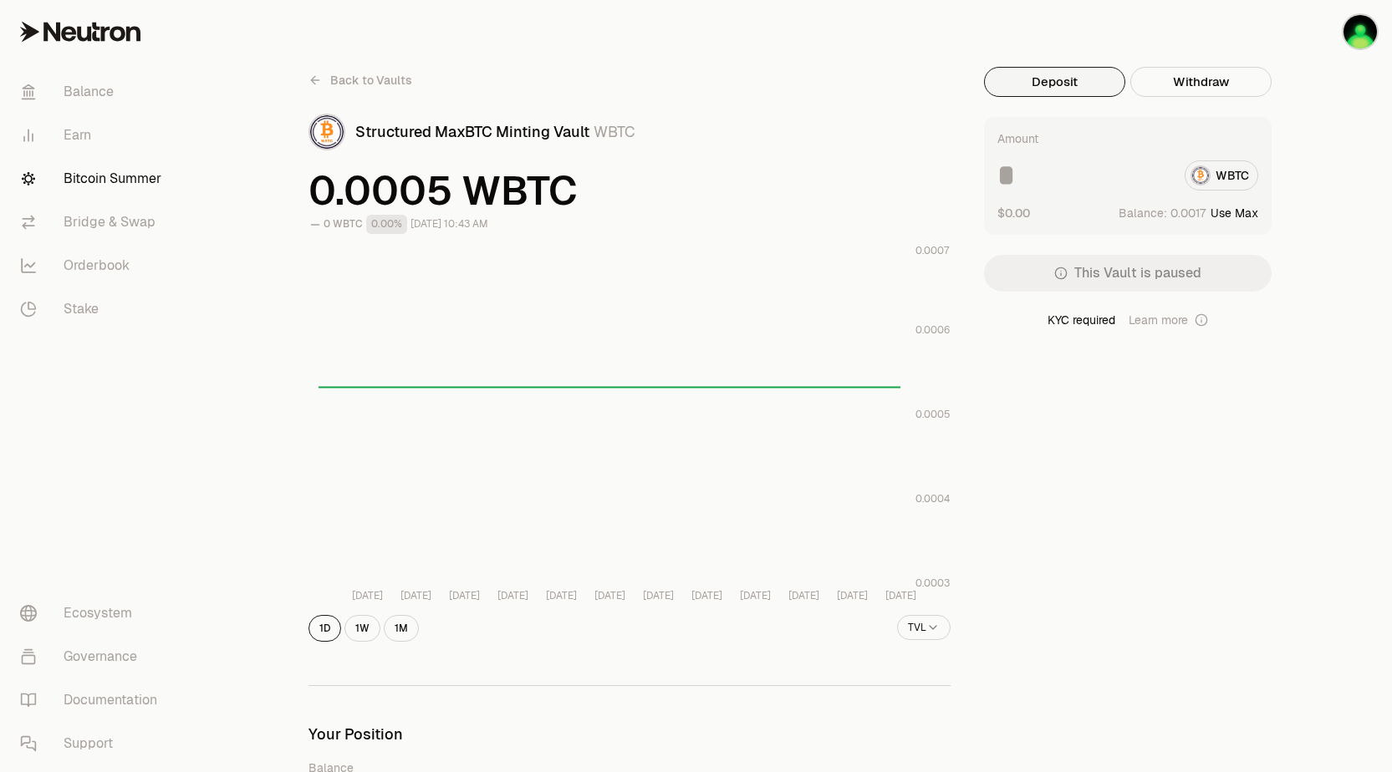
click at [317, 79] on icon at bounding box center [314, 80] width 13 height 13
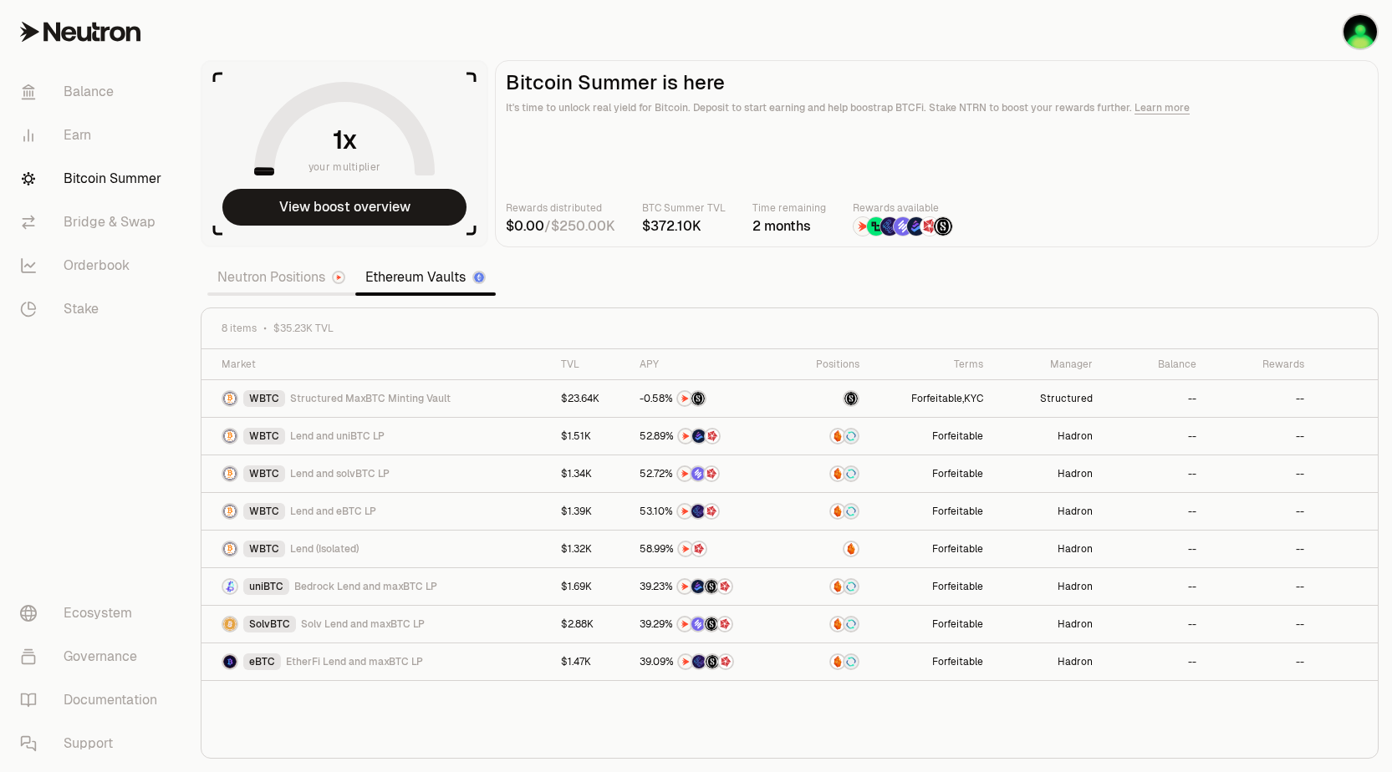
click at [230, 275] on link "Neutron Positions" at bounding box center [281, 277] width 148 height 33
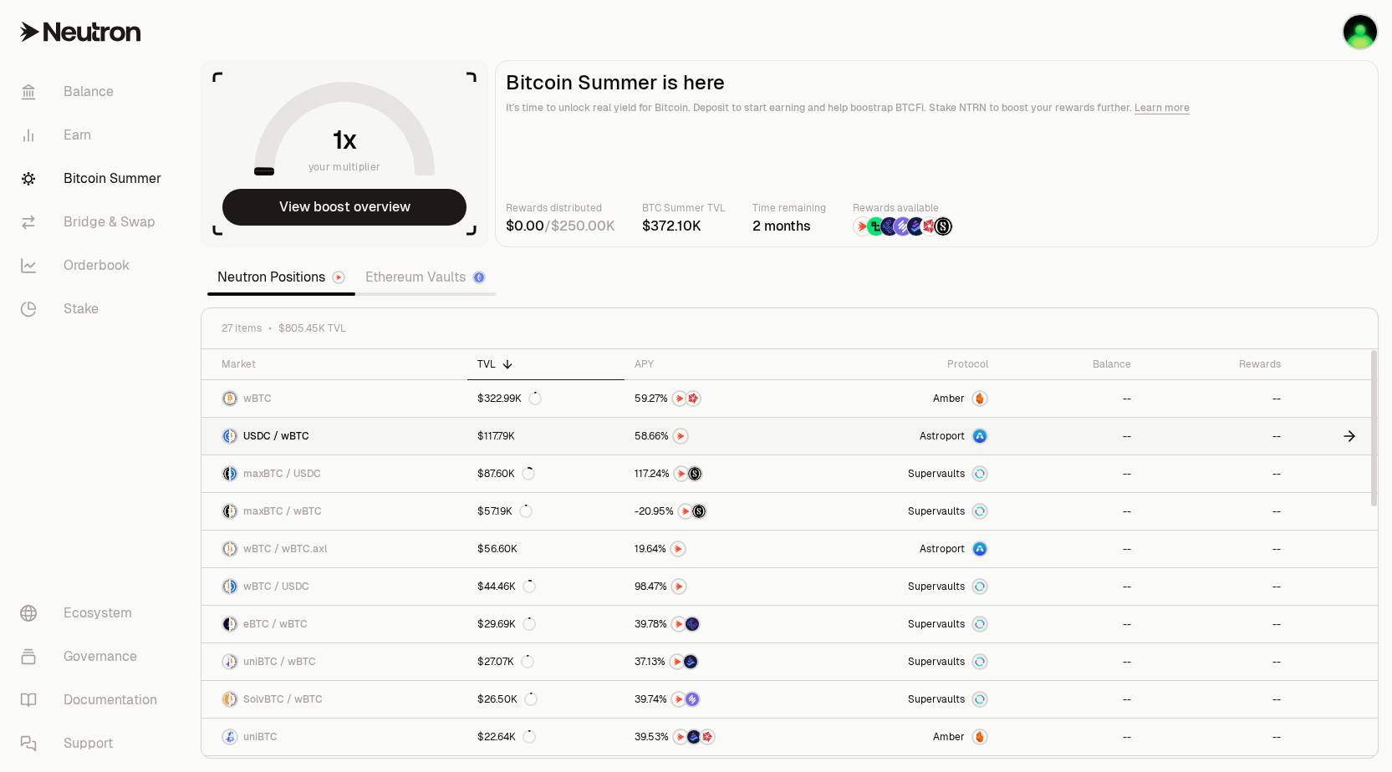
click at [341, 435] on link "USDC / wBTC" at bounding box center [334, 436] width 266 height 37
click at [258, 398] on span "wBTC" at bounding box center [257, 398] width 28 height 13
click at [307, 479] on span "maxBTC / USDC" at bounding box center [282, 473] width 78 height 13
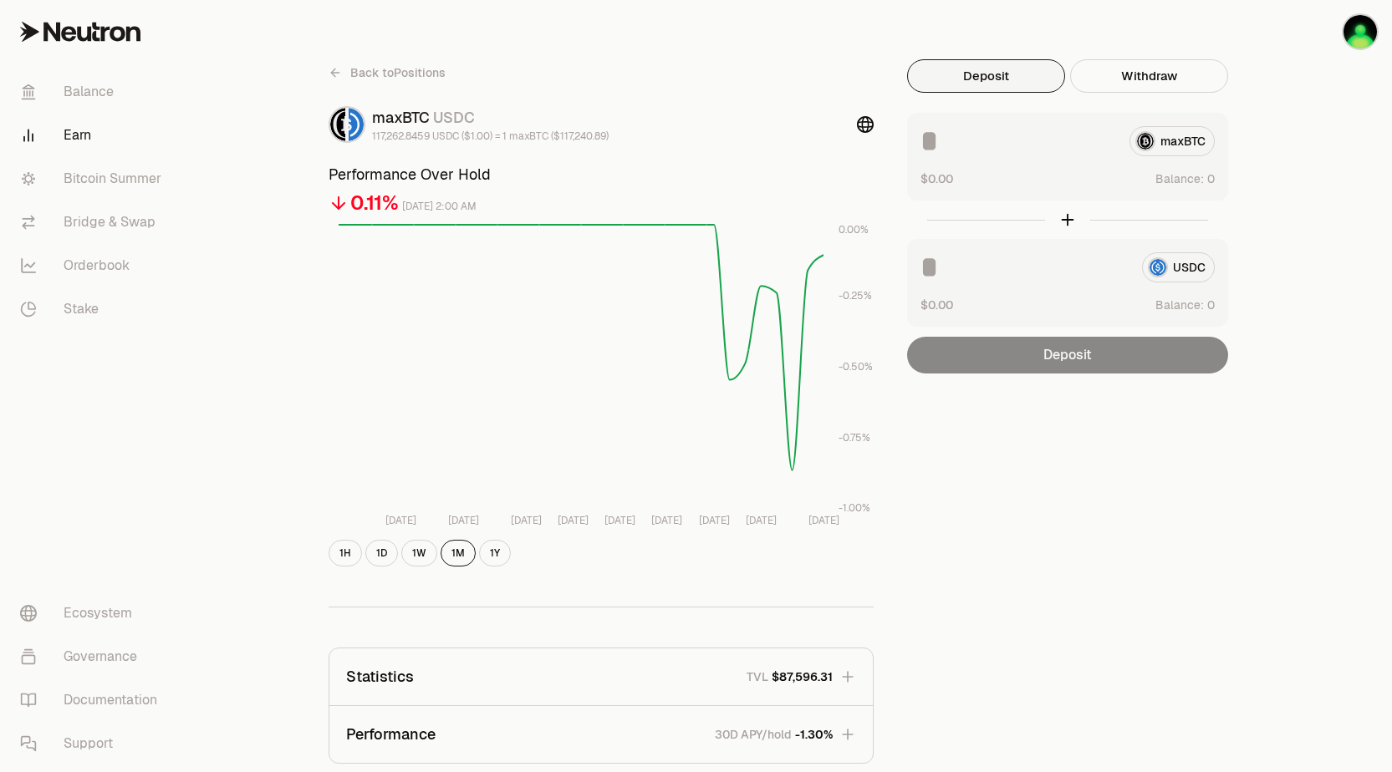
scroll to position [248, 0]
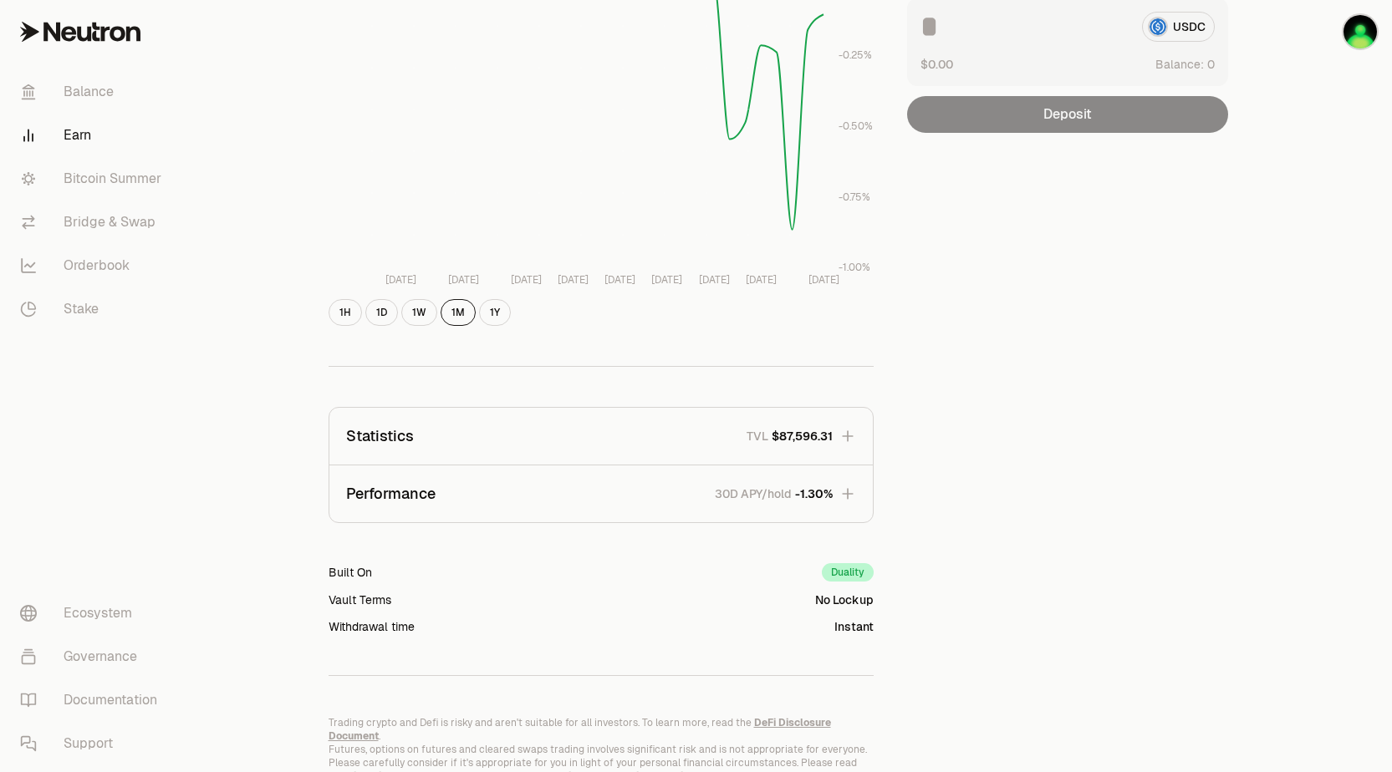
click at [417, 494] on p "Performance" at bounding box center [390, 493] width 89 height 23
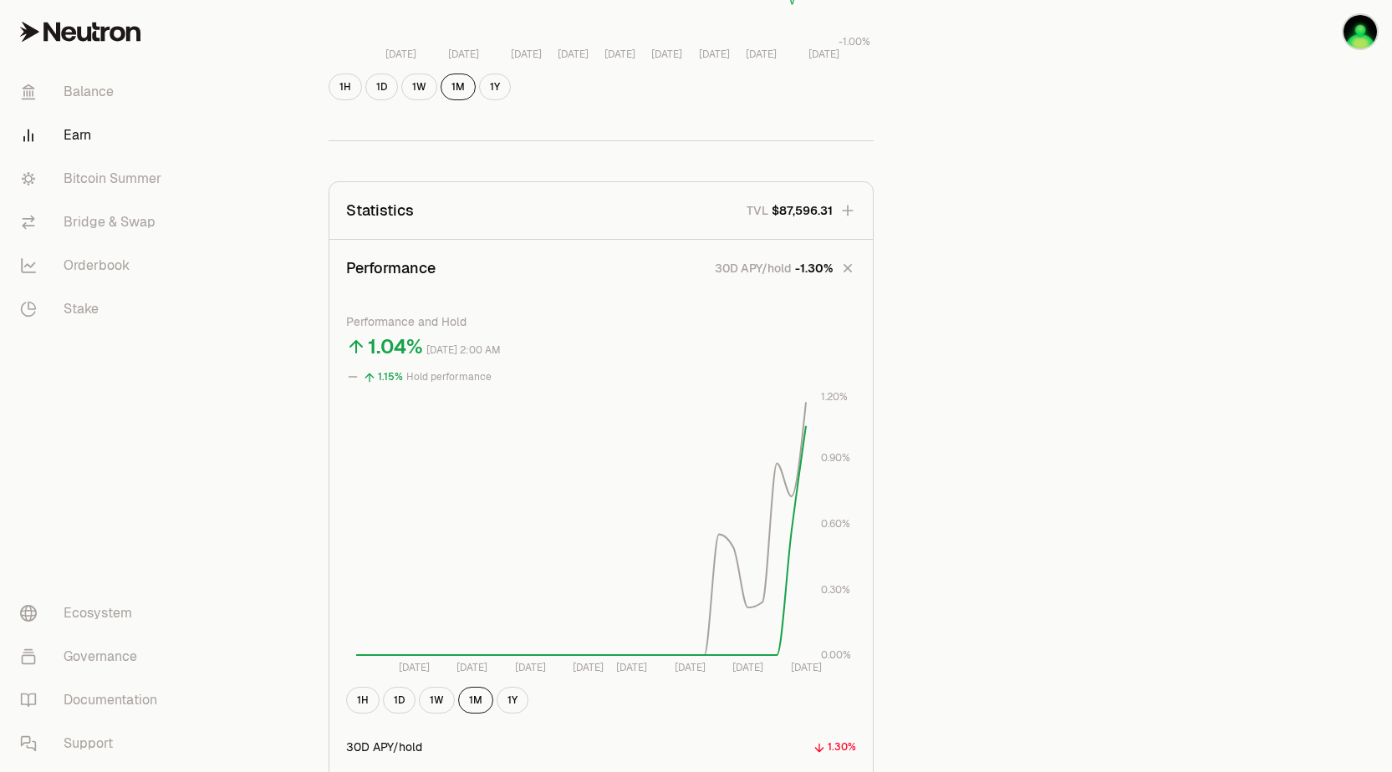
scroll to position [446, 0]
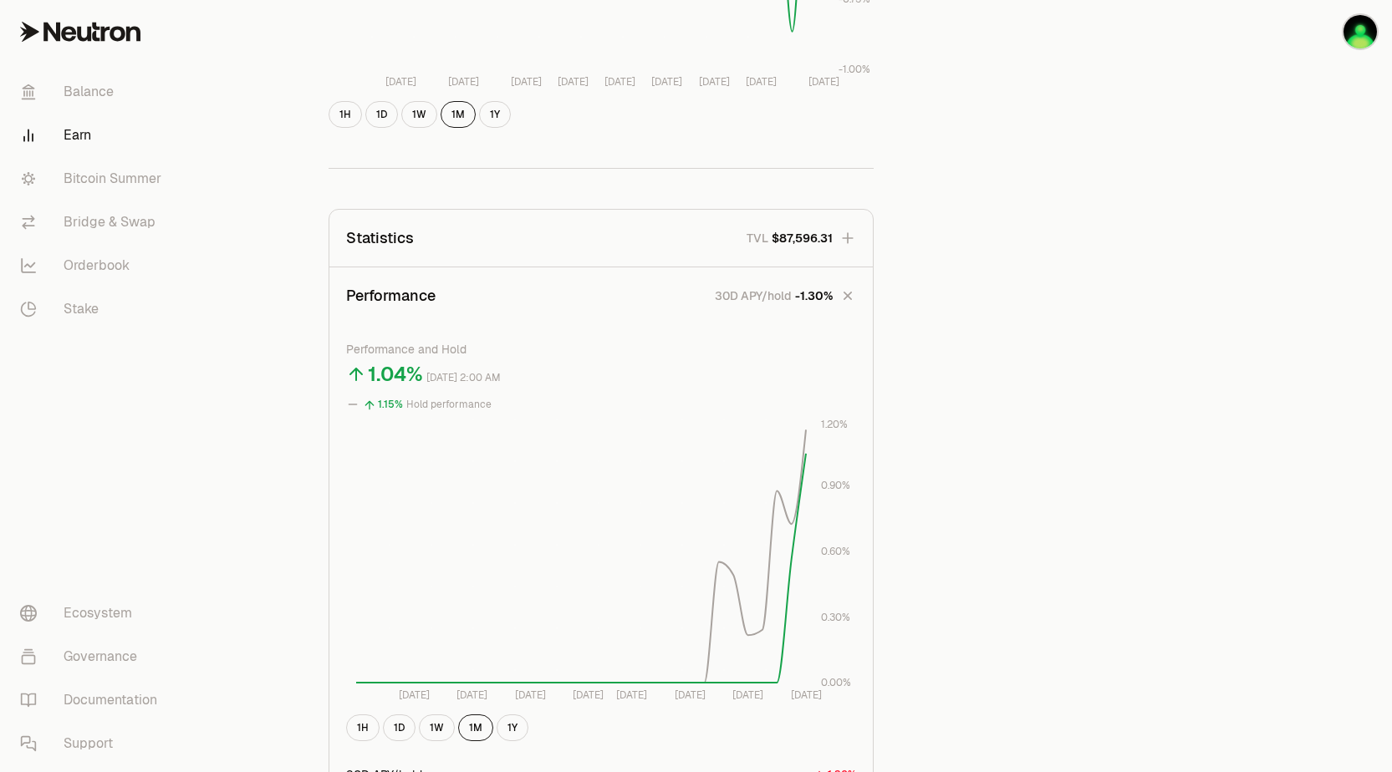
click at [382, 230] on p "Statistics" at bounding box center [380, 238] width 68 height 23
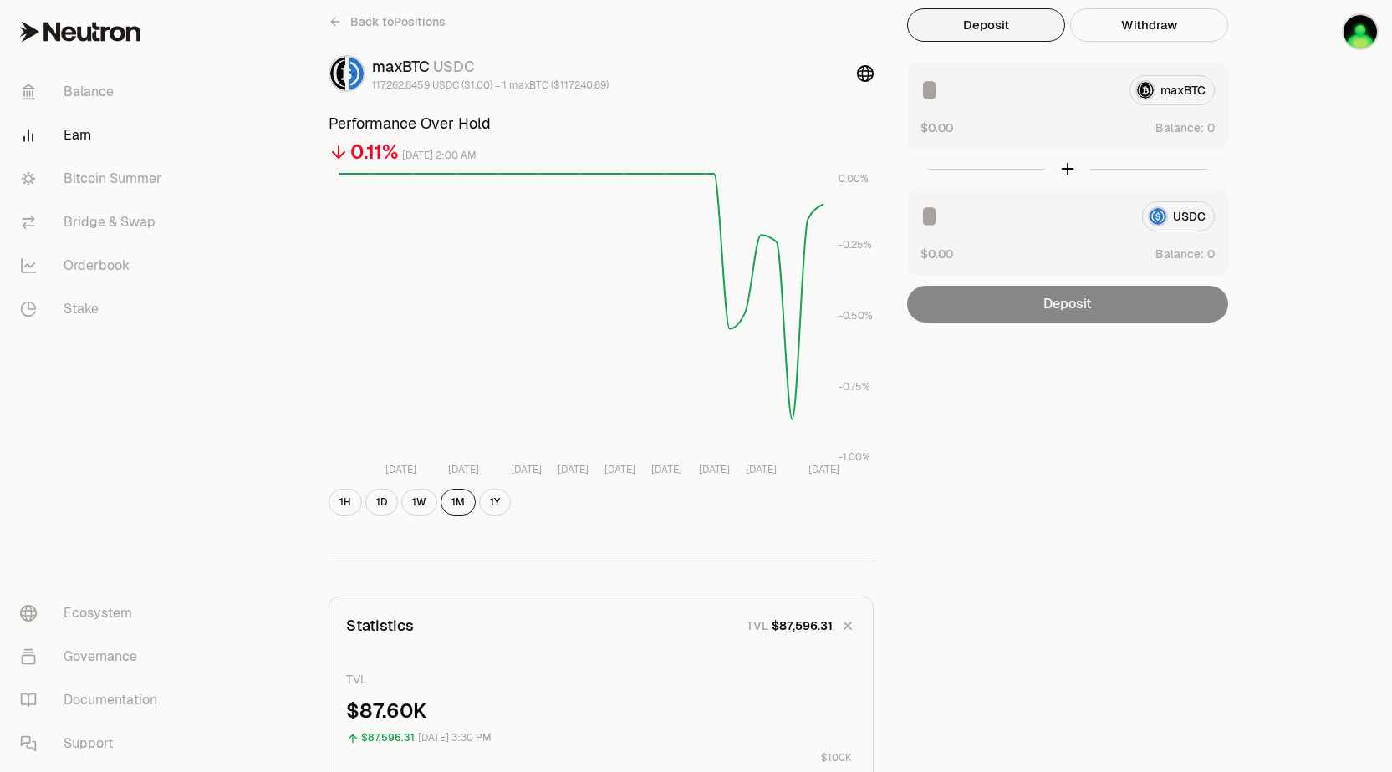
scroll to position [0, 0]
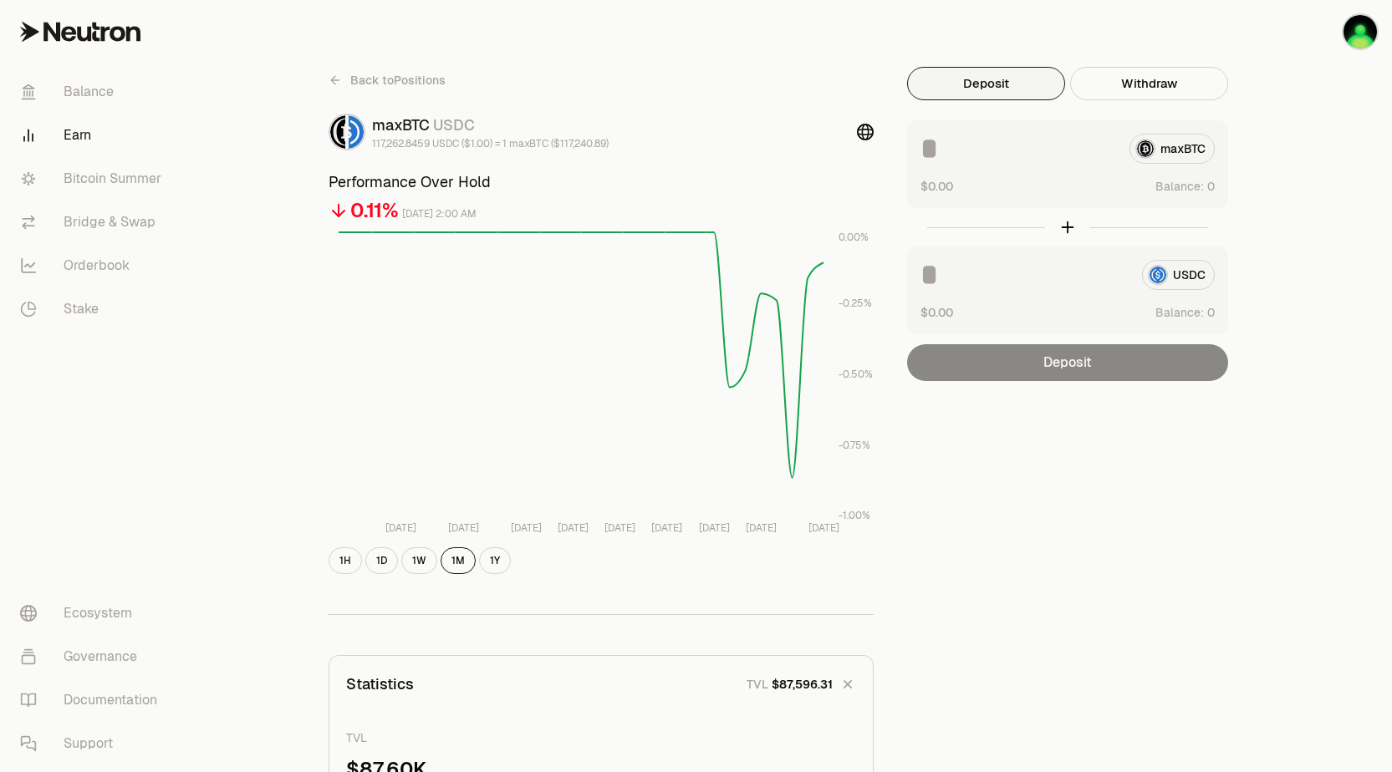
click at [333, 79] on icon at bounding box center [334, 80] width 13 height 13
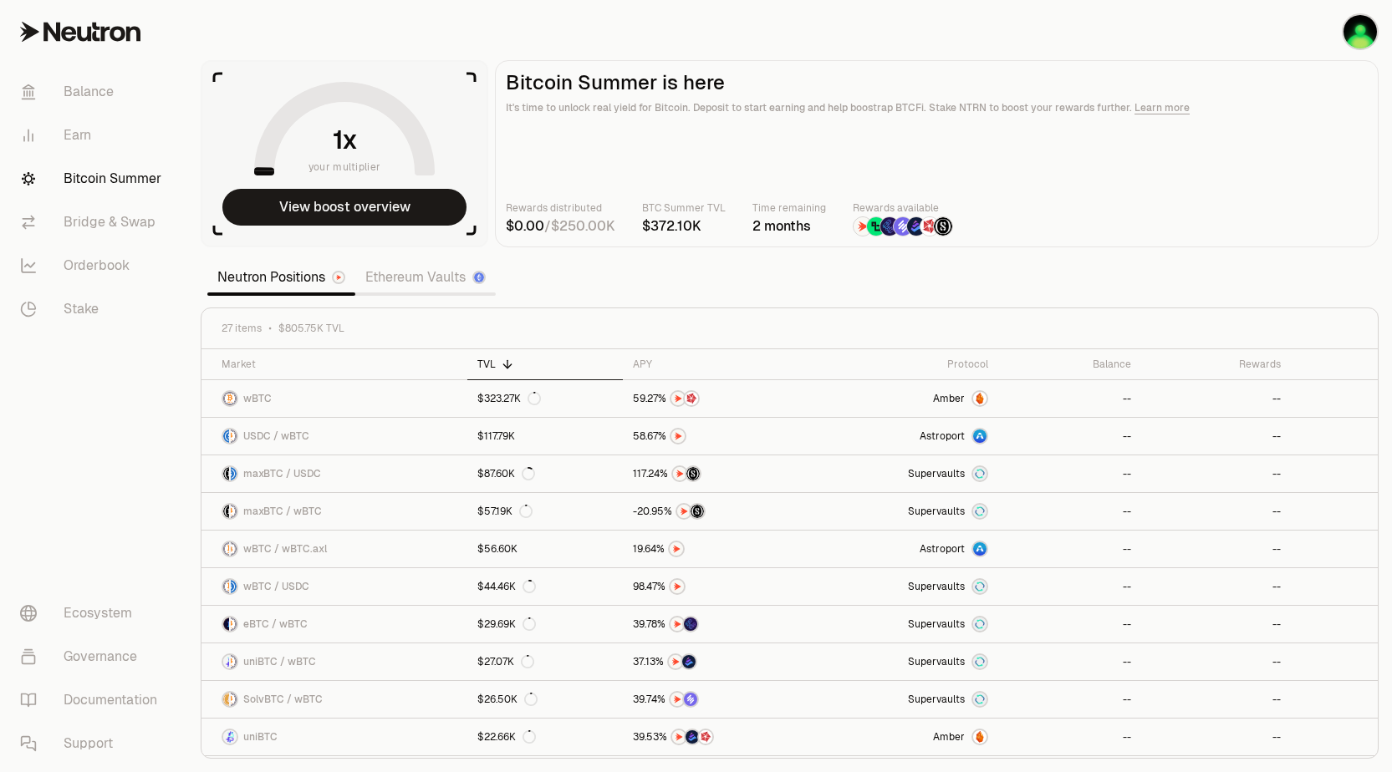
click at [186, 315] on div "Balance Earn Bitcoin Summer Bridge & Swap Orderbook Stake" at bounding box center [93, 201] width 187 height 274
click at [402, 282] on link "Ethereum Vaults" at bounding box center [425, 277] width 140 height 33
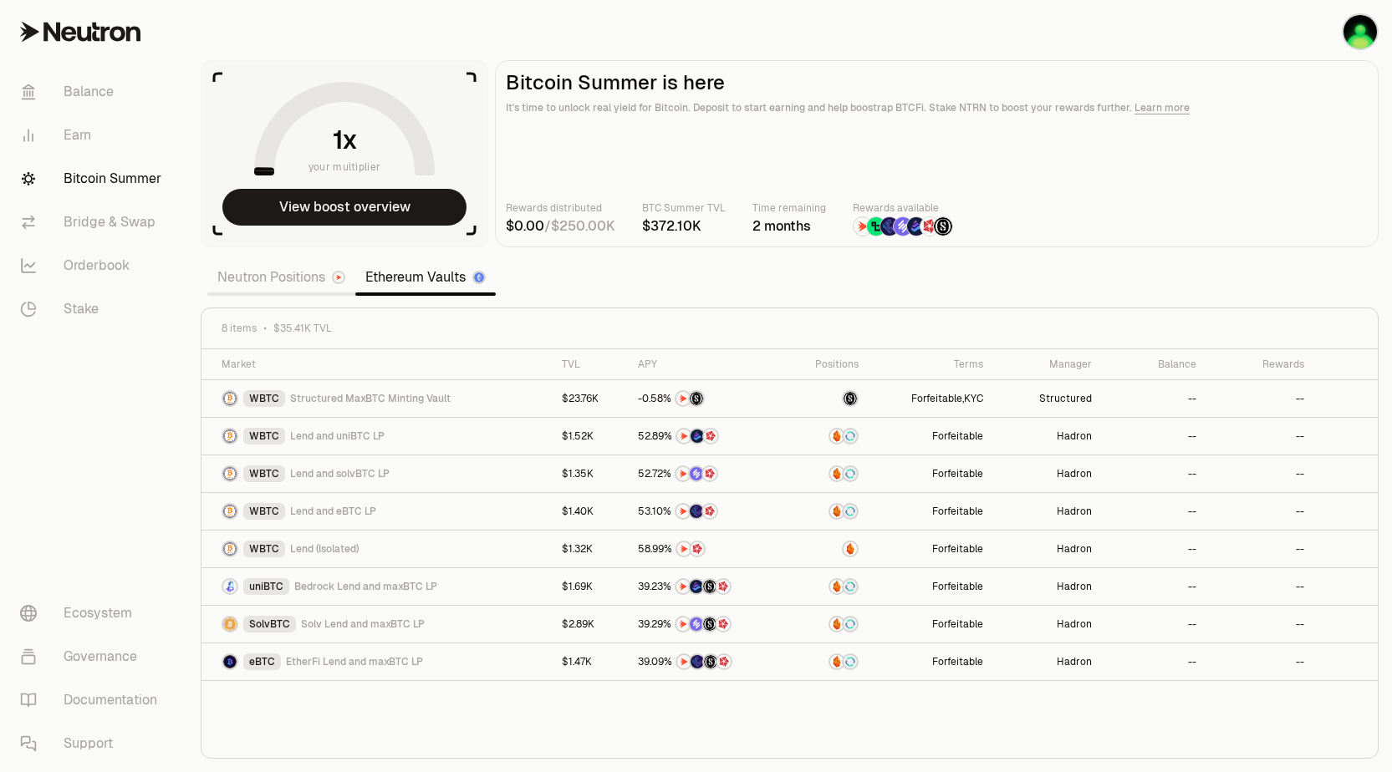
click at [283, 276] on link "Neutron Positions" at bounding box center [281, 277] width 148 height 33
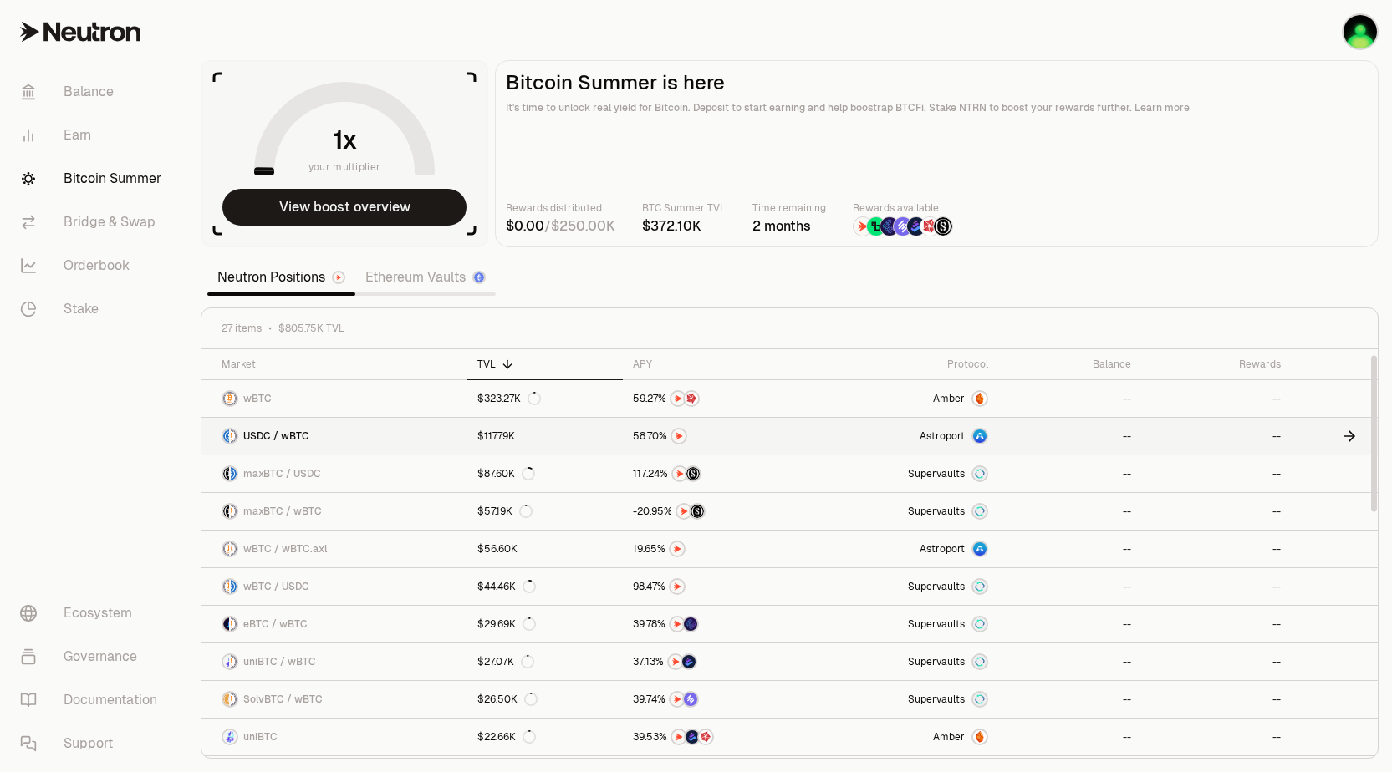
scroll to position [26, 0]
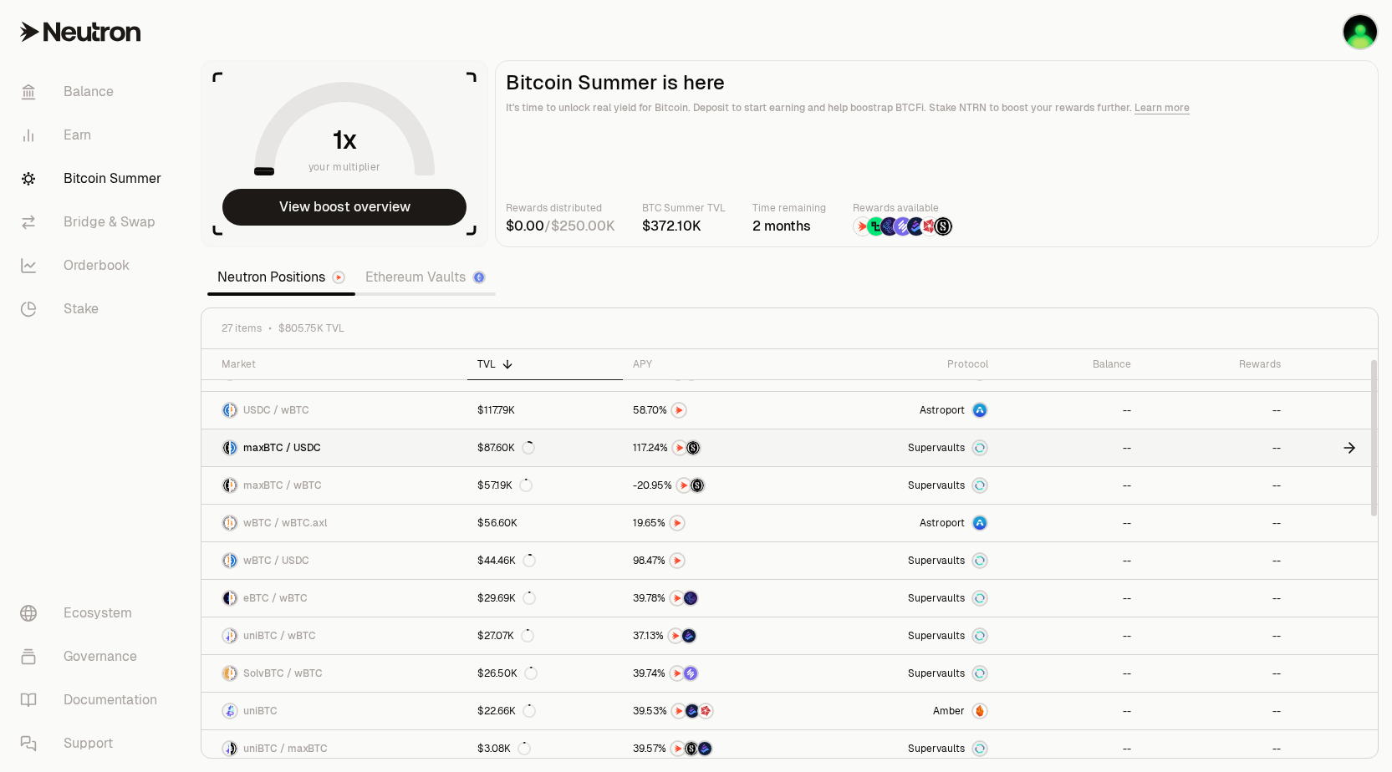
click at [371, 456] on link "maxBTC / USDC" at bounding box center [334, 448] width 266 height 37
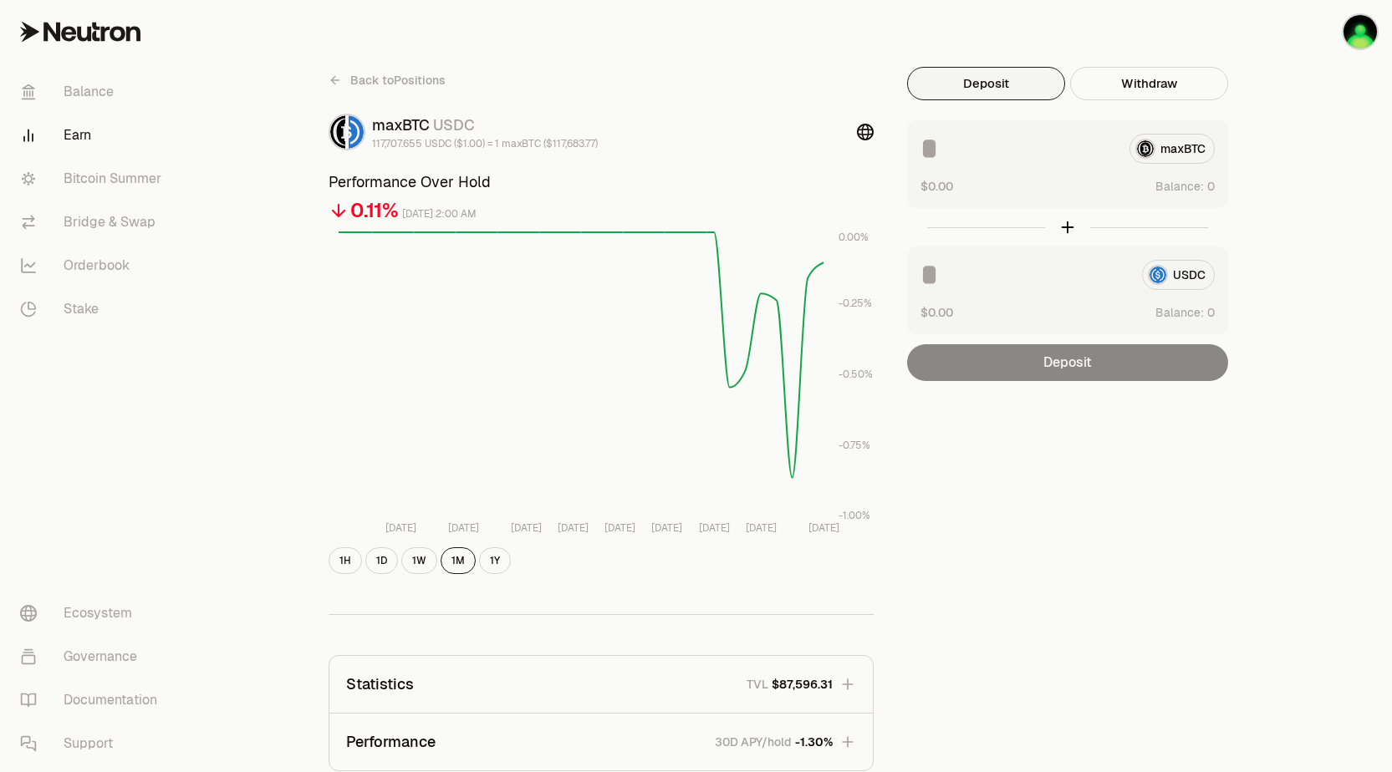
click at [337, 84] on icon at bounding box center [334, 80] width 13 height 13
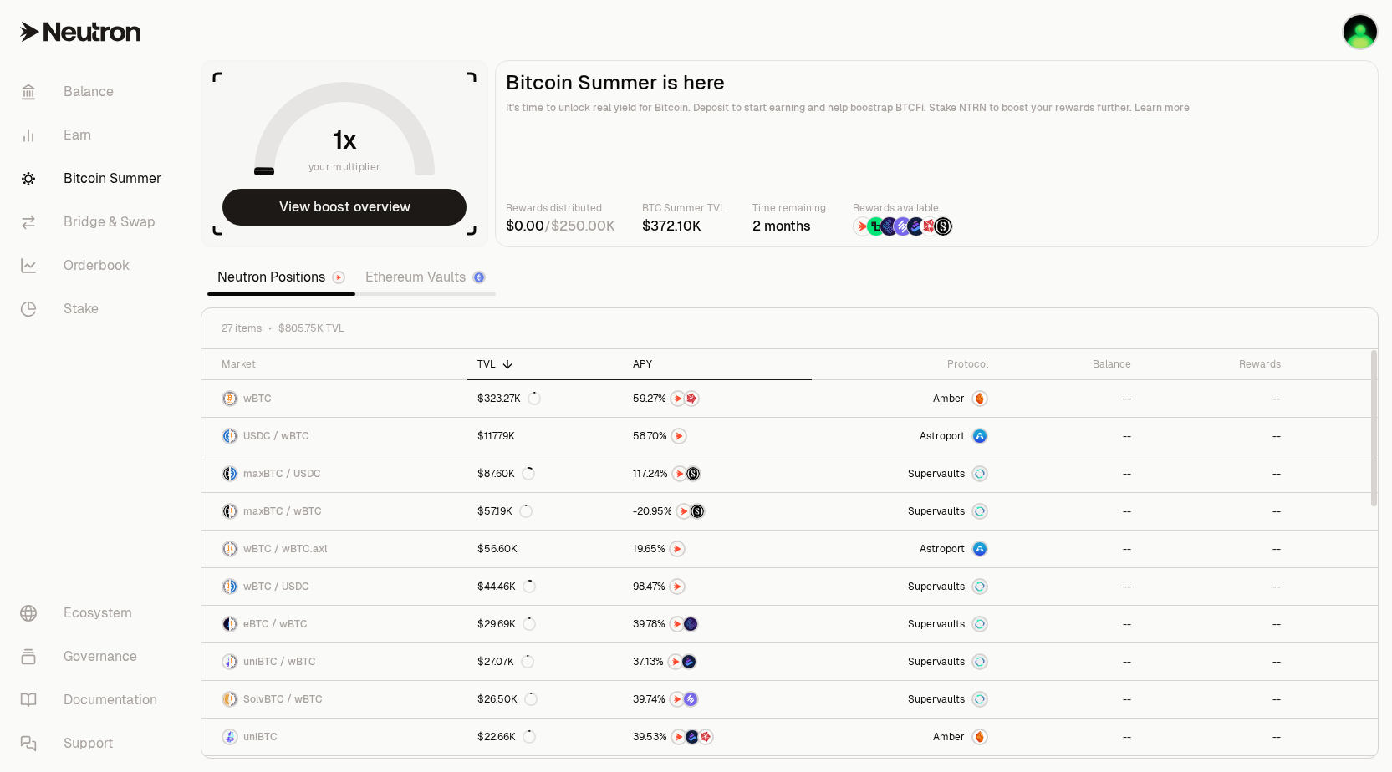
click at [666, 364] on icon at bounding box center [663, 364] width 13 height 13
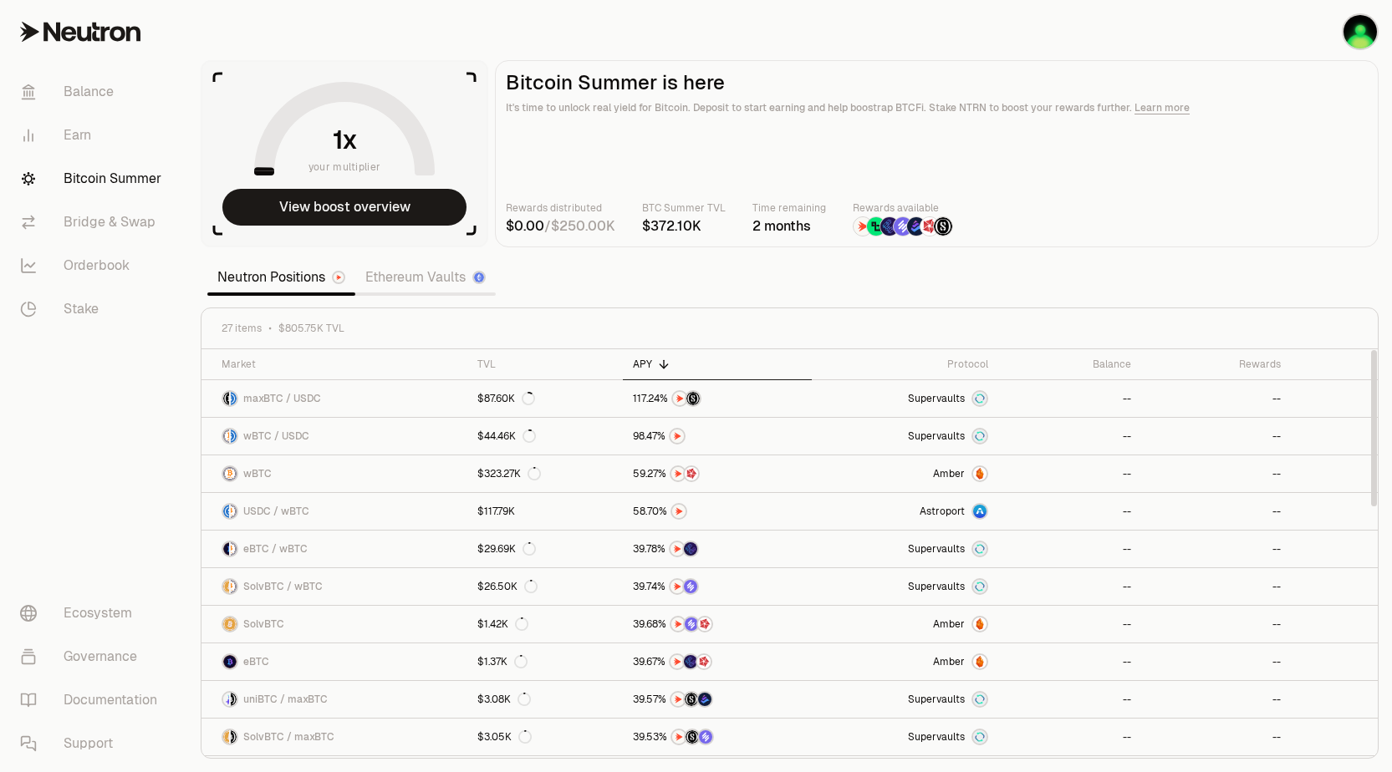
click at [673, 364] on div "APY" at bounding box center [717, 364] width 168 height 13
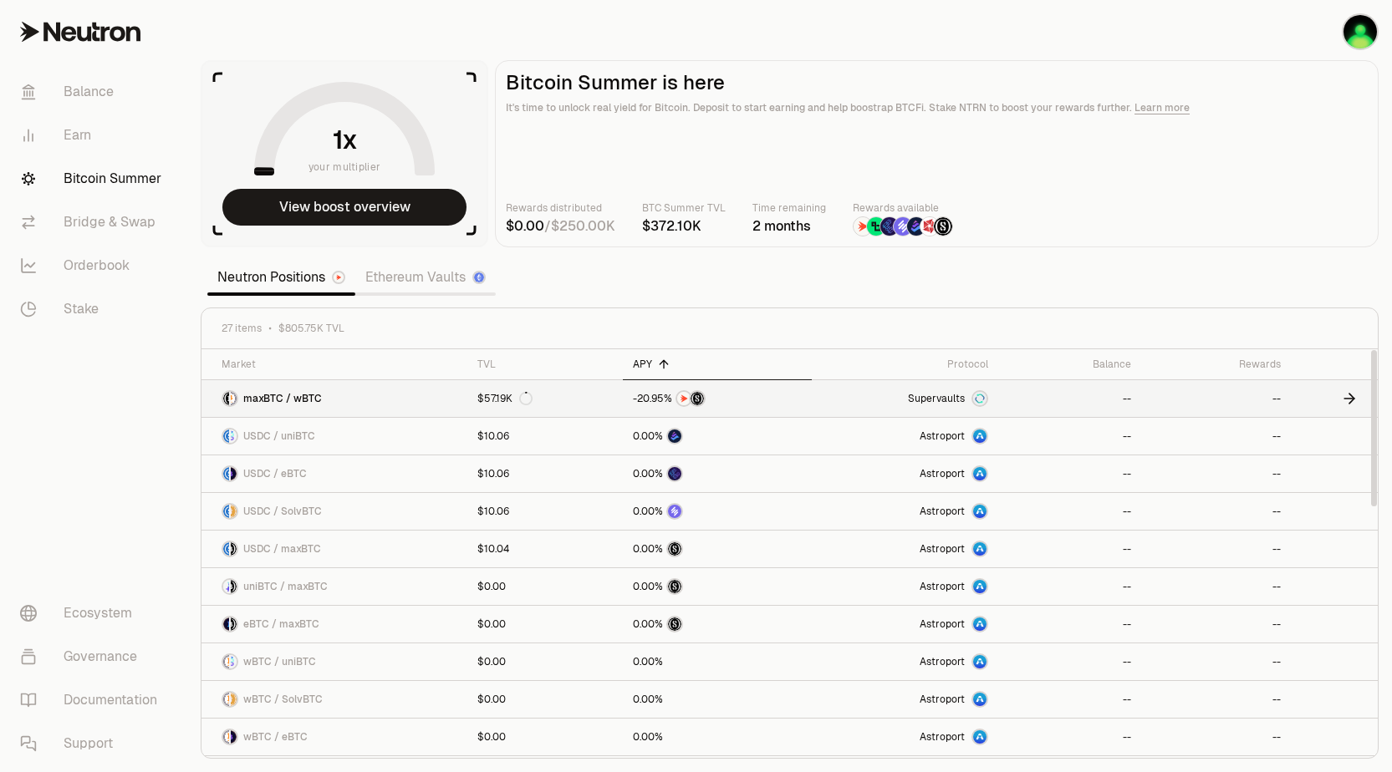
click at [405, 405] on link "maxBTC / wBTC" at bounding box center [334, 398] width 266 height 37
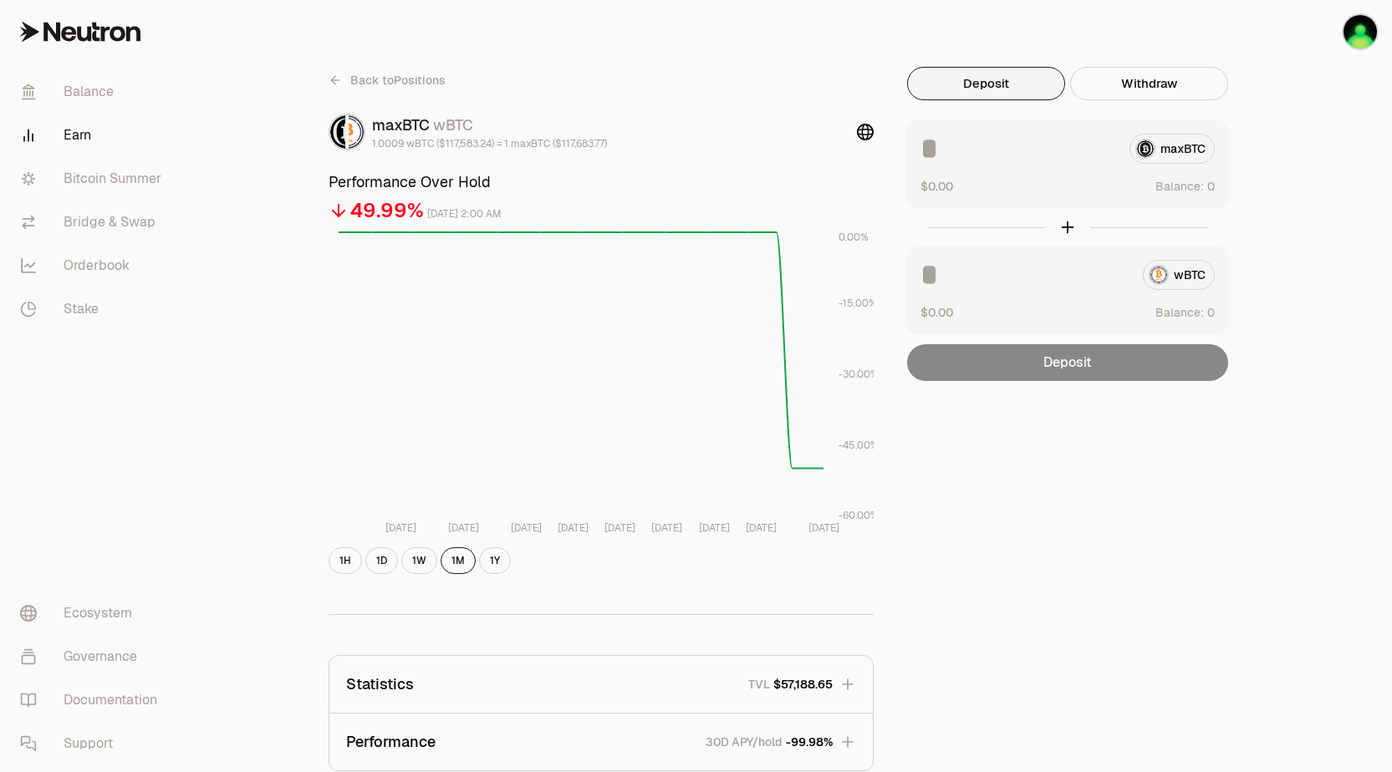
click at [336, 83] on icon at bounding box center [334, 80] width 13 height 13
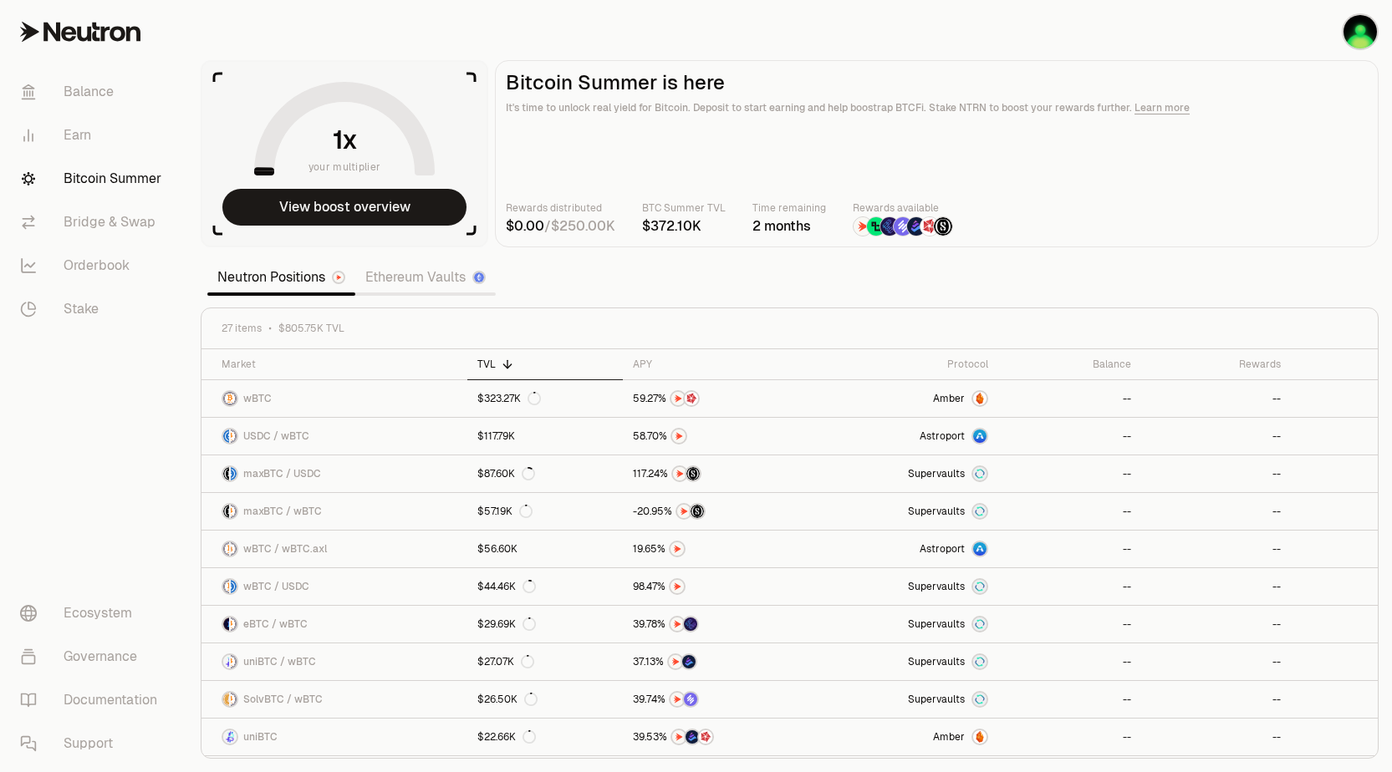
click at [429, 281] on link "Ethereum Vaults" at bounding box center [425, 277] width 140 height 33
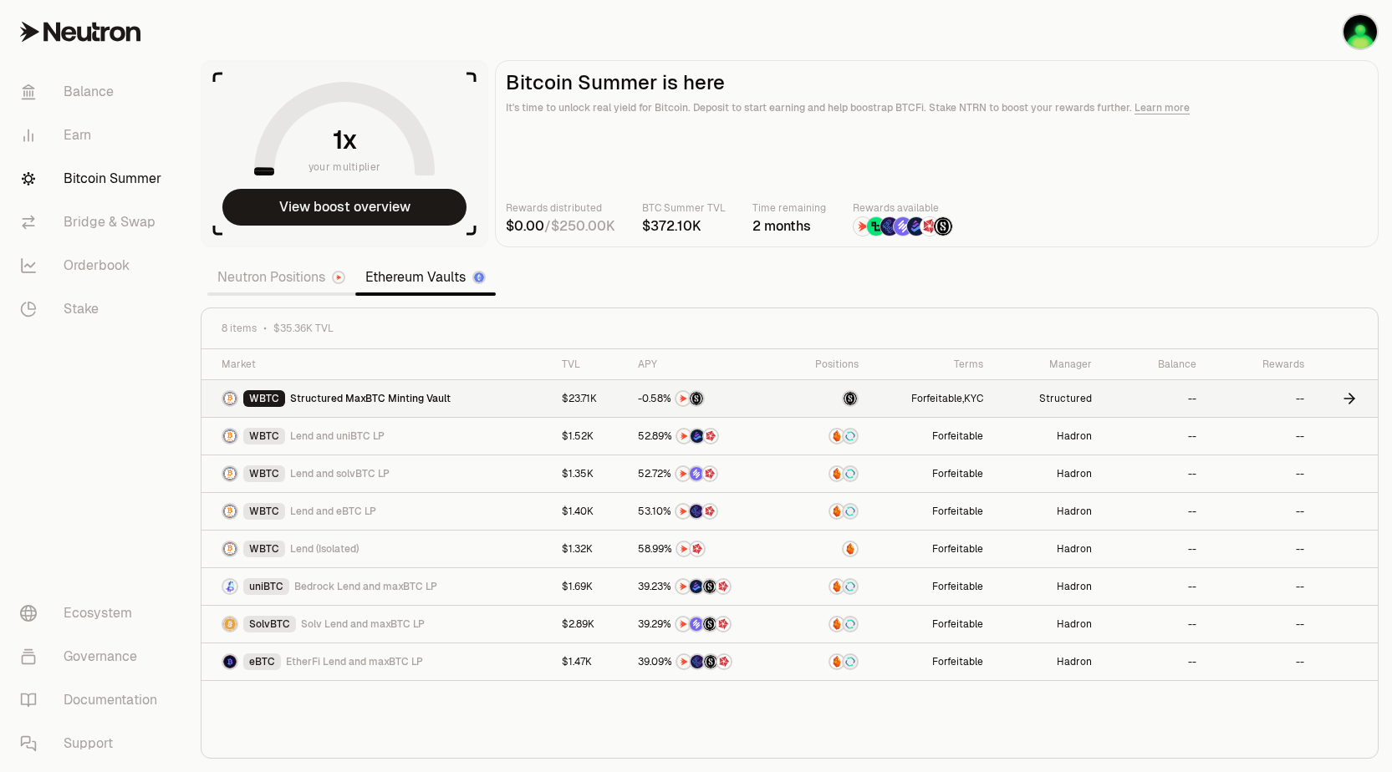
click at [428, 397] on span "Structured MaxBTC Minting Vault" at bounding box center [370, 398] width 160 height 13
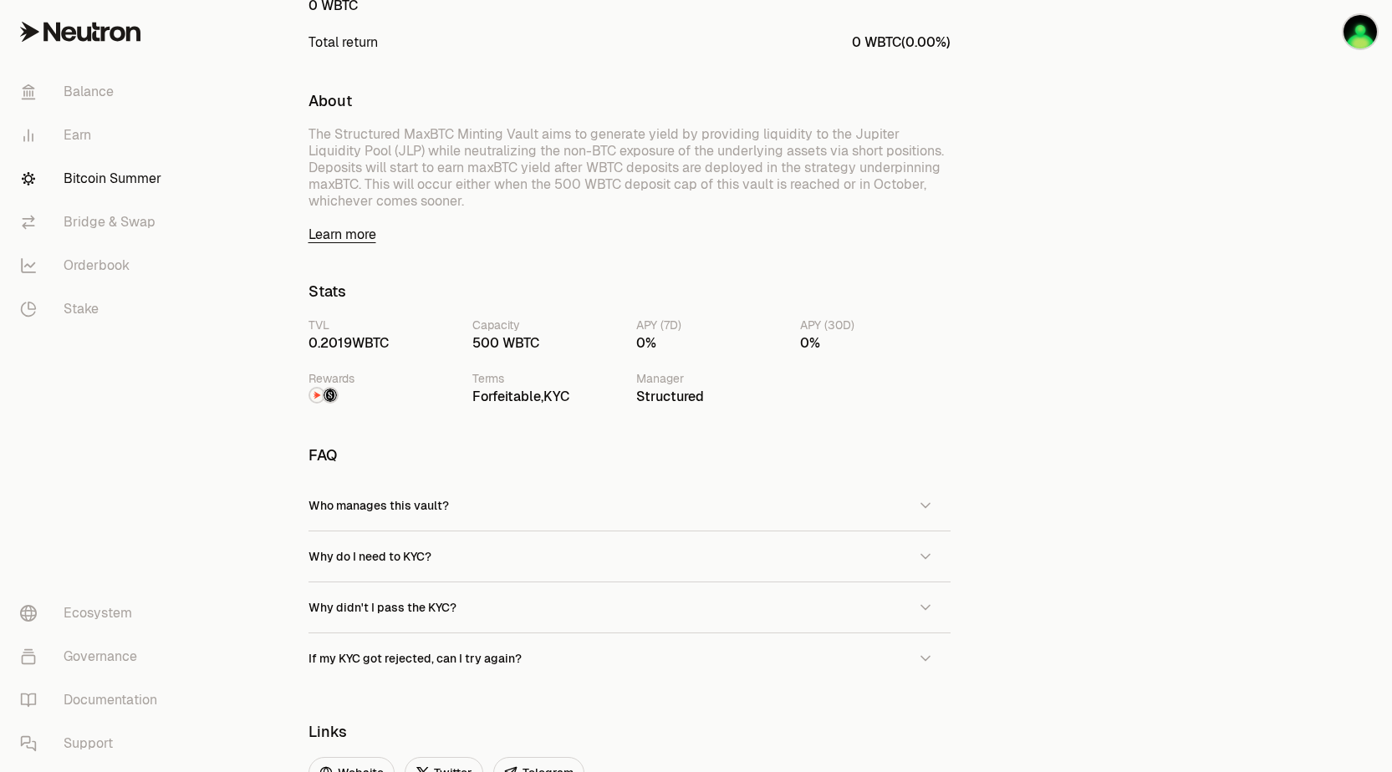
scroll to position [865, 0]
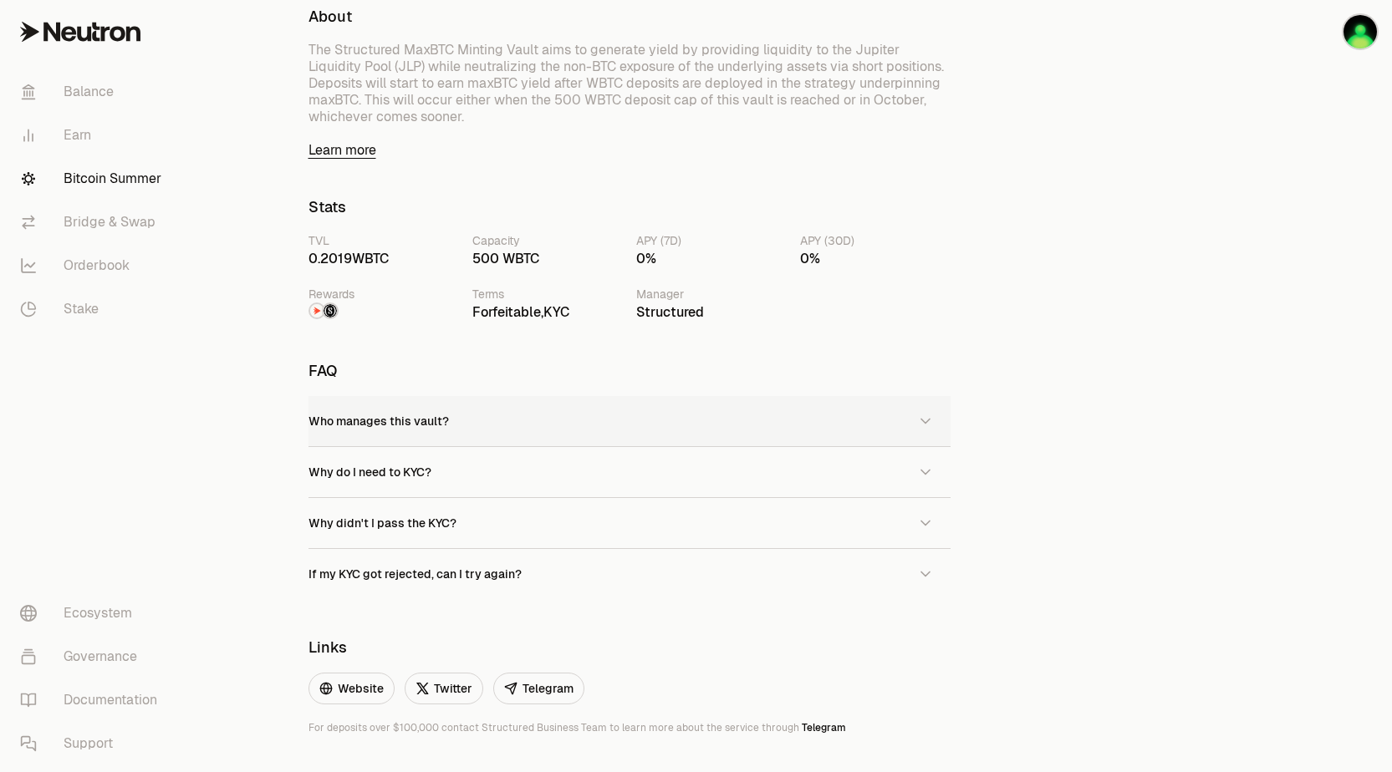
click at [384, 412] on button "Who manages this vault?" at bounding box center [629, 421] width 642 height 50
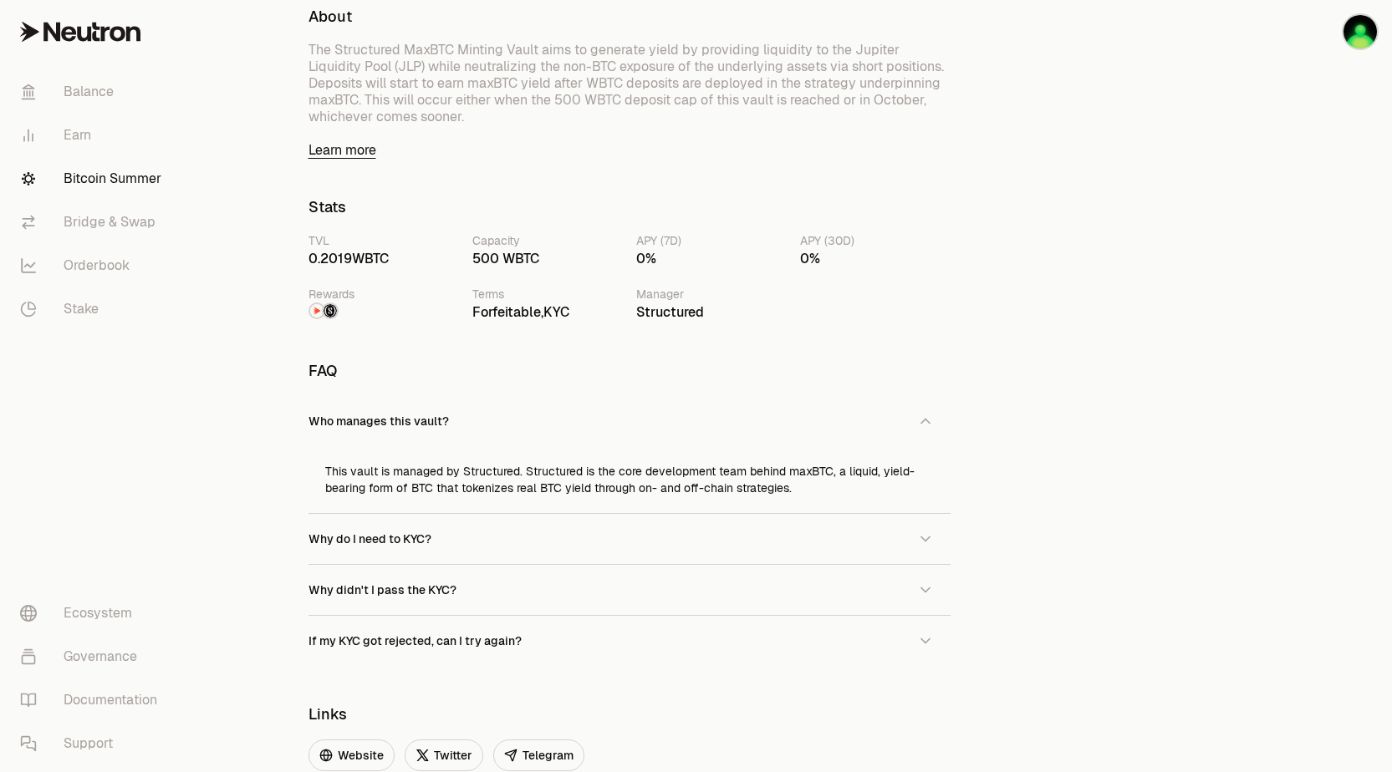
scroll to position [1038, 0]
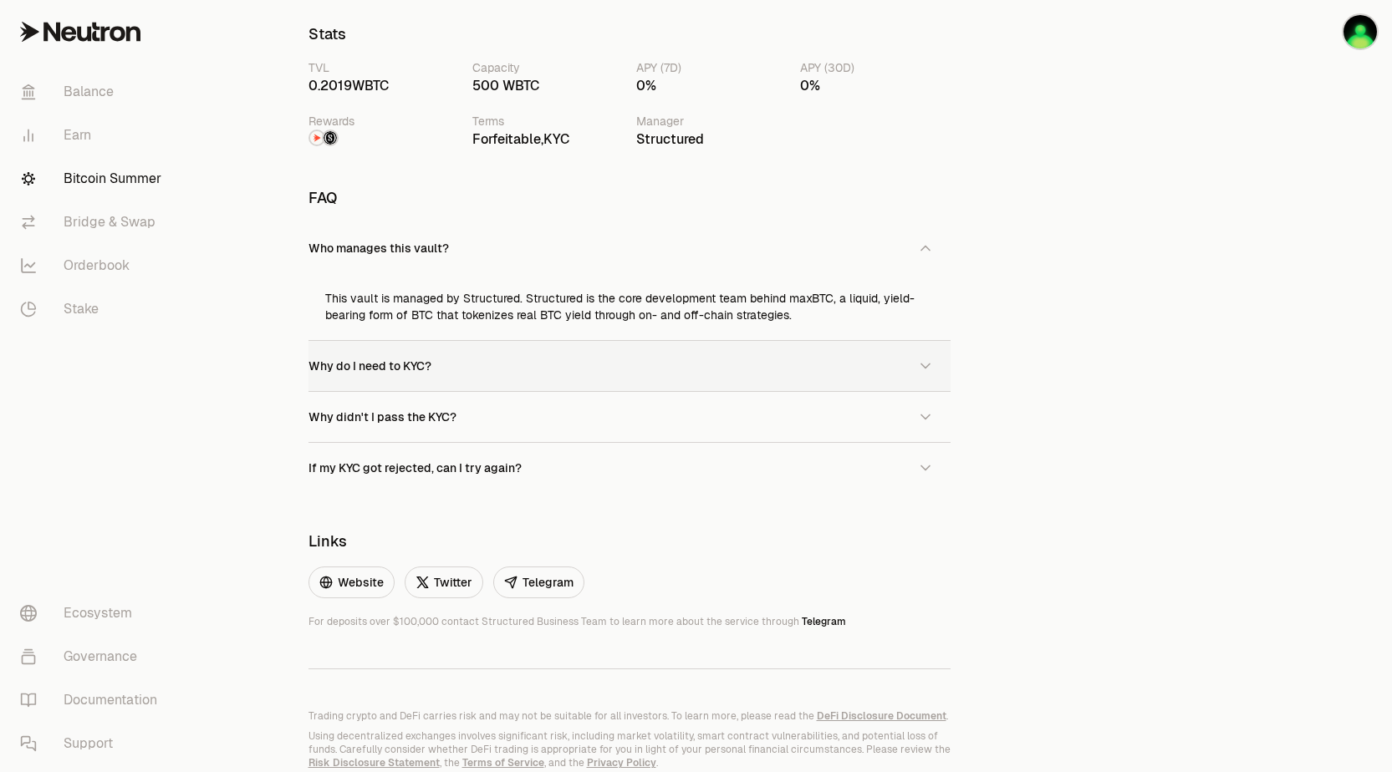
click at [369, 366] on span "Why do I need to KYC?" at bounding box center [369, 366] width 123 height 15
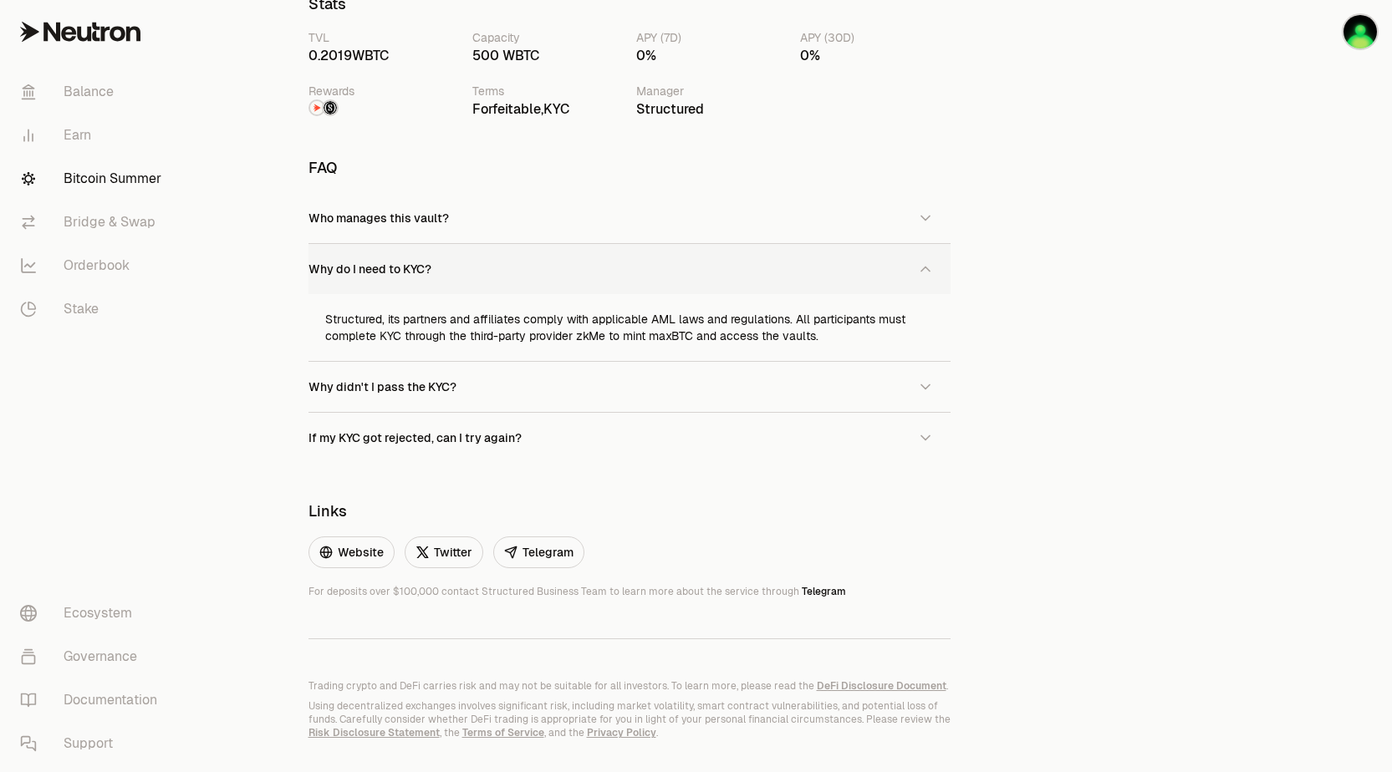
scroll to position [1083, 0]
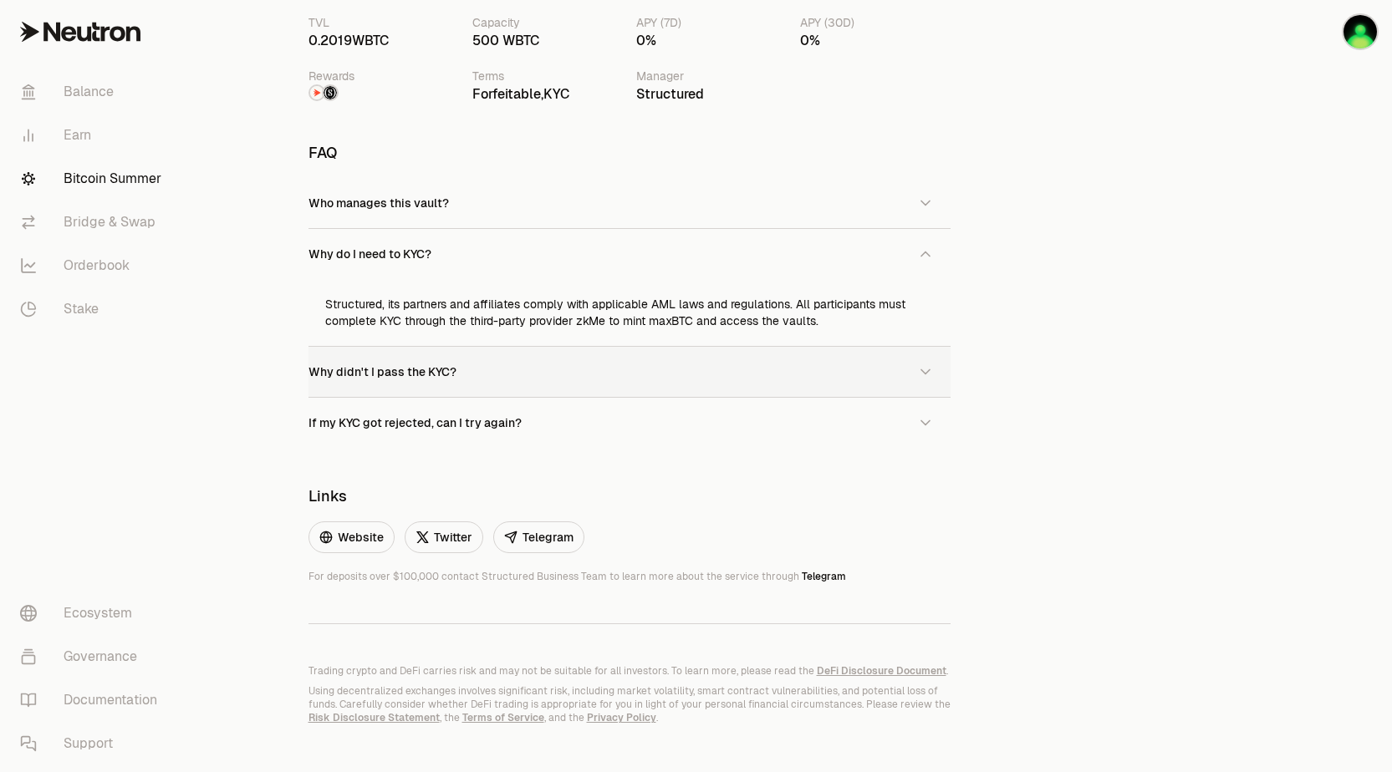
click at [379, 371] on span "Why didn't I pass the KYC?" at bounding box center [382, 371] width 148 height 15
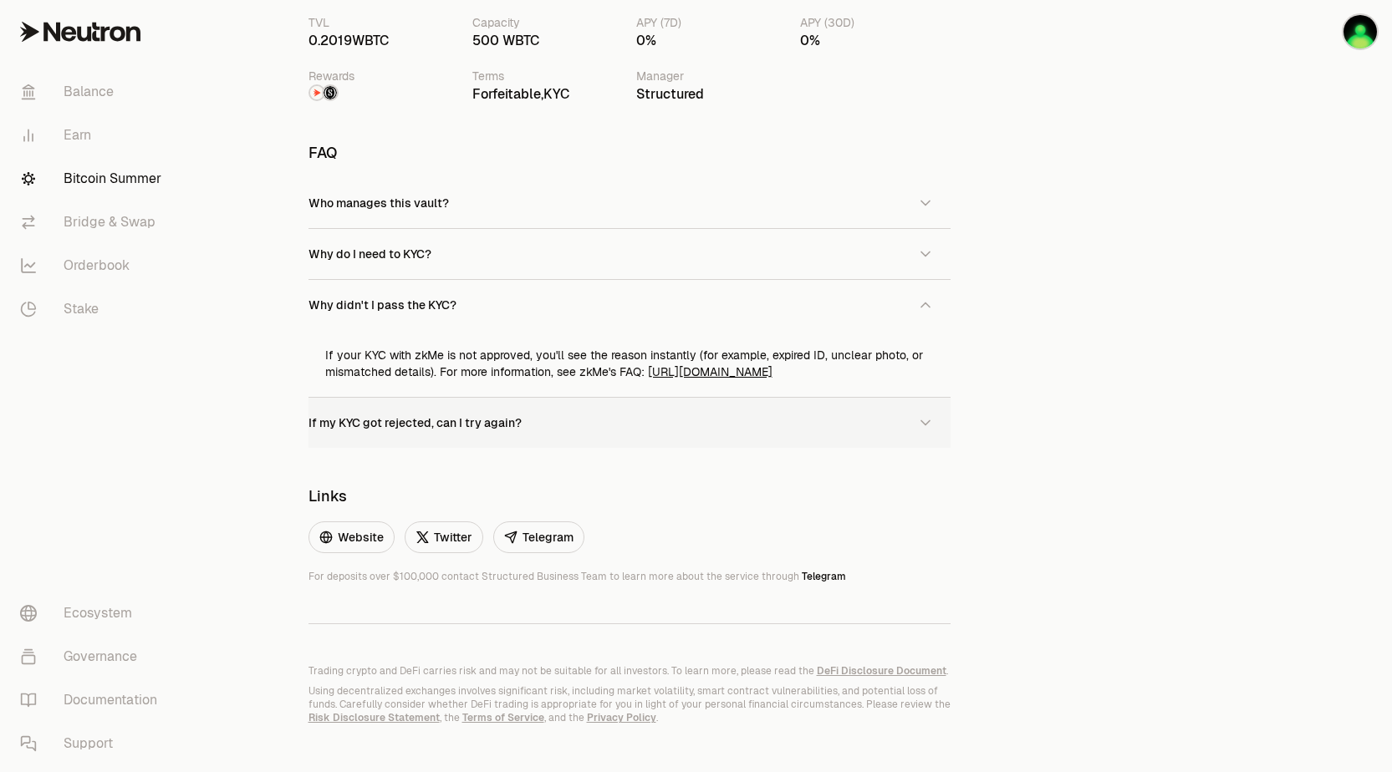
click at [385, 416] on span "If my KYC got rejected, can I try again?" at bounding box center [414, 422] width 213 height 15
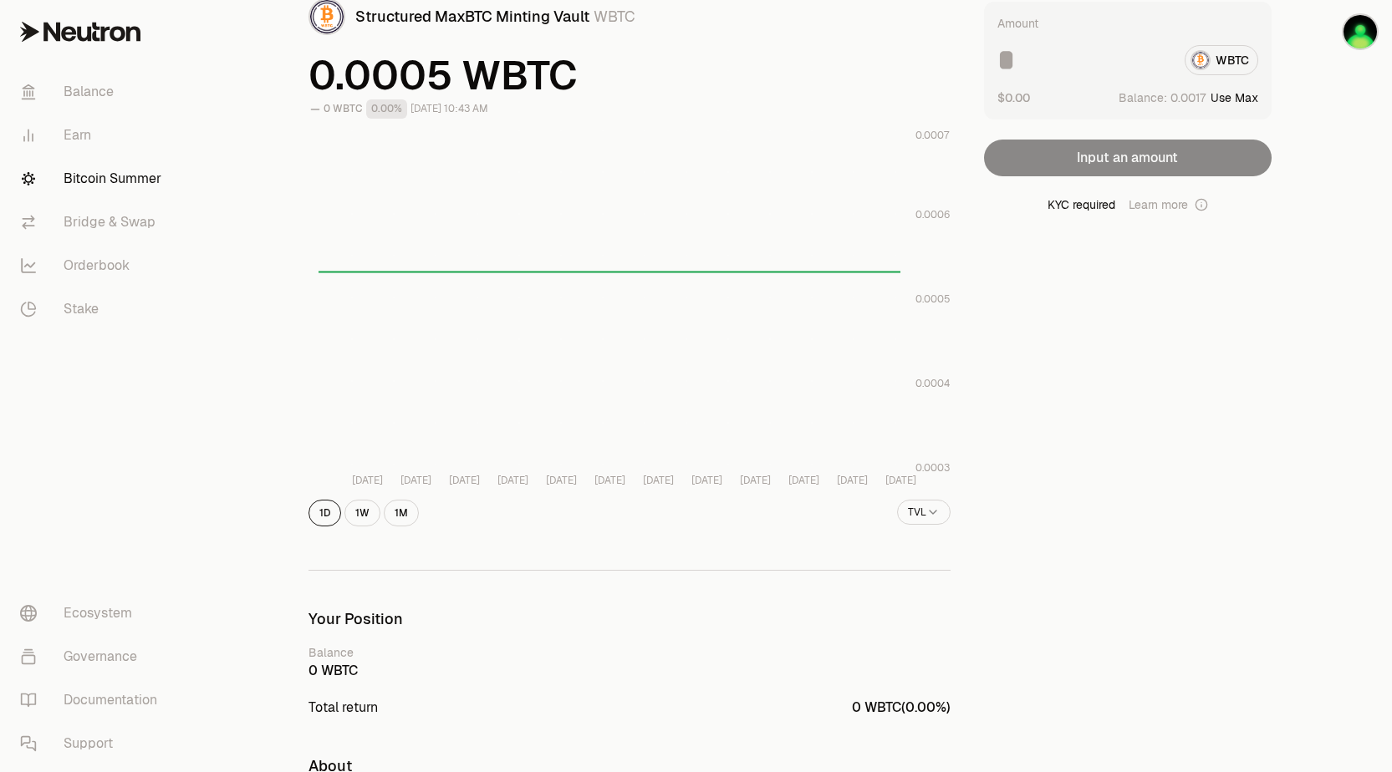
scroll to position [0, 0]
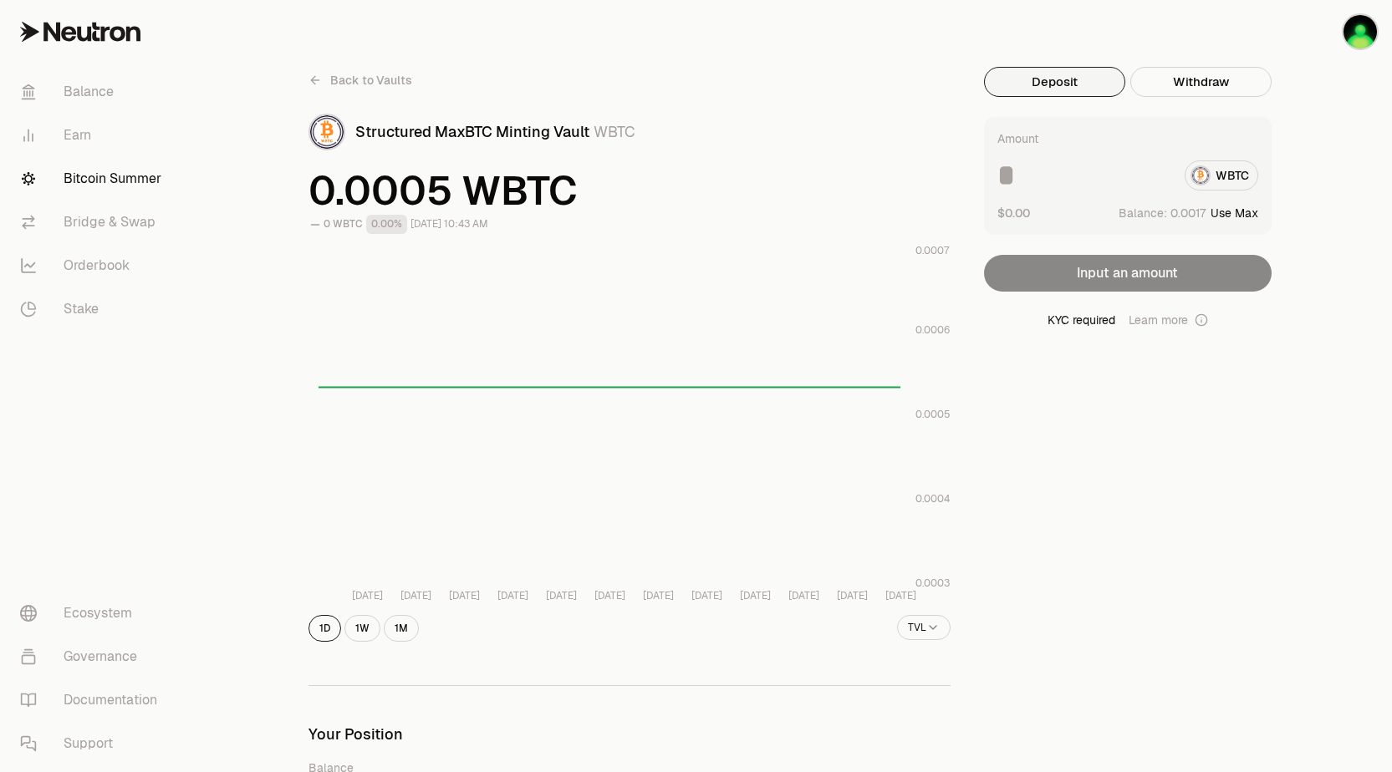
click at [319, 81] on icon at bounding box center [314, 80] width 13 height 13
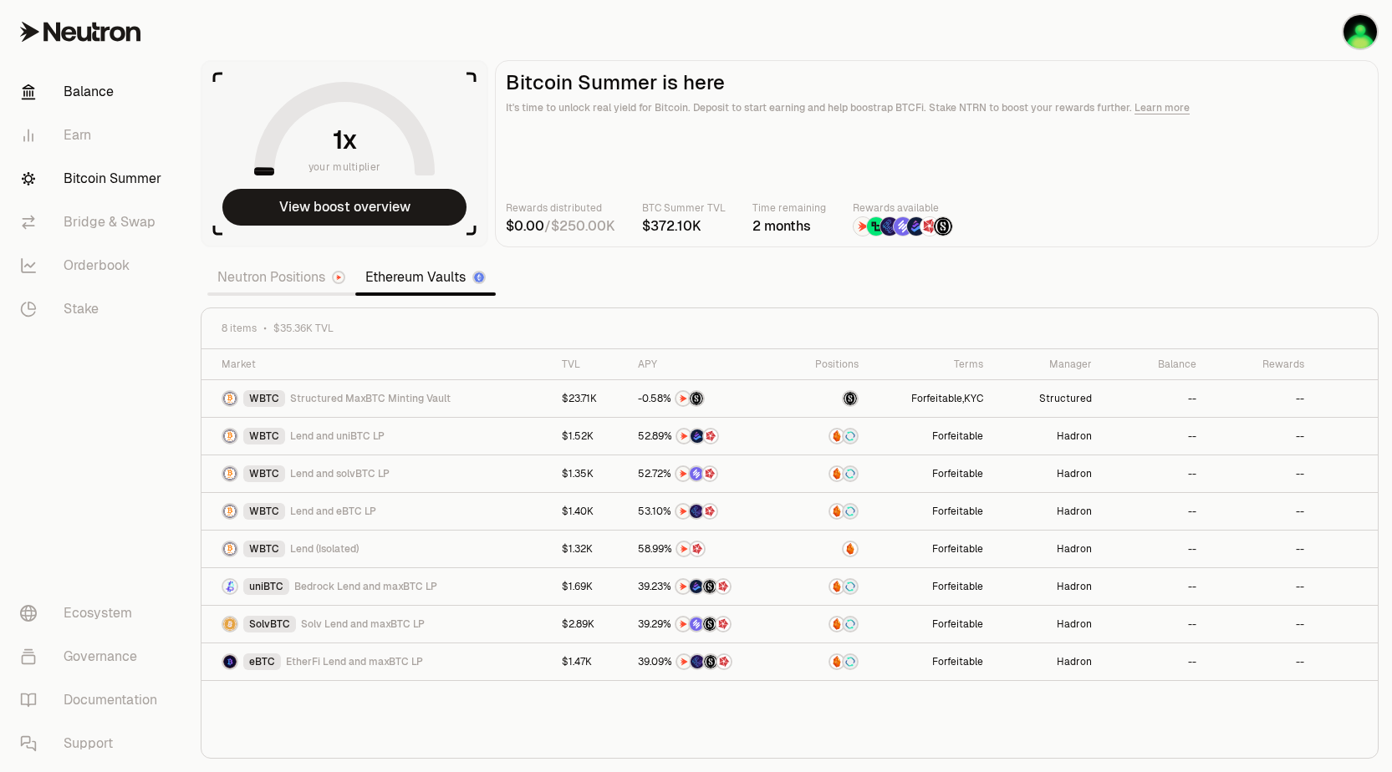
click at [84, 91] on link "Balance" at bounding box center [94, 91] width 174 height 43
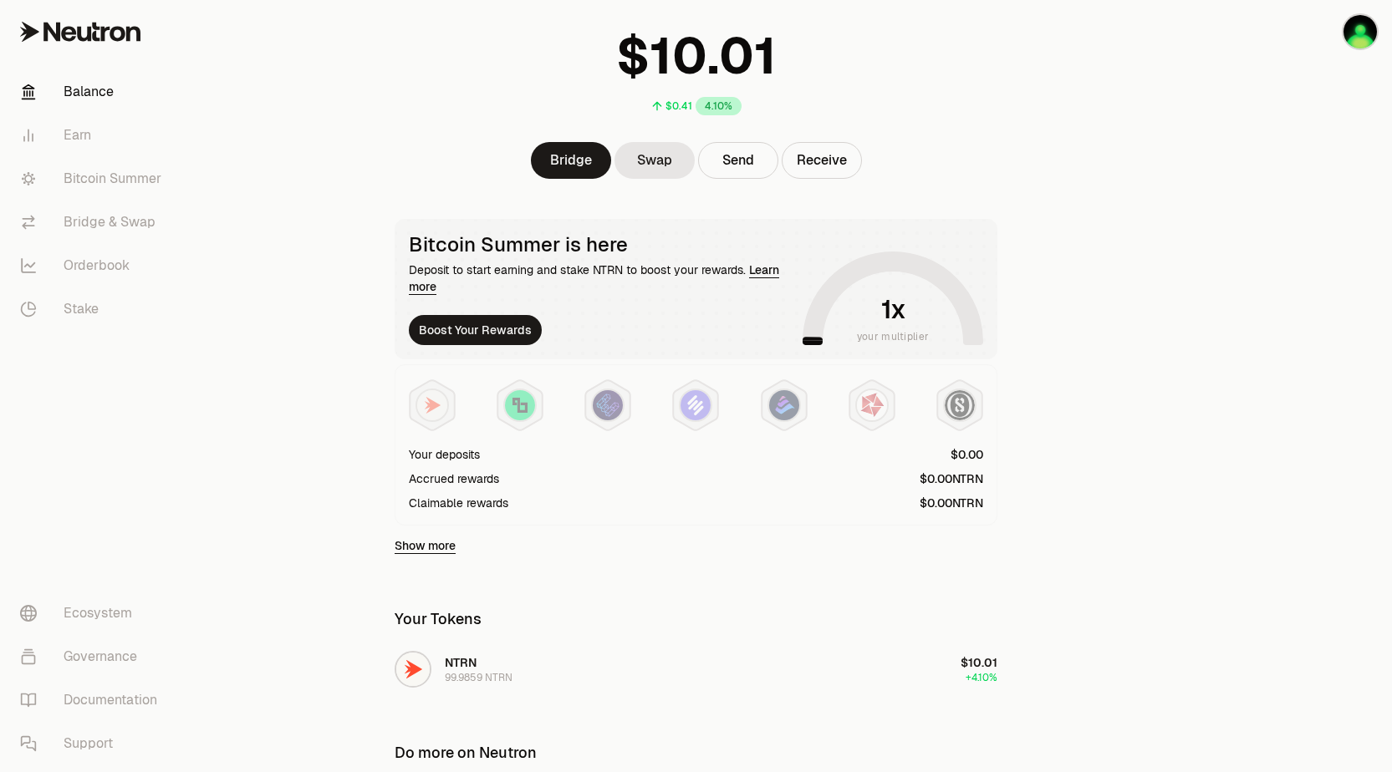
scroll to position [312, 0]
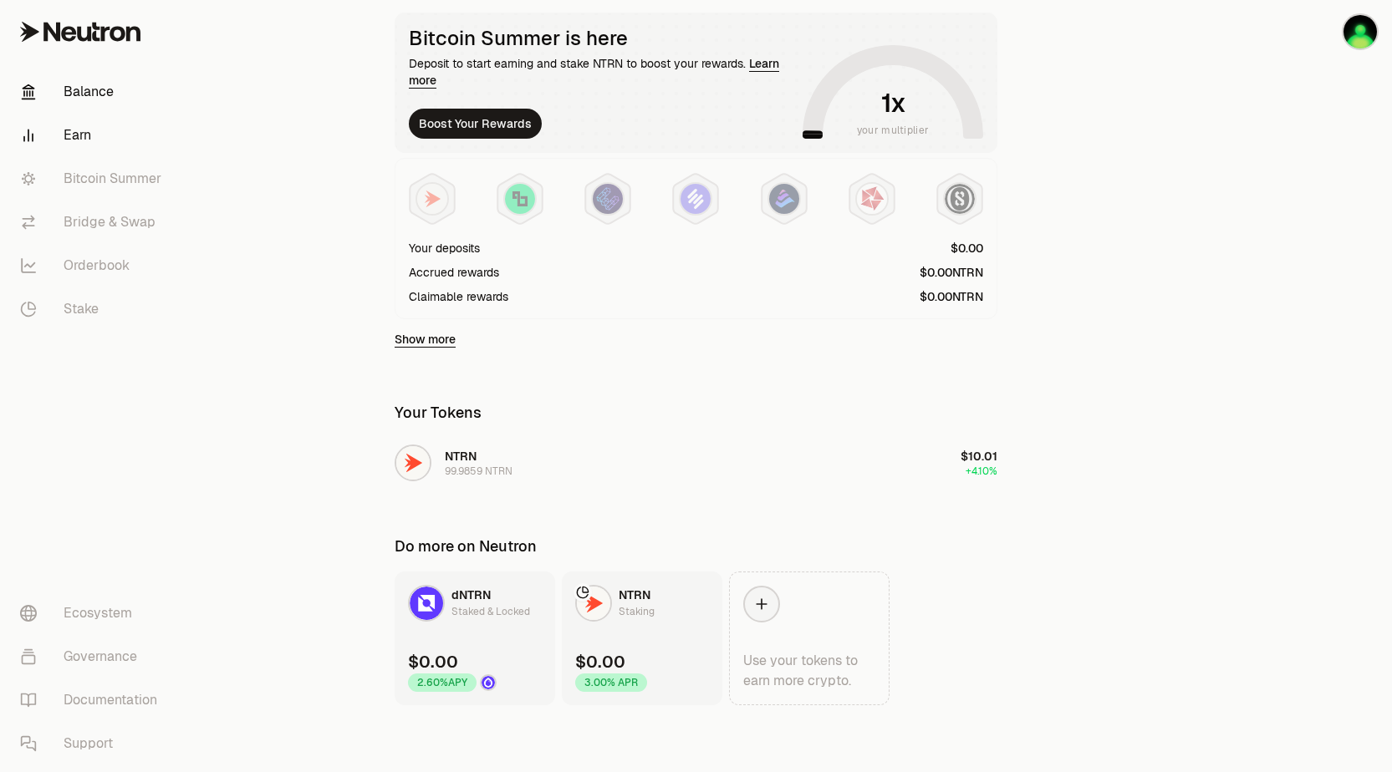
click at [116, 131] on link "Earn" at bounding box center [94, 135] width 174 height 43
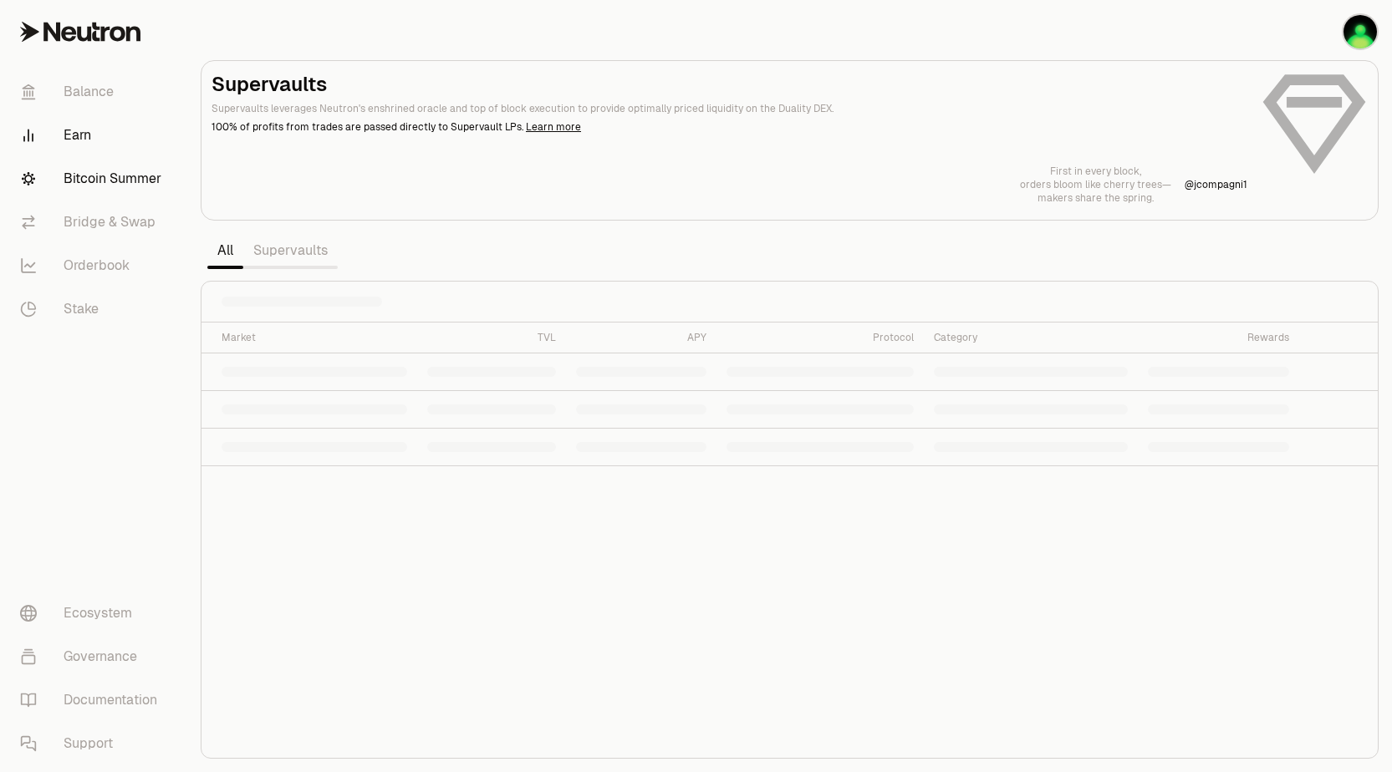
click at [135, 177] on link "Bitcoin Summer" at bounding box center [94, 178] width 174 height 43
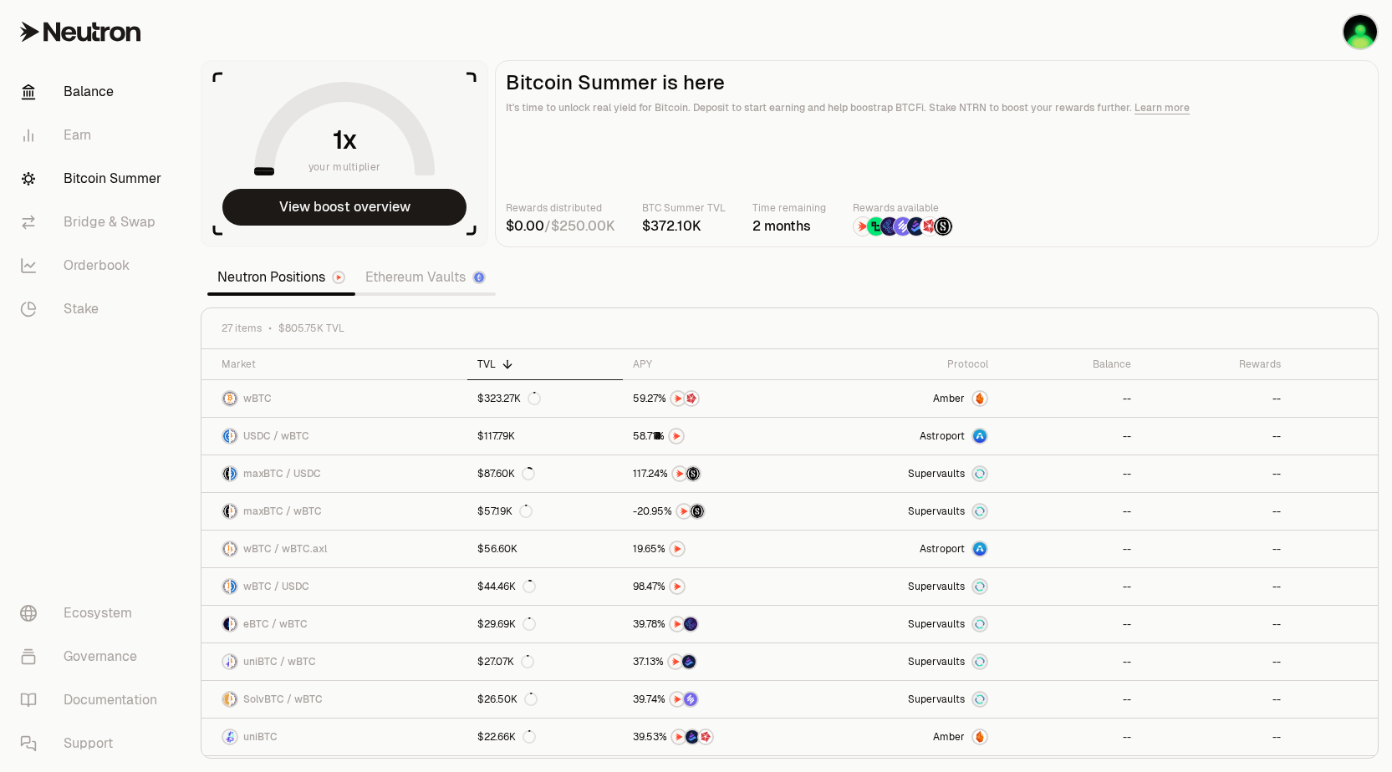
click at [79, 91] on link "Balance" at bounding box center [94, 91] width 174 height 43
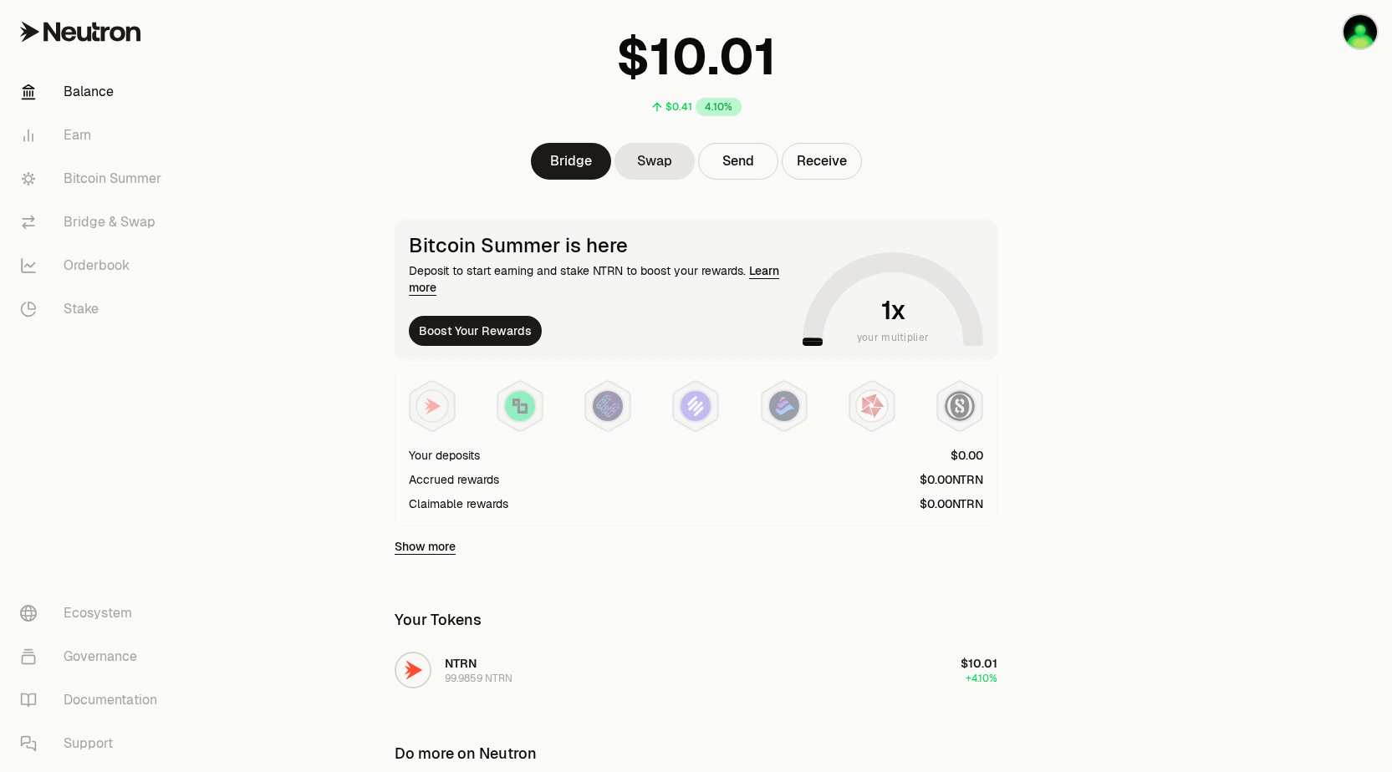
scroll to position [312, 0]
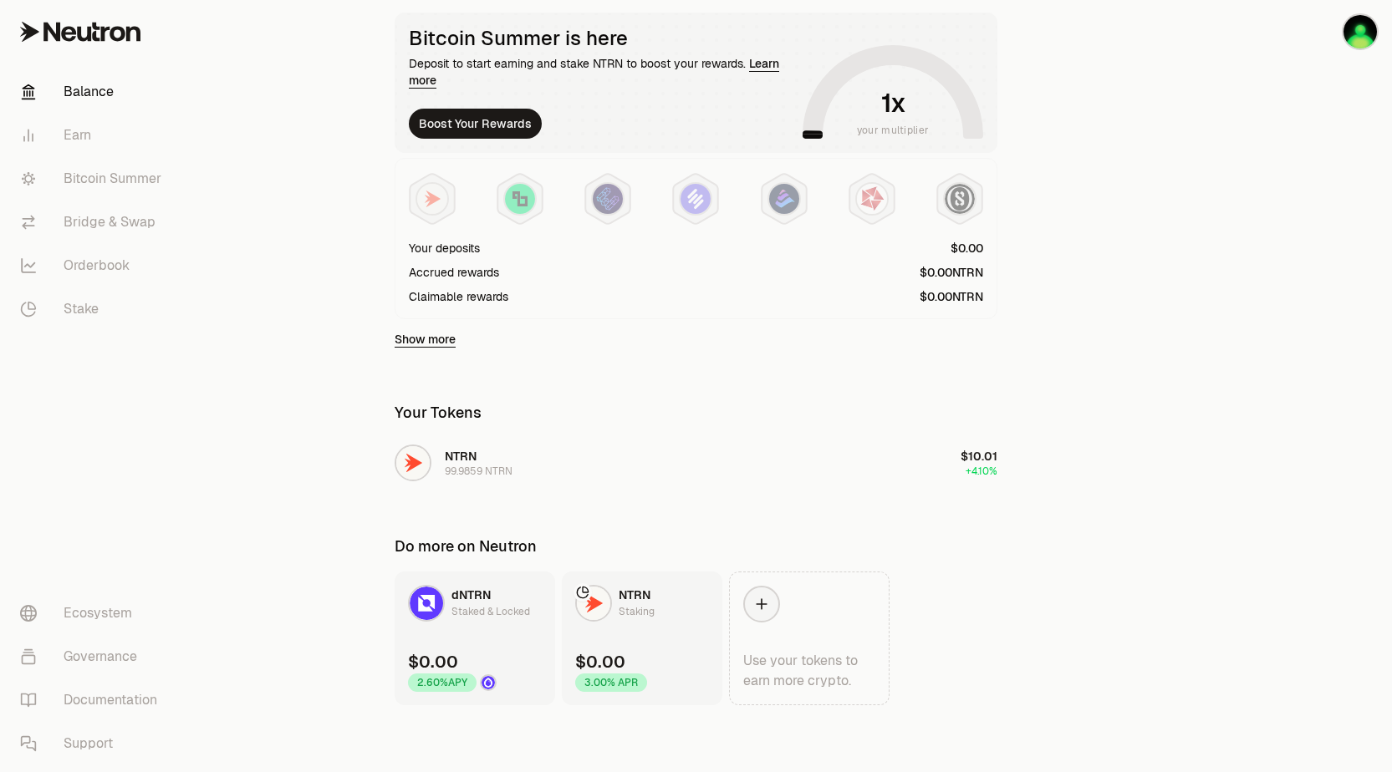
click at [111, 30] on icon at bounding box center [117, 33] width 16 height 15
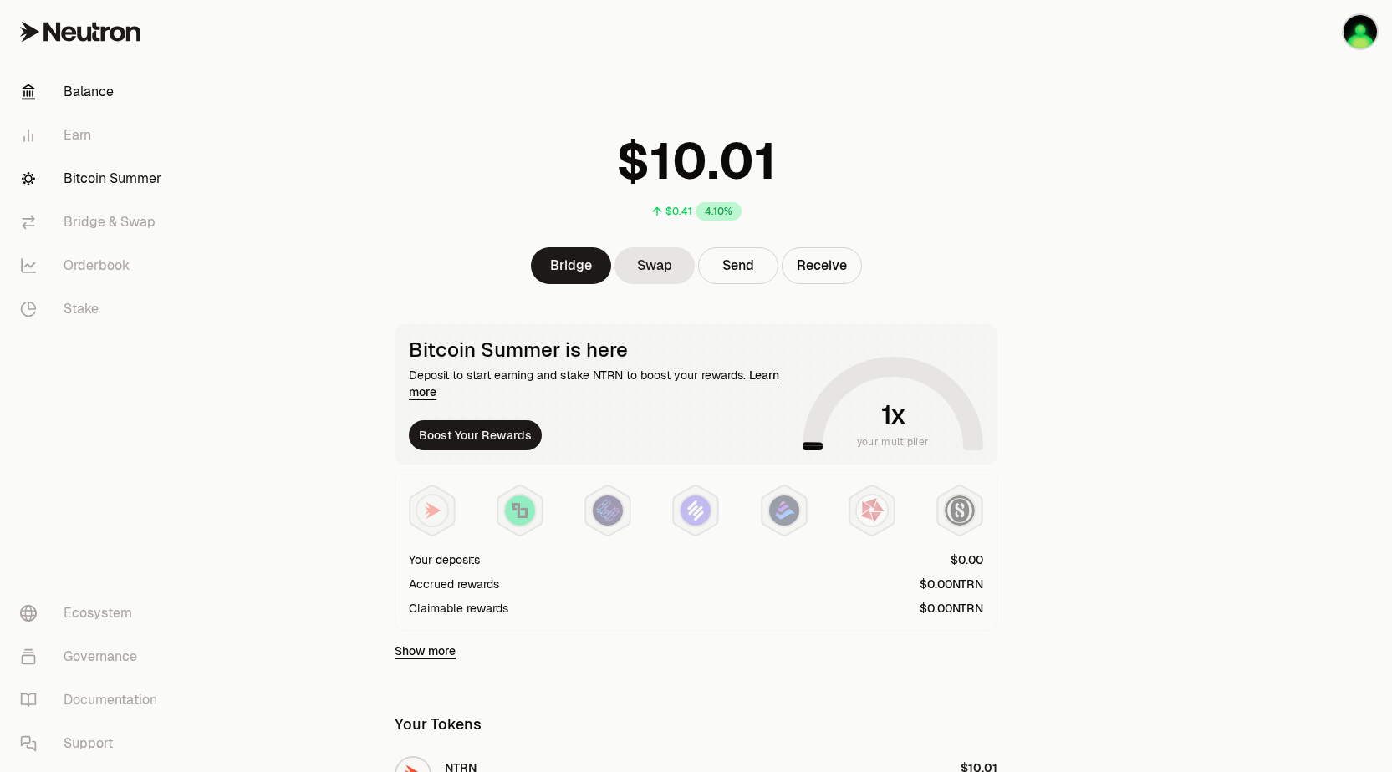
click at [105, 165] on link "Bitcoin Summer" at bounding box center [94, 178] width 174 height 43
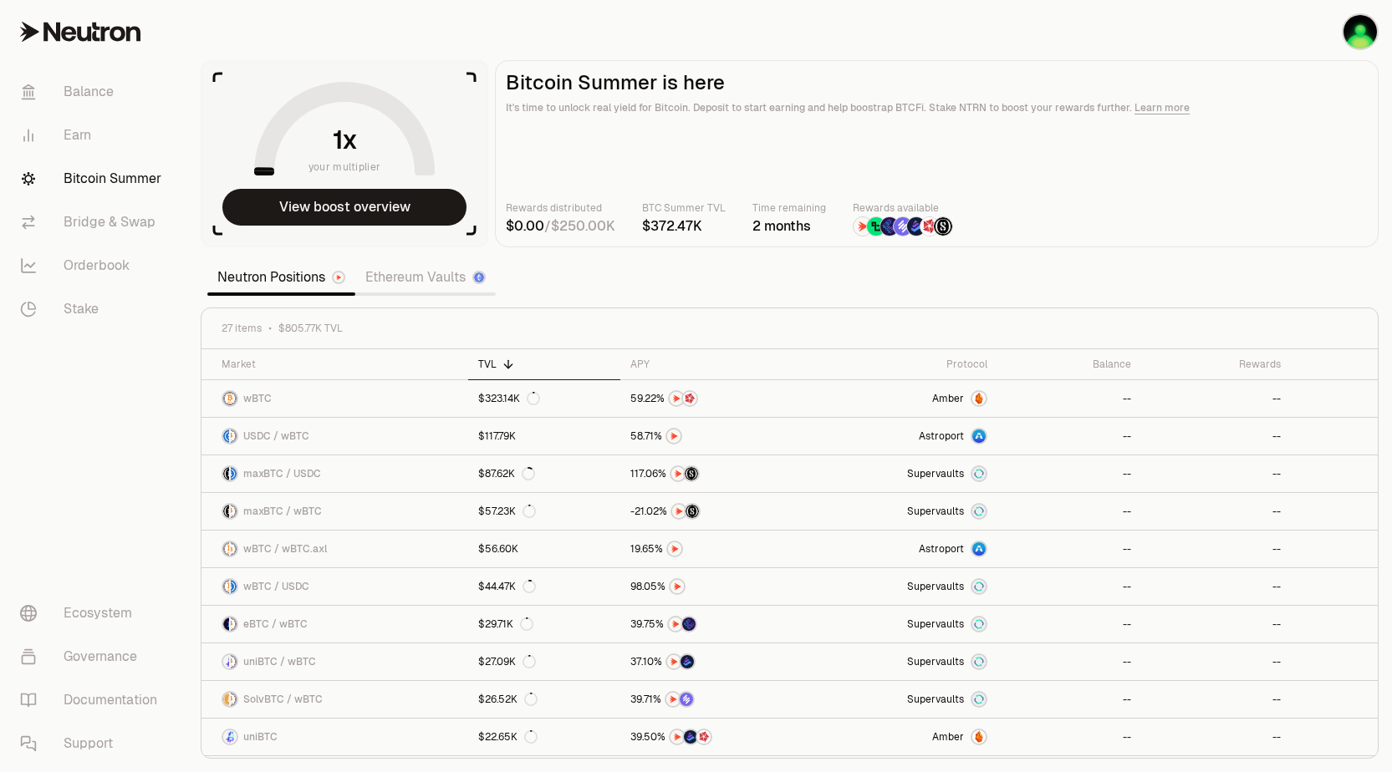
click at [401, 279] on link "Ethereum Vaults" at bounding box center [425, 277] width 140 height 33
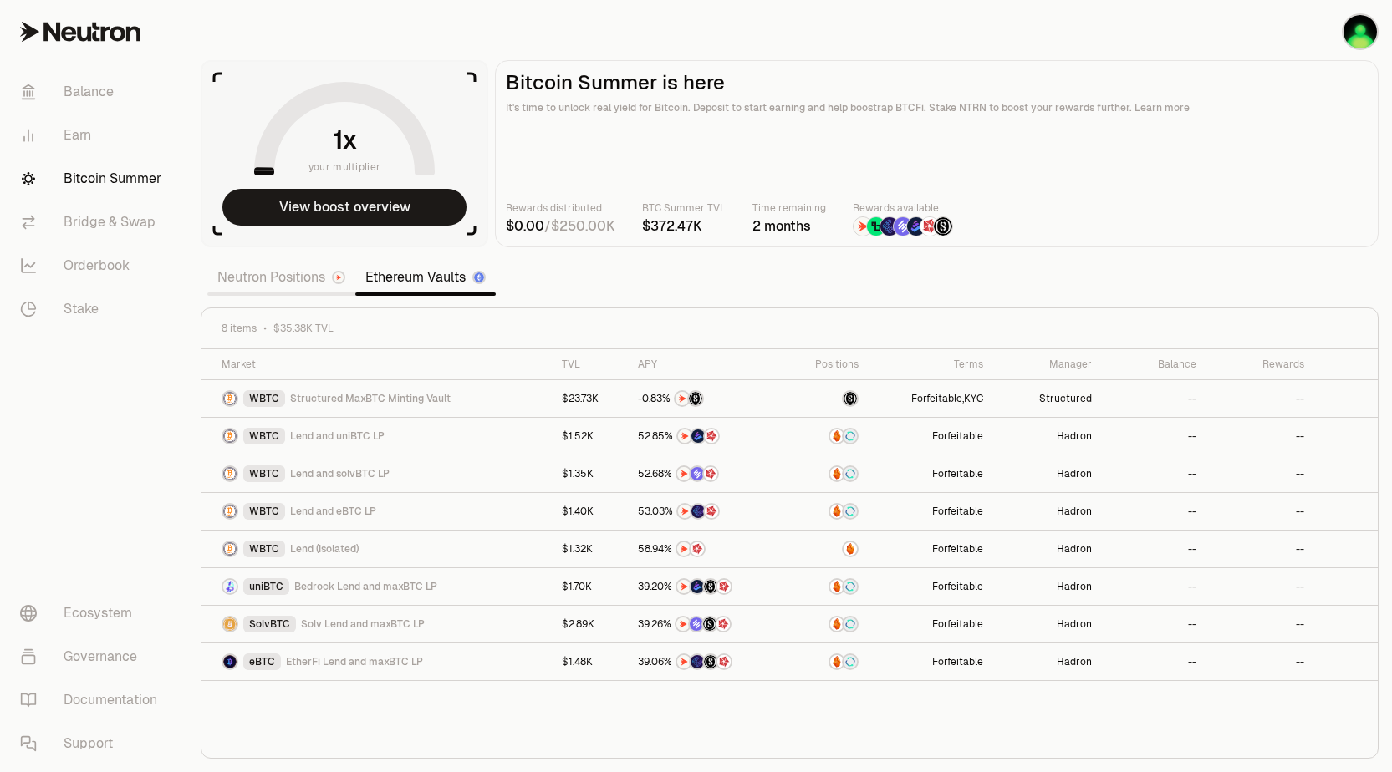
click at [294, 272] on link "Neutron Positions" at bounding box center [281, 277] width 148 height 33
